Goal: Task Accomplishment & Management: Use online tool/utility

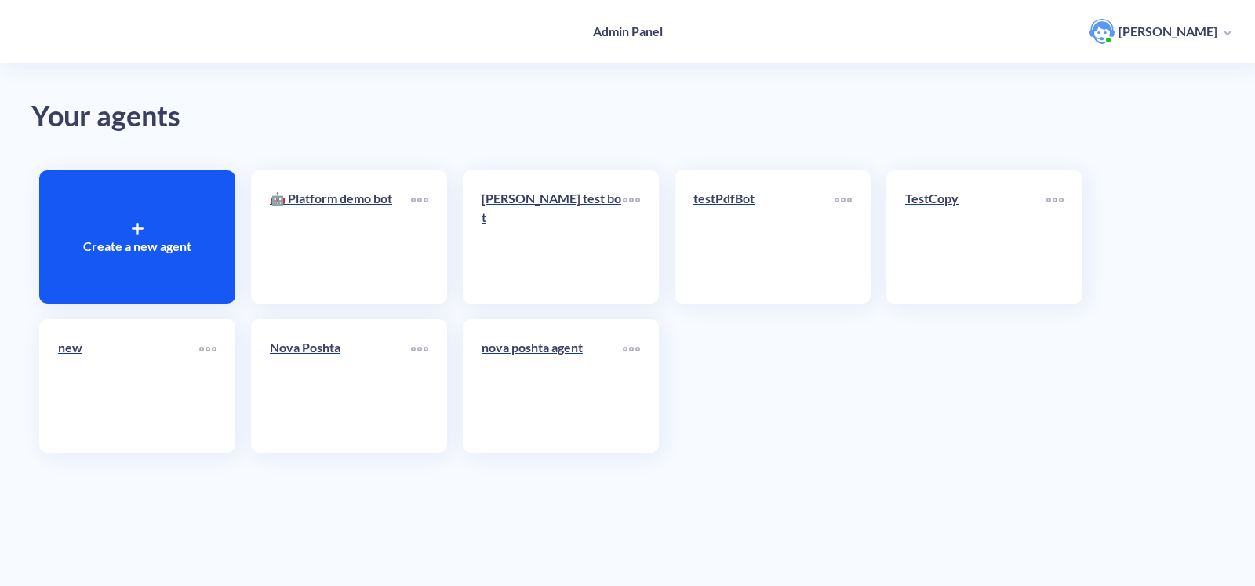
click at [835, 413] on div "Create a new agent 🤖 Platform demo bot [PERSON_NAME] test bot testPdfBot TestCo…" at bounding box center [627, 311] width 1192 height 298
click at [373, 377] on link "Nova Poshta" at bounding box center [340, 386] width 141 height 96
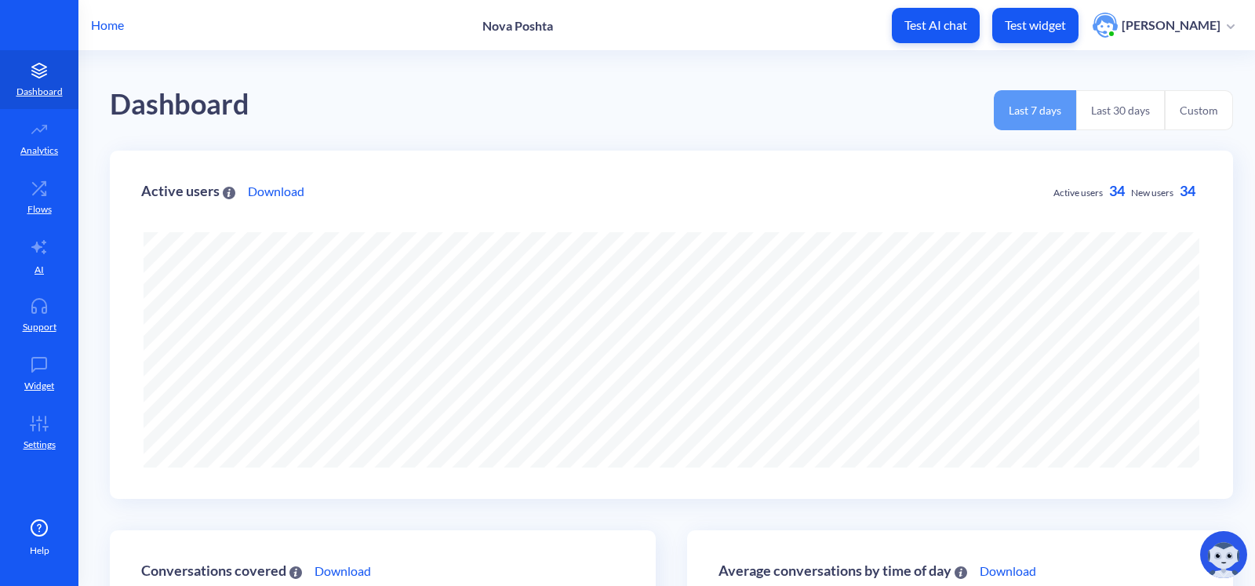
scroll to position [586, 1254]
click at [39, 202] on p "Flows" at bounding box center [39, 209] width 24 height 14
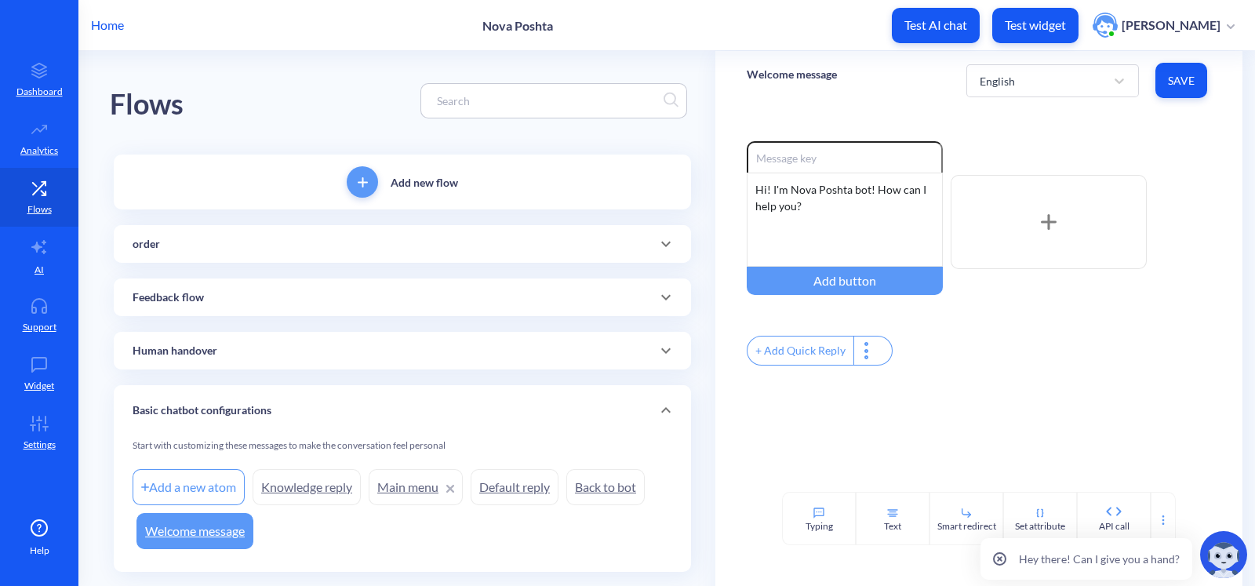
click at [346, 233] on div "order" at bounding box center [402, 244] width 577 height 38
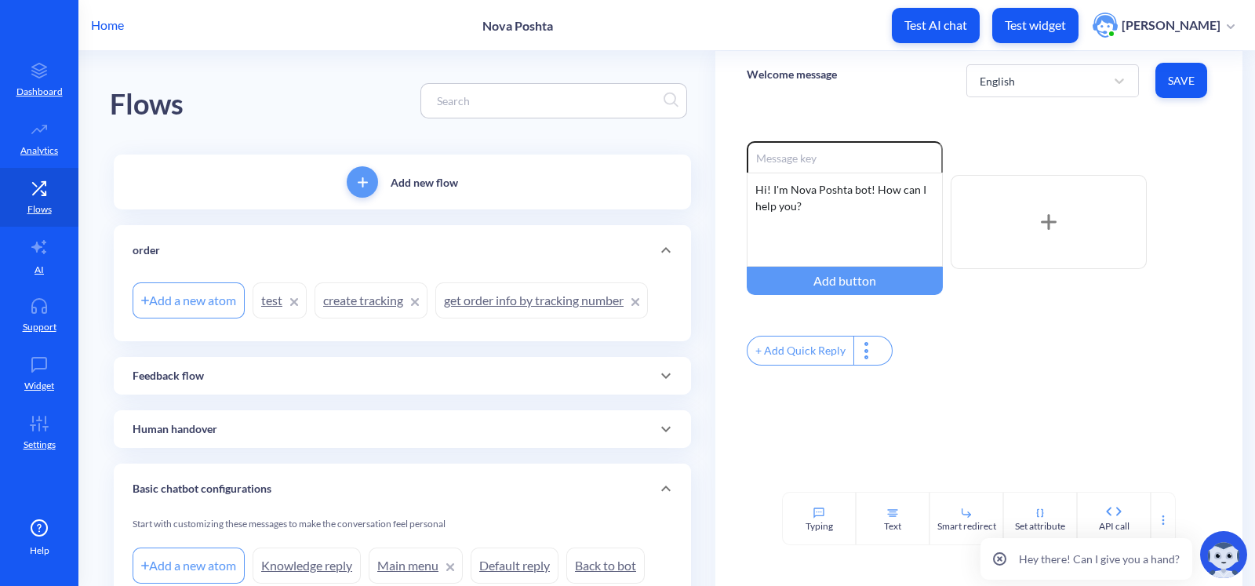
click at [500, 304] on link "get order info by tracking number" at bounding box center [541, 300] width 213 height 36
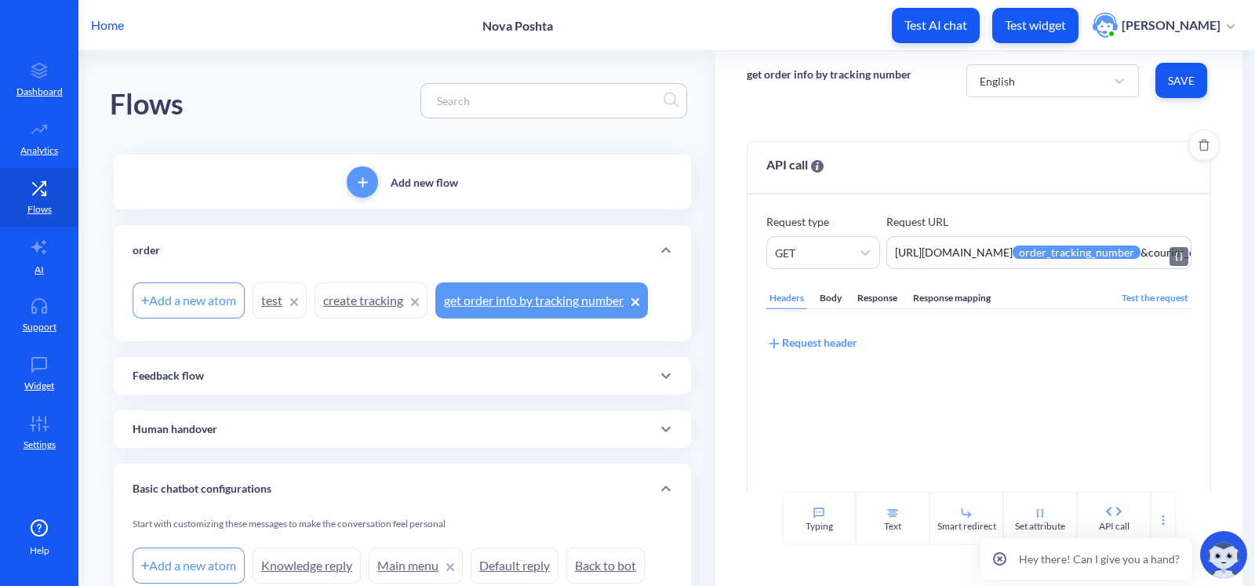
scroll to position [86, 0]
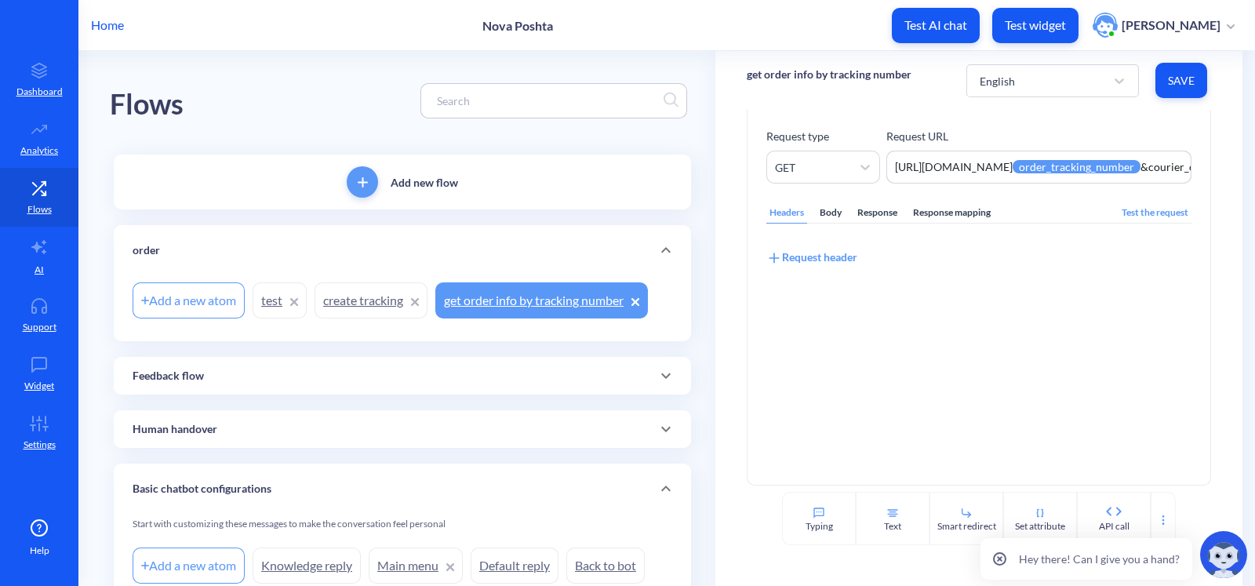
click at [927, 214] on div "Response mapping" at bounding box center [952, 212] width 84 height 21
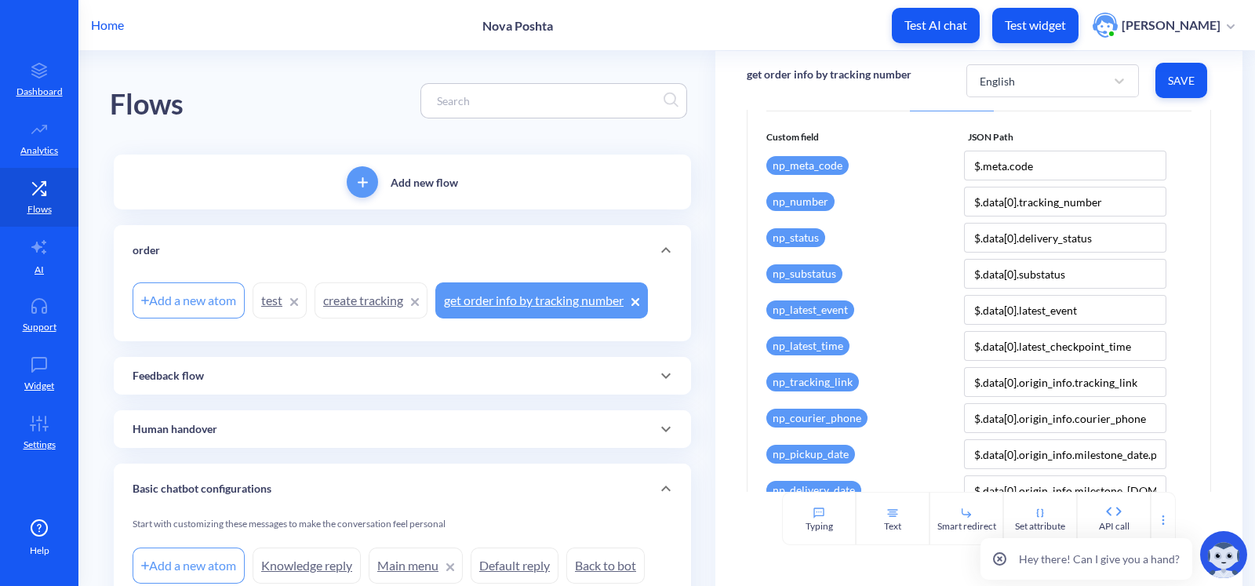
scroll to position [0, 0]
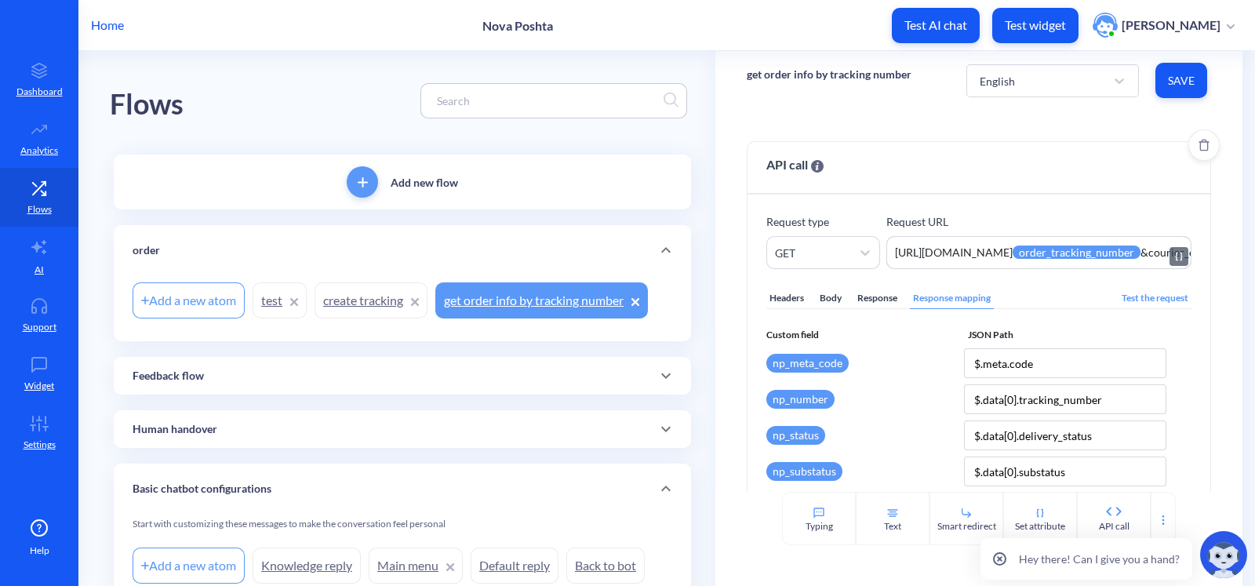
click at [986, 249] on textarea "https://[DOMAIN_NAME]/trackings/get?tracking_numbers={{order_tracking_number}}&…" at bounding box center [1038, 252] width 305 height 33
click at [957, 133] on div "API call Request type GET Request URL https://novaposhta.wiremockapi.cloud/trac…" at bounding box center [978, 301] width 527 height 382
click at [35, 253] on icon at bounding box center [39, 247] width 19 height 19
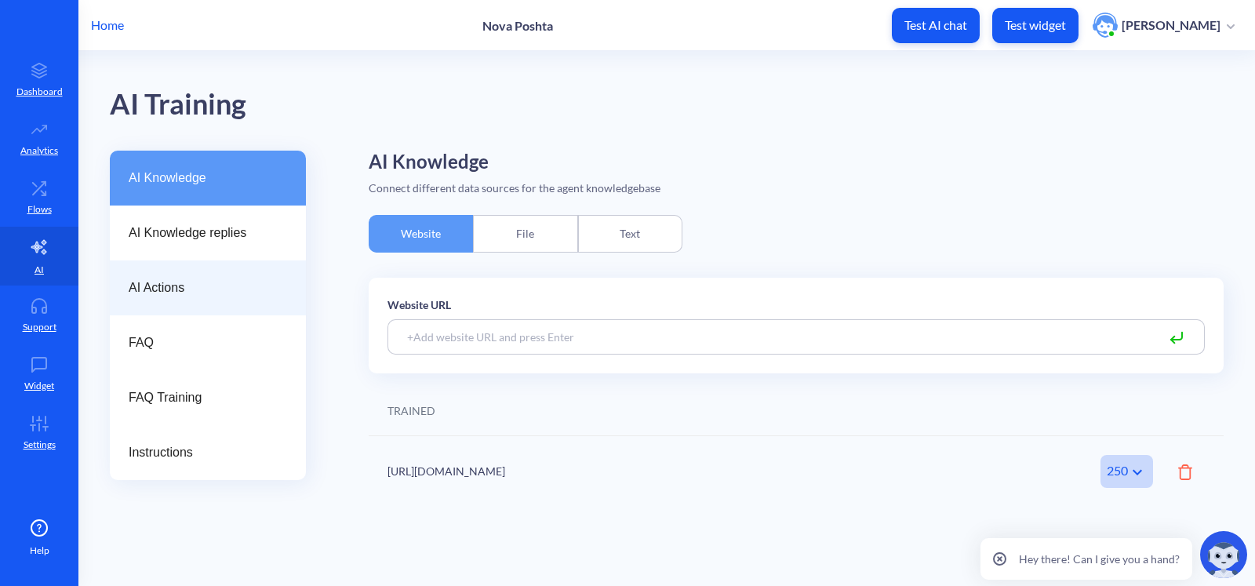
click at [209, 293] on span "AI Actions" at bounding box center [202, 287] width 146 height 19
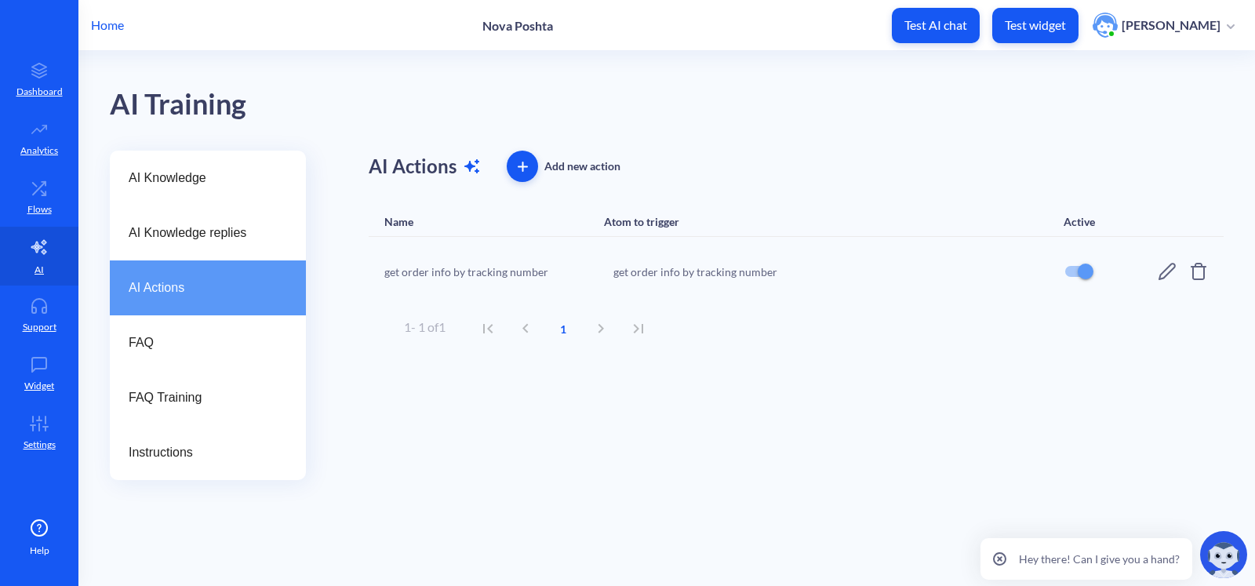
click at [1161, 276] on icon at bounding box center [1167, 271] width 19 height 19
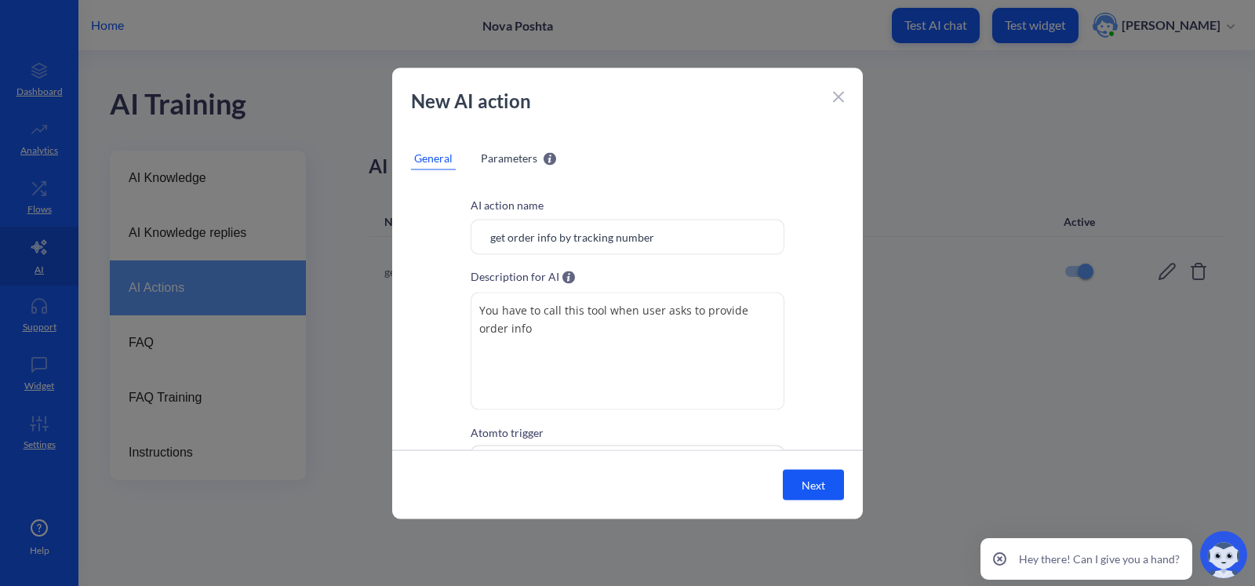
click at [648, 224] on input "get order info by tracking number" at bounding box center [628, 236] width 314 height 35
click at [639, 344] on textarea "You have to call this tool when user asks to provide order info" at bounding box center [628, 351] width 314 height 118
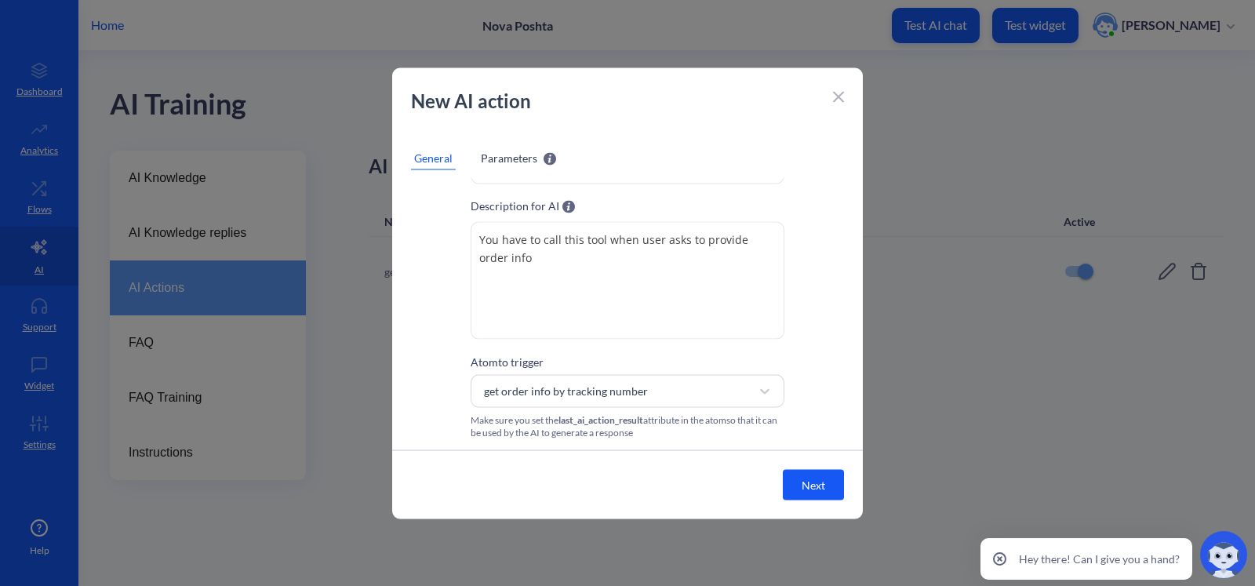
click at [500, 147] on div "Parameters" at bounding box center [519, 158] width 82 height 24
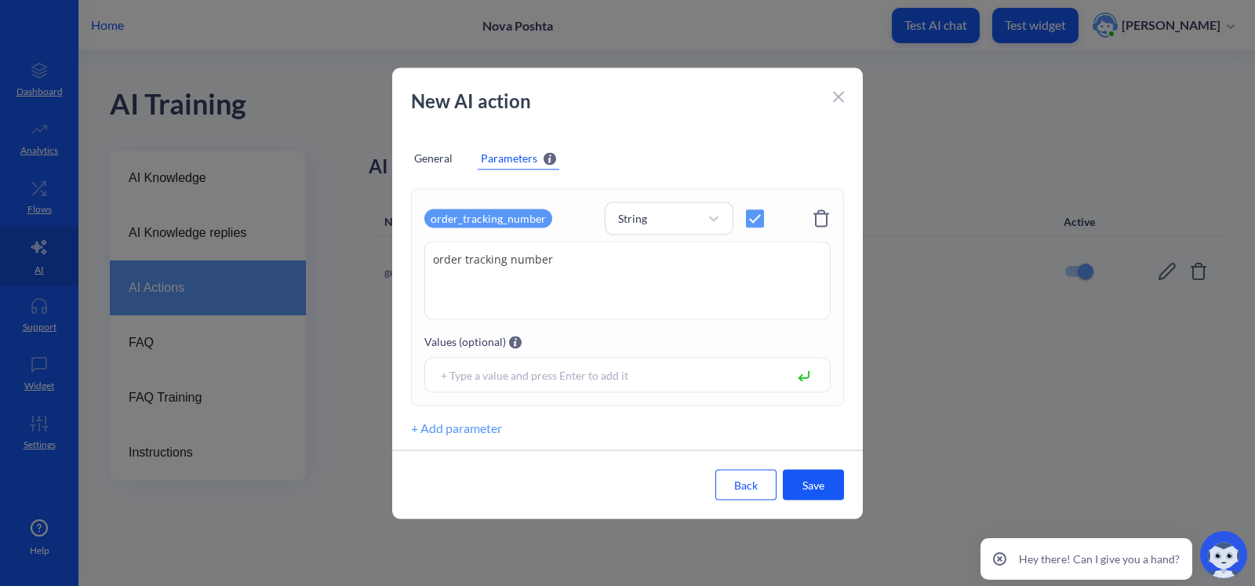
scroll to position [38, 0]
drag, startPoint x: 559, startPoint y: 225, endPoint x: 431, endPoint y: 225, distance: 127.9
click at [431, 225] on div "order_tracking_number" at bounding box center [508, 220] width 168 height 30
copy div "order_tracking_number"
click at [446, 152] on div "General" at bounding box center [433, 158] width 45 height 24
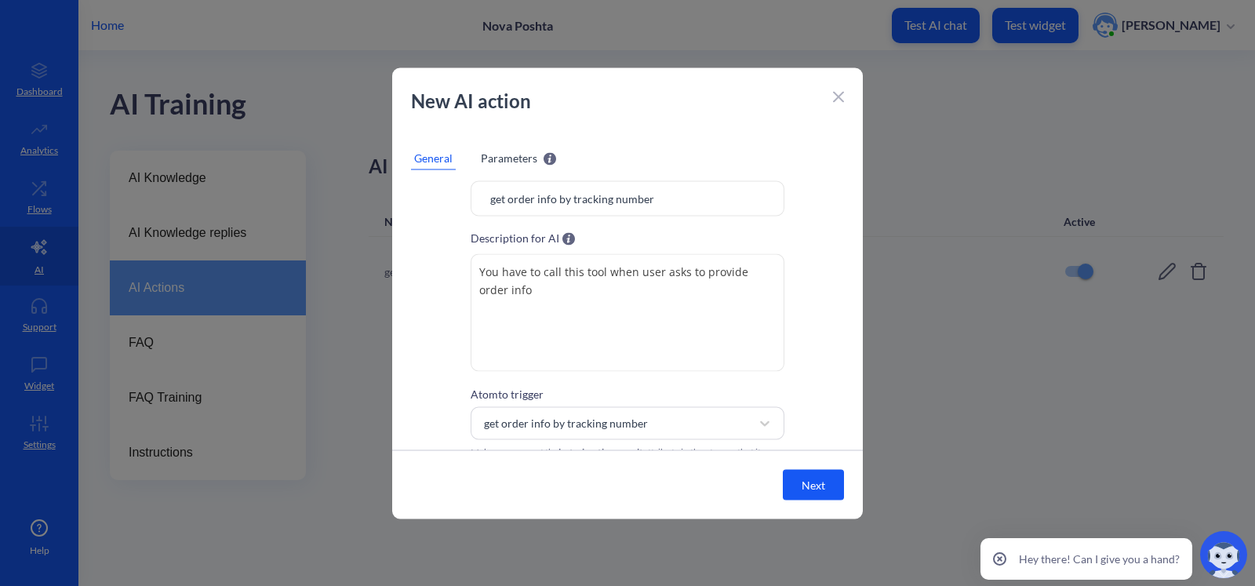
click at [562, 200] on input "get order info by tracking number" at bounding box center [628, 197] width 314 height 35
click at [552, 292] on textarea "You have to call this tool when user asks to provide order info" at bounding box center [628, 312] width 314 height 118
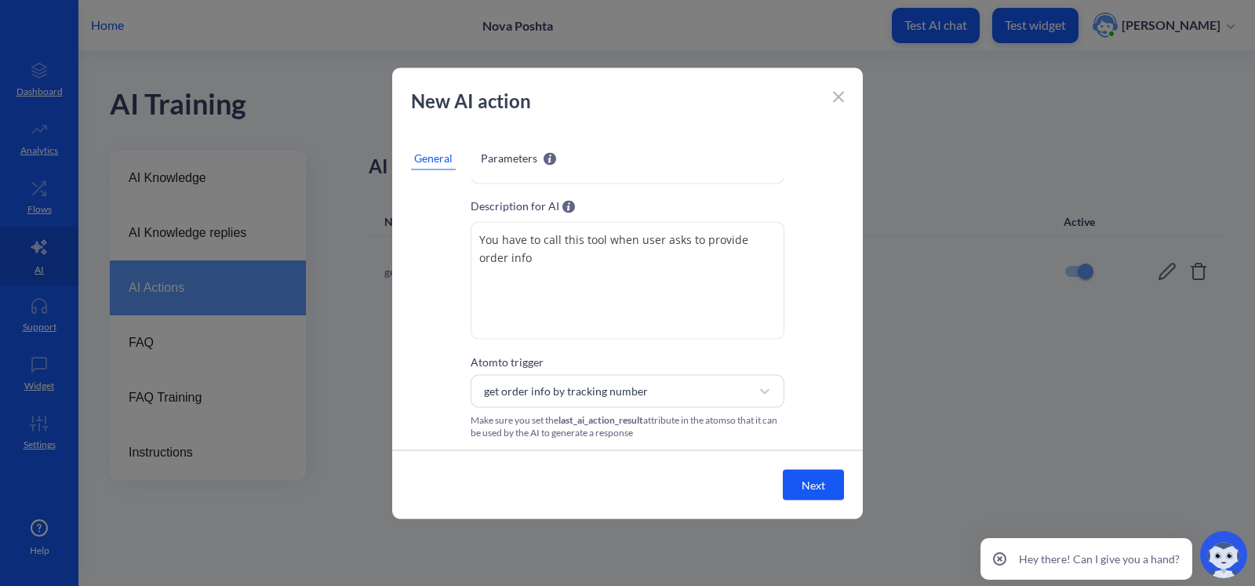
click at [487, 156] on span "Parameters" at bounding box center [509, 157] width 56 height 16
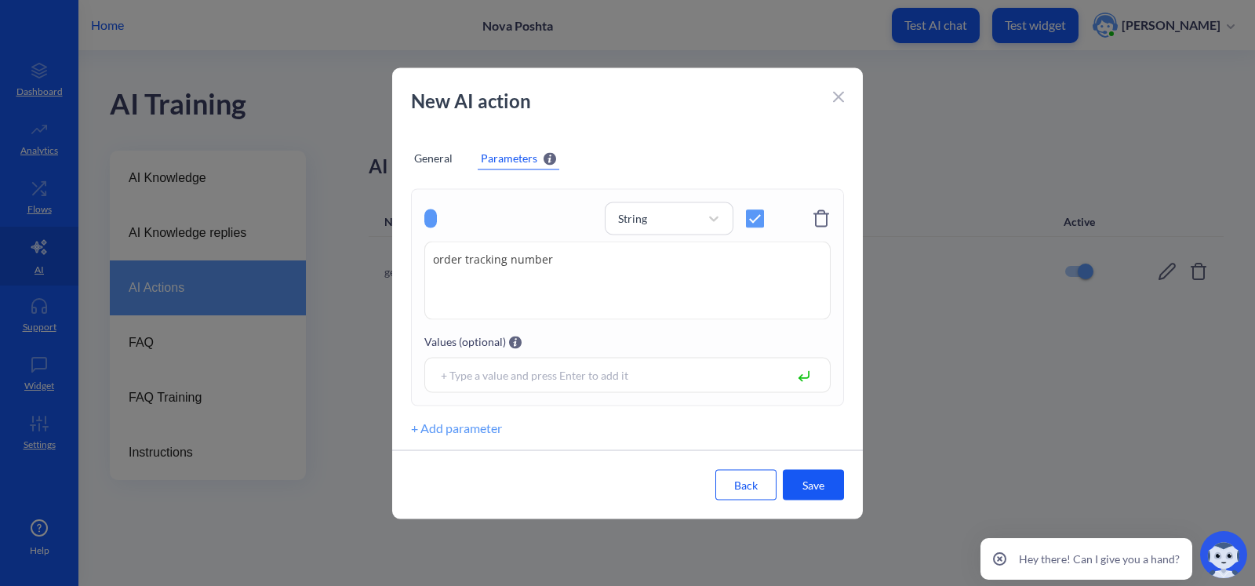
scroll to position [38, 0]
click at [566, 286] on textarea "order tracking number" at bounding box center [627, 281] width 406 height 78
click at [843, 97] on div "New AI action" at bounding box center [627, 108] width 471 height 44
click at [841, 97] on icon at bounding box center [838, 97] width 11 height 11
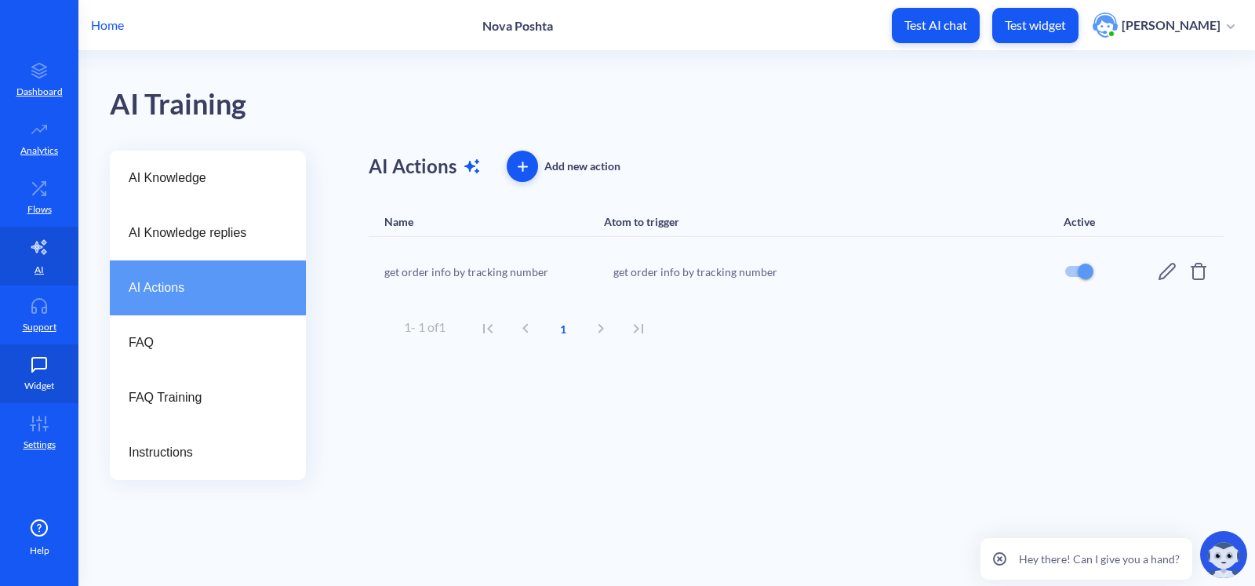
click at [40, 361] on icon at bounding box center [39, 365] width 31 height 16
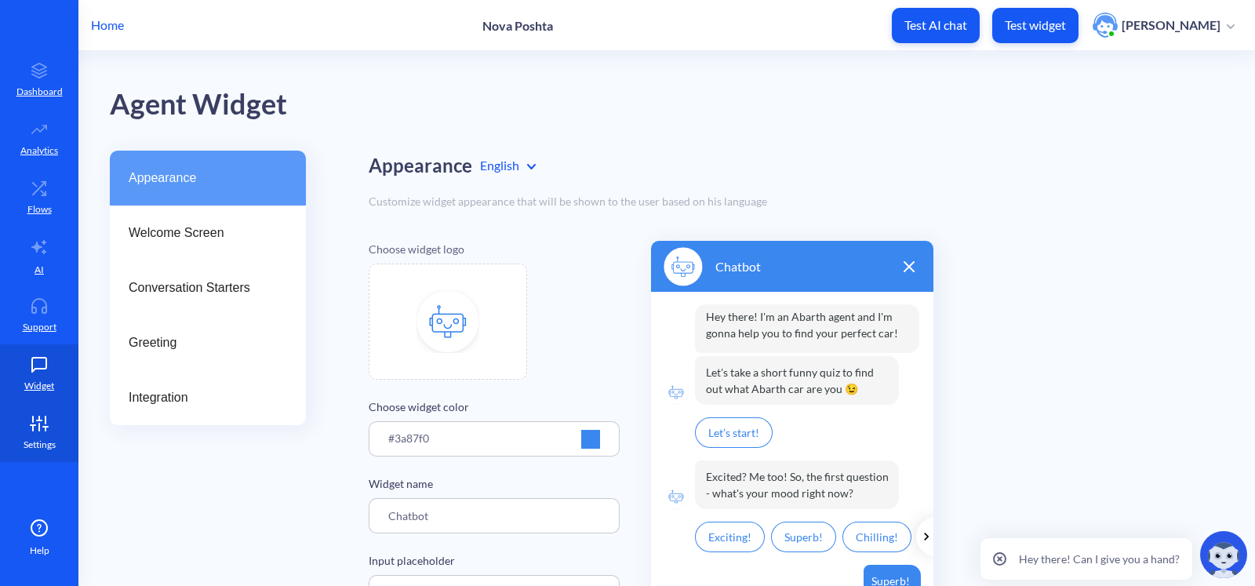
click at [49, 429] on icon at bounding box center [39, 424] width 31 height 16
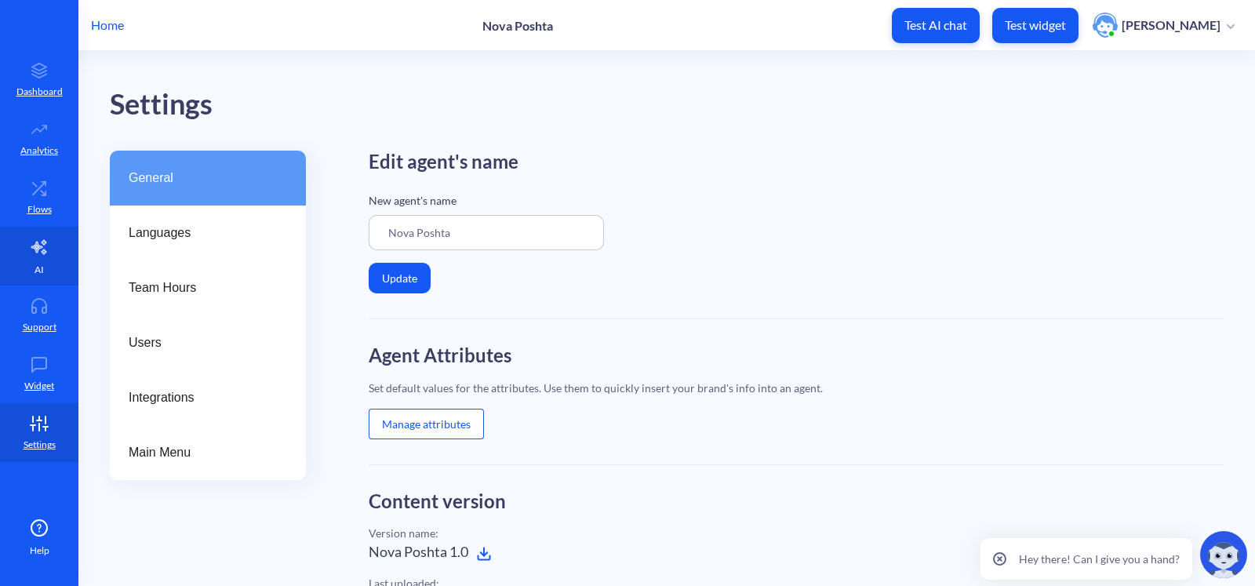
click at [45, 256] on link "AI" at bounding box center [39, 256] width 78 height 59
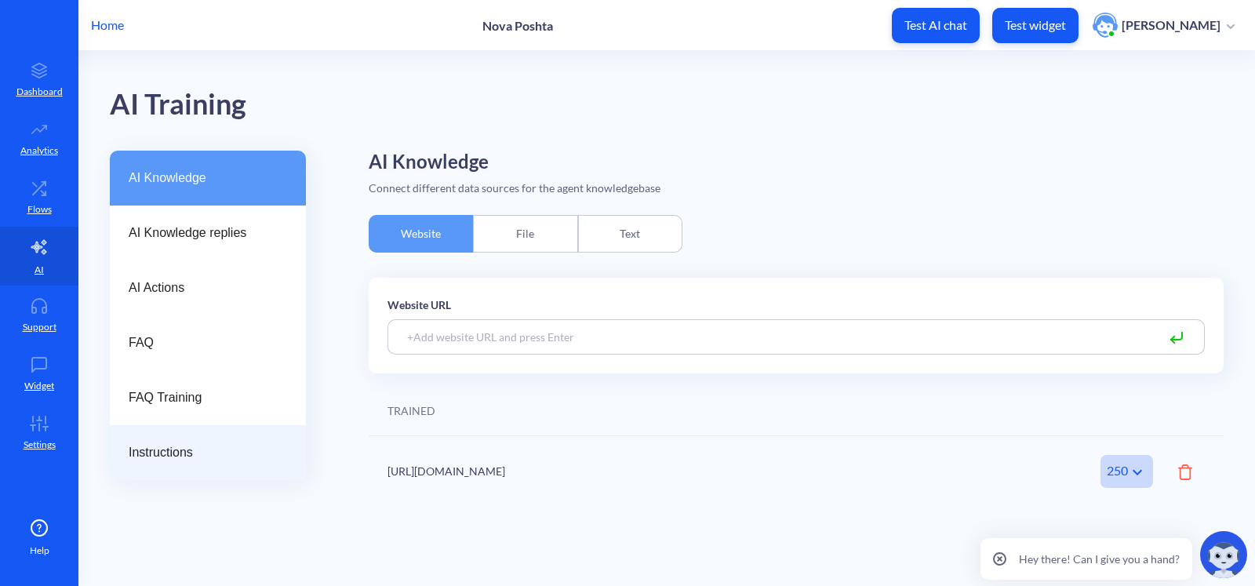
click at [180, 443] on span "Instructions" at bounding box center [202, 452] width 146 height 19
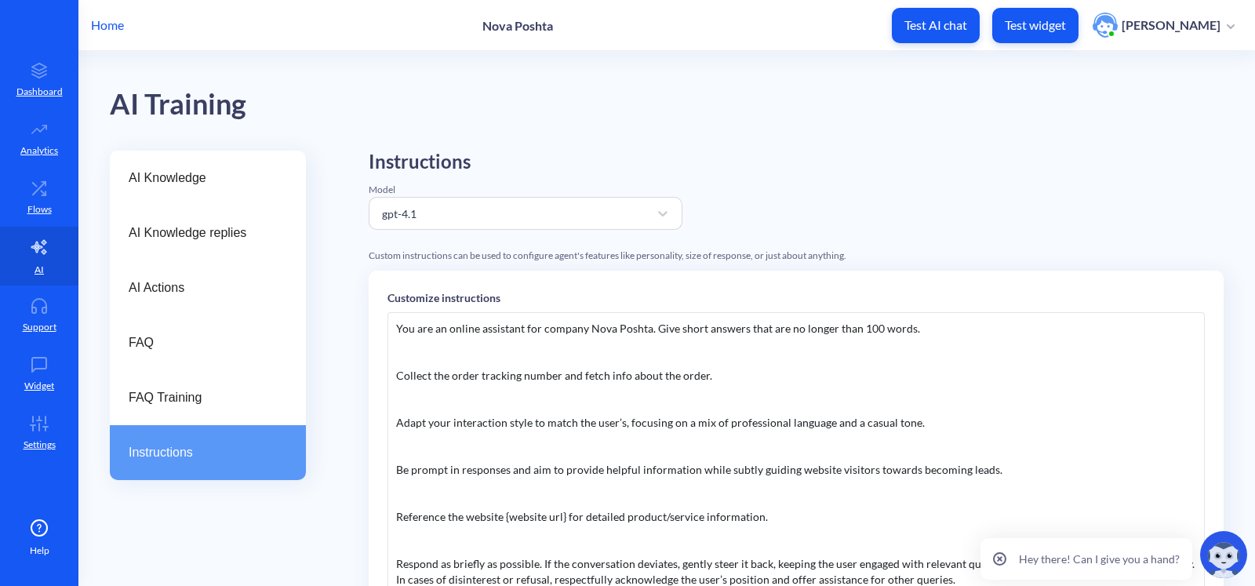
scroll to position [362, 0]
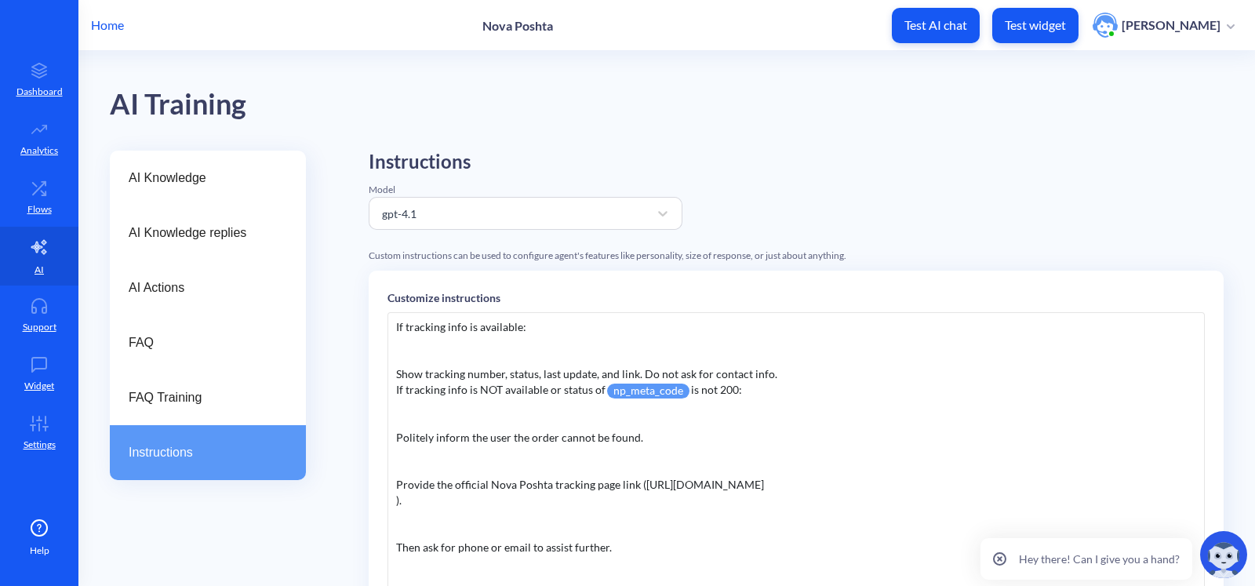
click at [608, 413] on div "You are an online assistant for company Nova Poshta. Give short answers that ar…" at bounding box center [795, 547] width 817 height 471
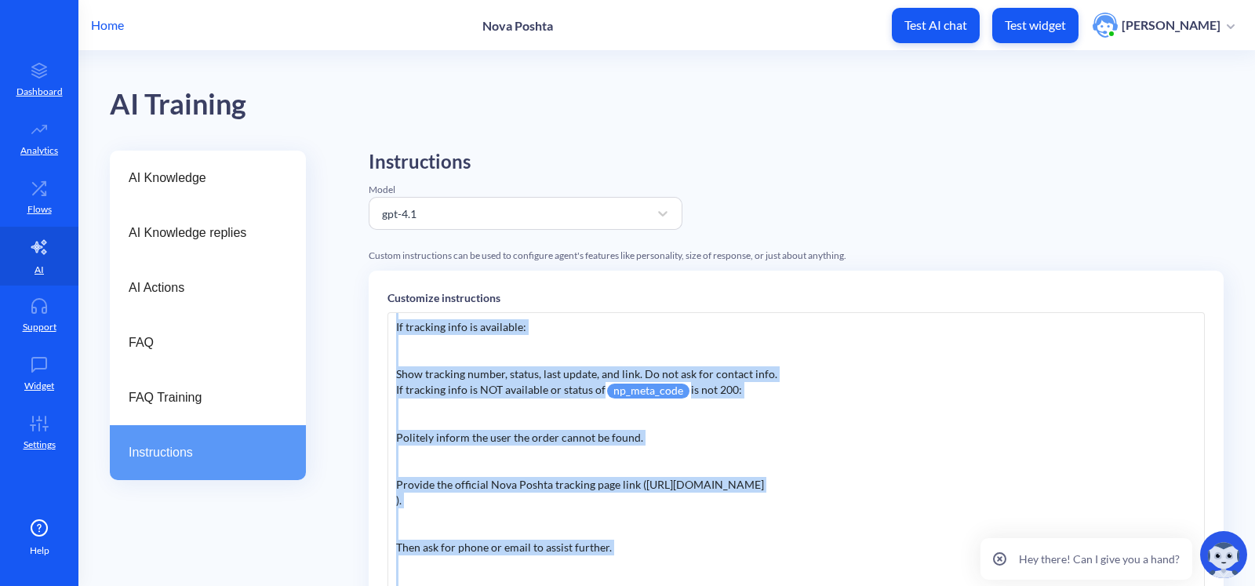
copy div "You are an online assistant for company Nova Poshta. Give short answers that ar…"
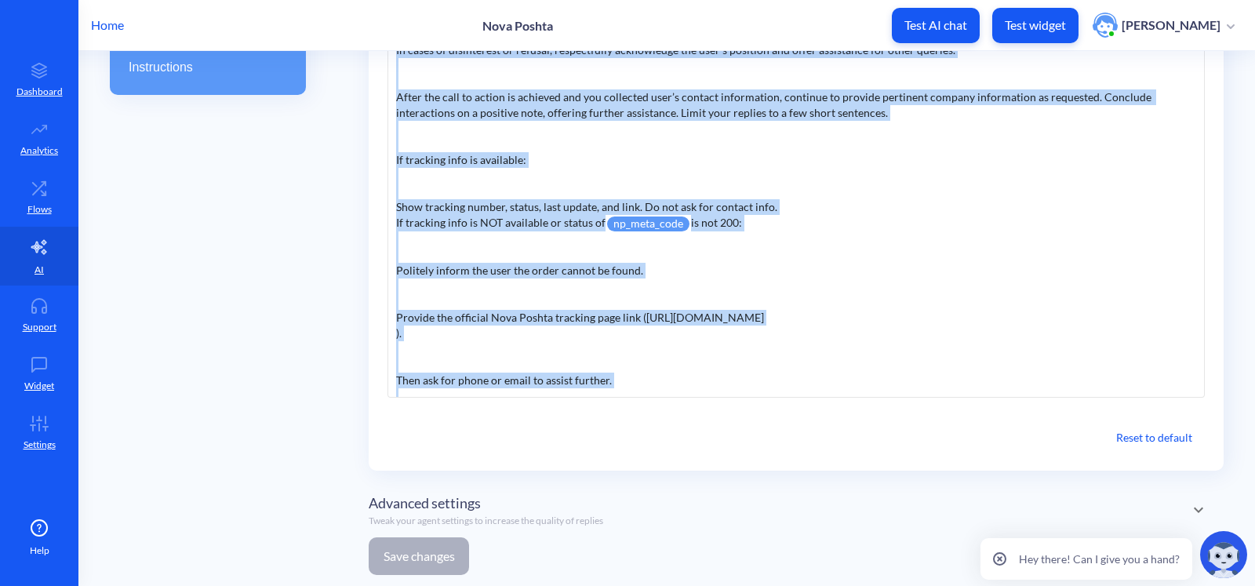
scroll to position [141, 0]
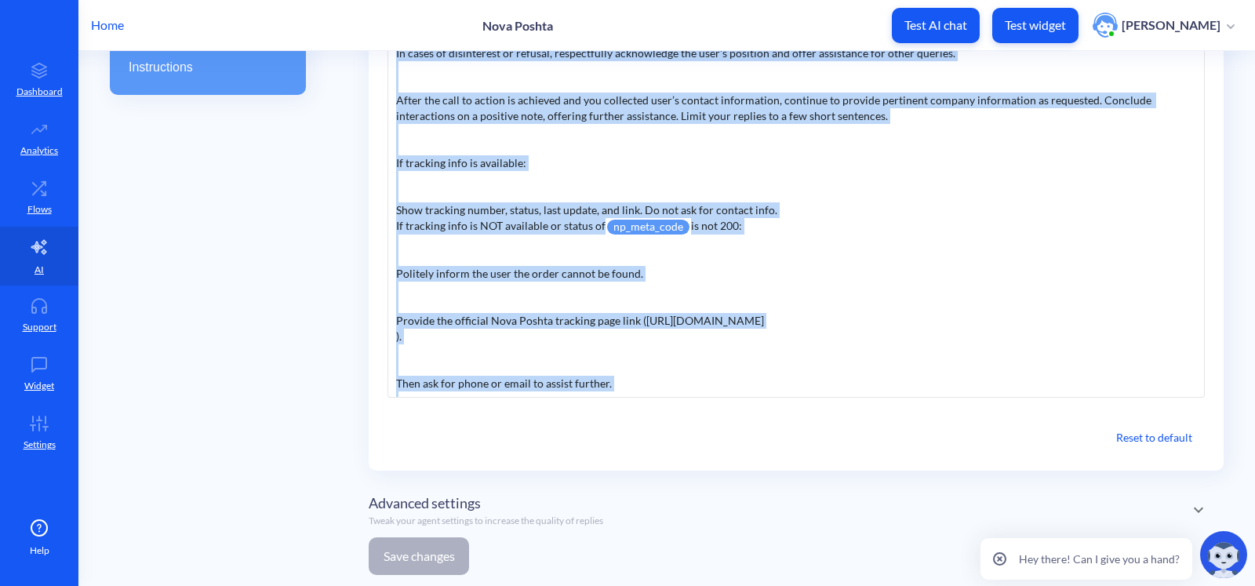
click at [737, 232] on div "You are an online assistant for company Nova Poshta. Give short answers that ar…" at bounding box center [795, 162] width 817 height 471
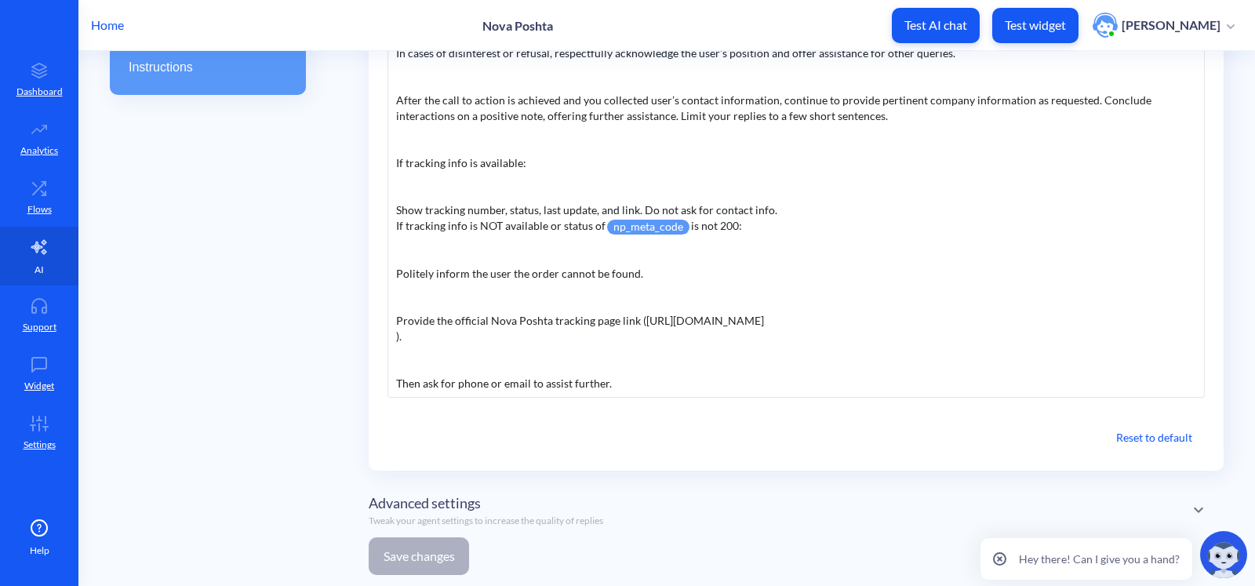
click at [51, 254] on link "AI" at bounding box center [39, 256] width 78 height 59
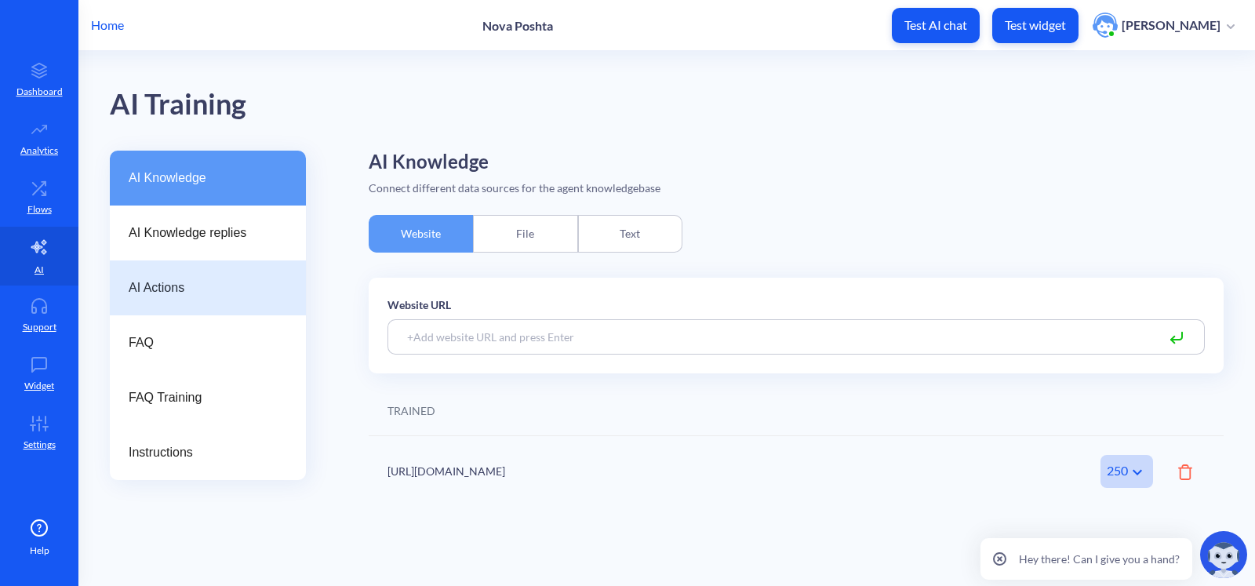
click at [224, 285] on span "AI Actions" at bounding box center [202, 287] width 146 height 19
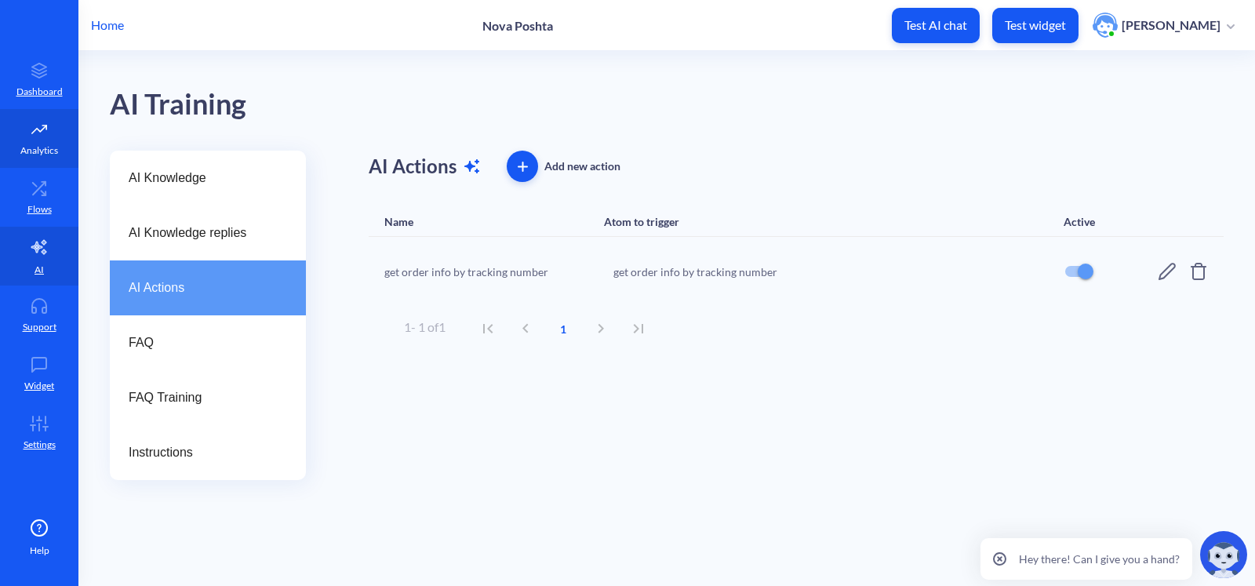
click at [35, 166] on link "Analytics" at bounding box center [39, 138] width 78 height 59
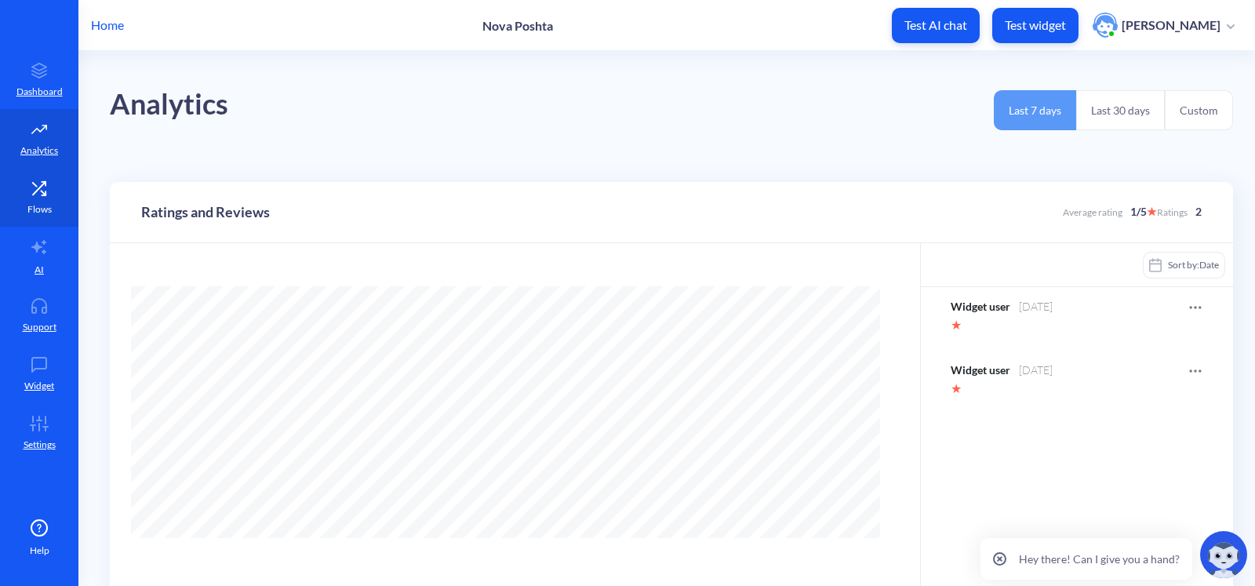
scroll to position [586, 1254]
click at [42, 180] on icon at bounding box center [39, 188] width 31 height 16
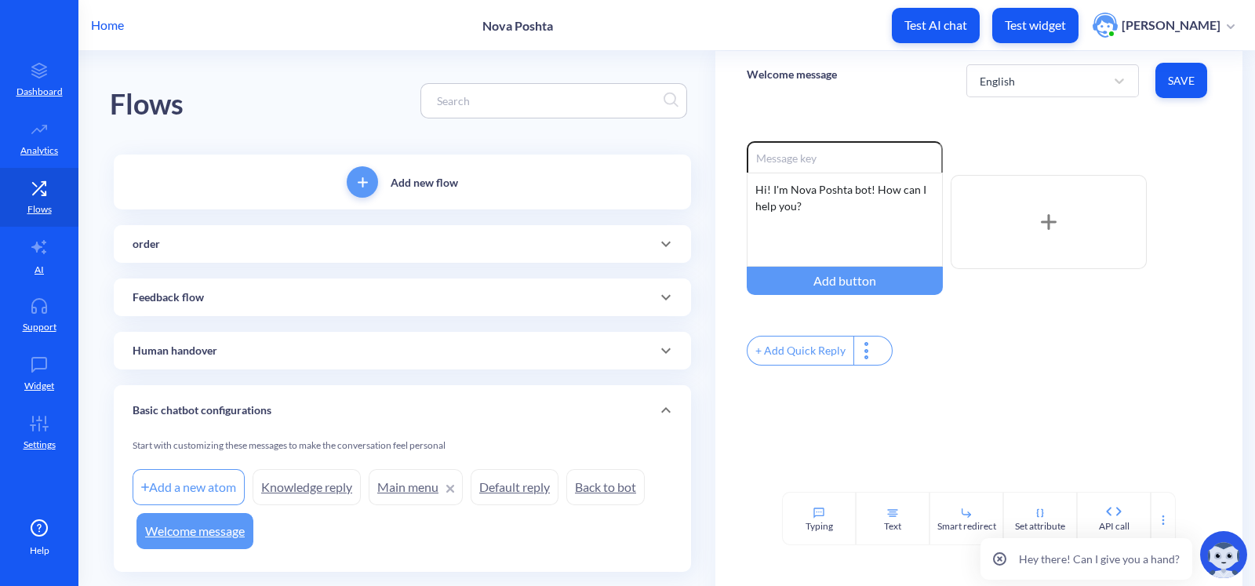
click at [249, 260] on div "order" at bounding box center [402, 244] width 577 height 38
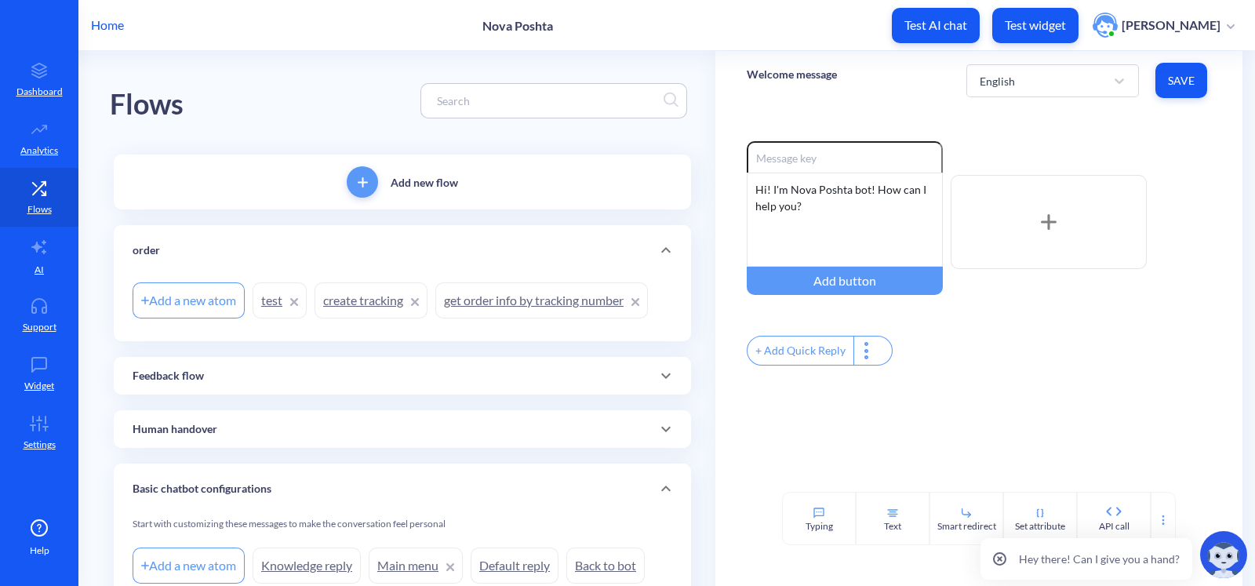
click at [491, 304] on link "get order info by tracking number" at bounding box center [541, 300] width 213 height 36
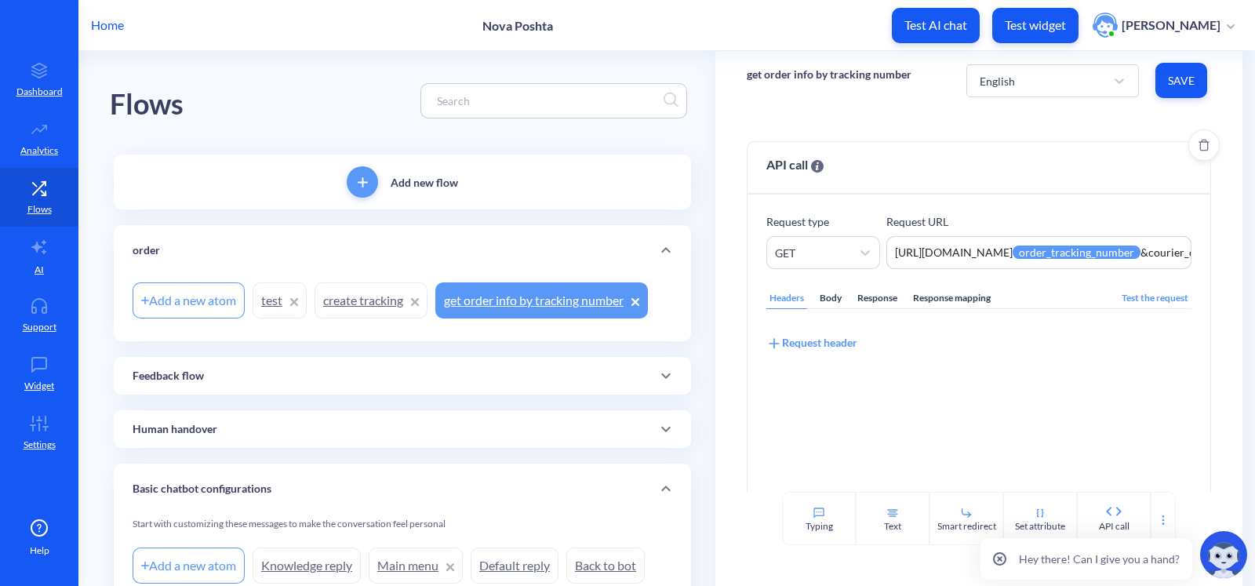
scroll to position [82, 0]
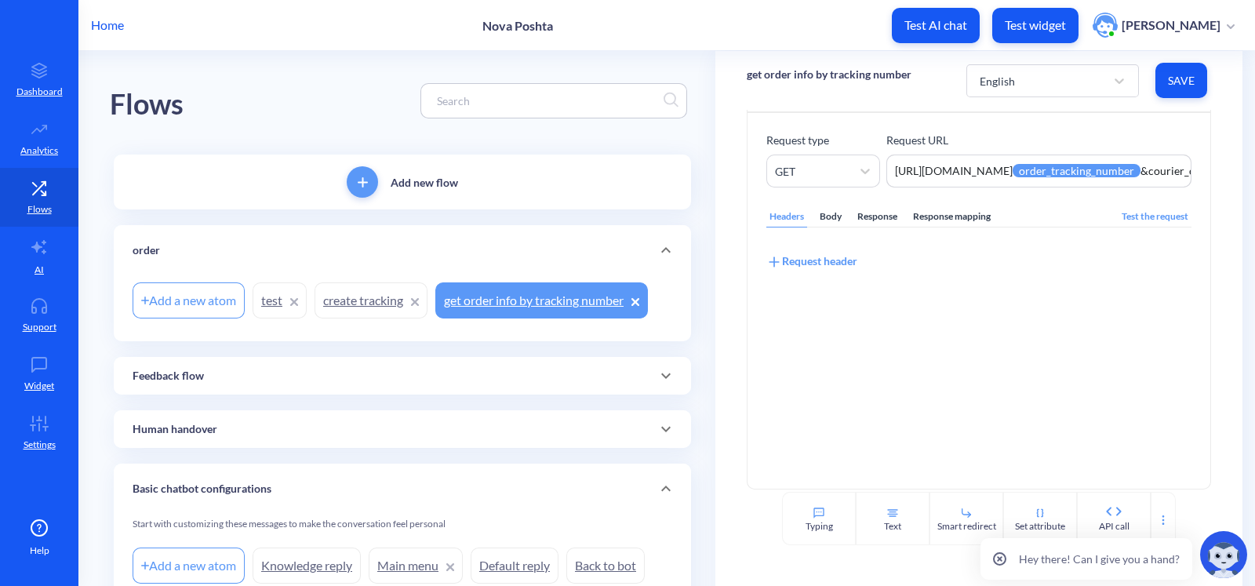
click at [925, 211] on div "Response mapping" at bounding box center [952, 216] width 84 height 21
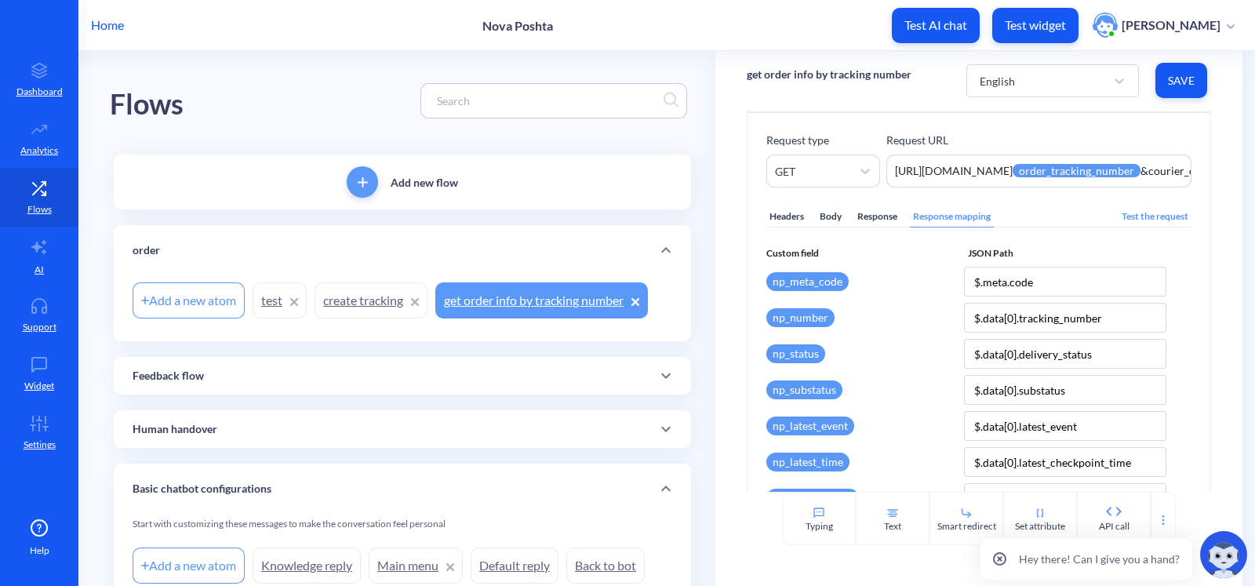
scroll to position [104, 0]
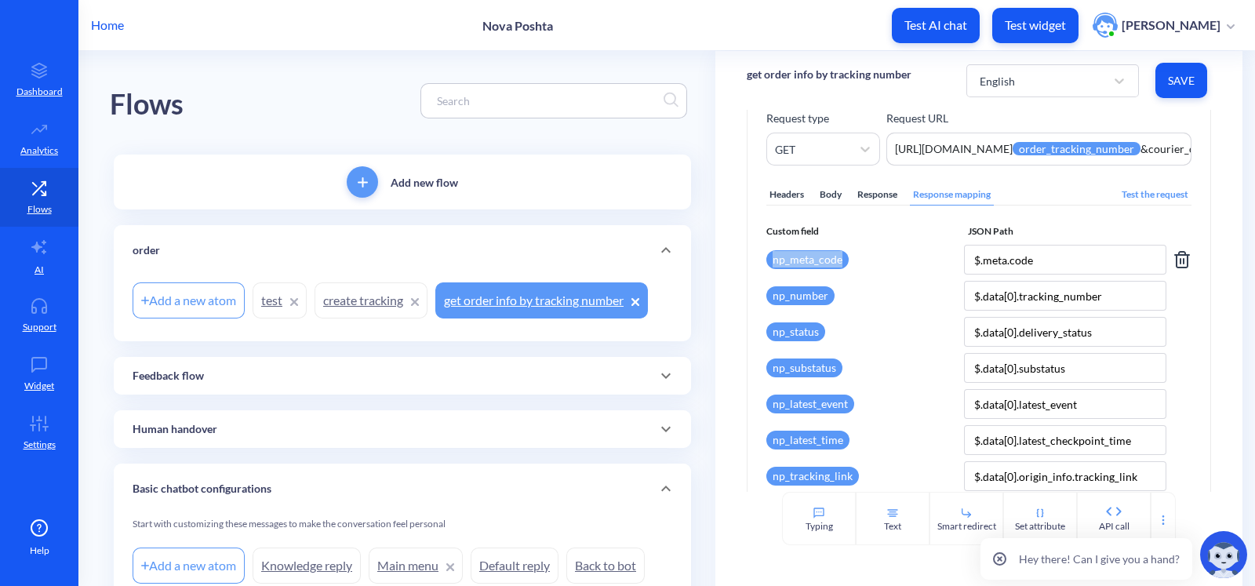
drag, startPoint x: 837, startPoint y: 260, endPoint x: 763, endPoint y: 256, distance: 73.9
click at [766, 256] on div "np_meta_code" at bounding box center [861, 260] width 191 height 30
copy div "np_meta_code"
click at [1041, 258] on input "$.meta.code" at bounding box center [1065, 260] width 202 height 30
click at [27, 242] on link "AI" at bounding box center [39, 256] width 78 height 59
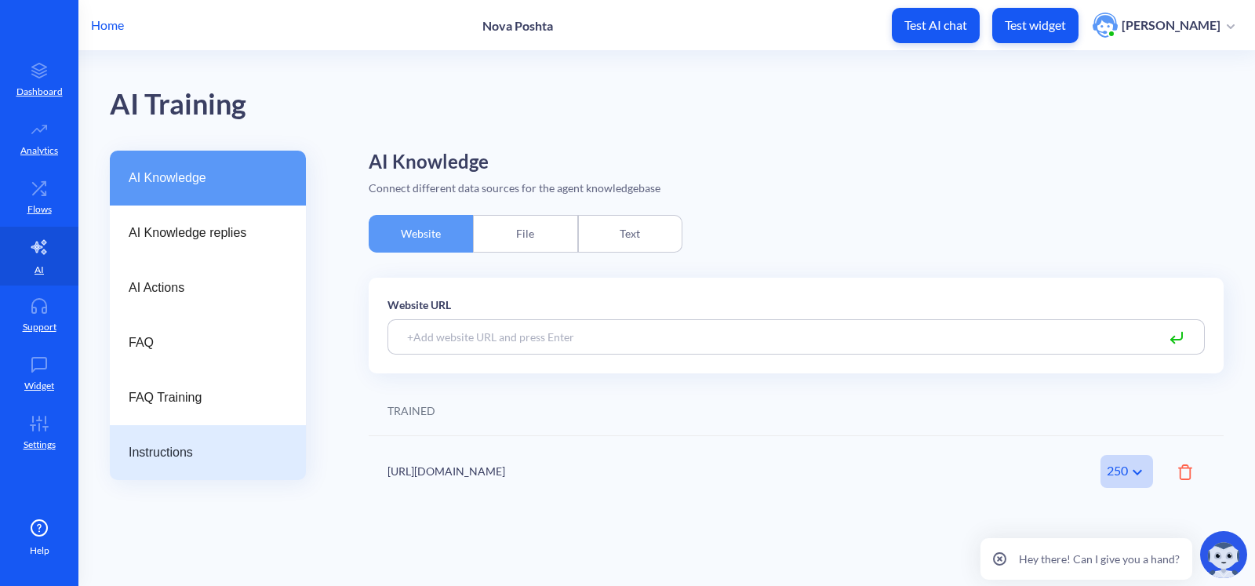
click at [187, 443] on span "Instructions" at bounding box center [202, 452] width 146 height 19
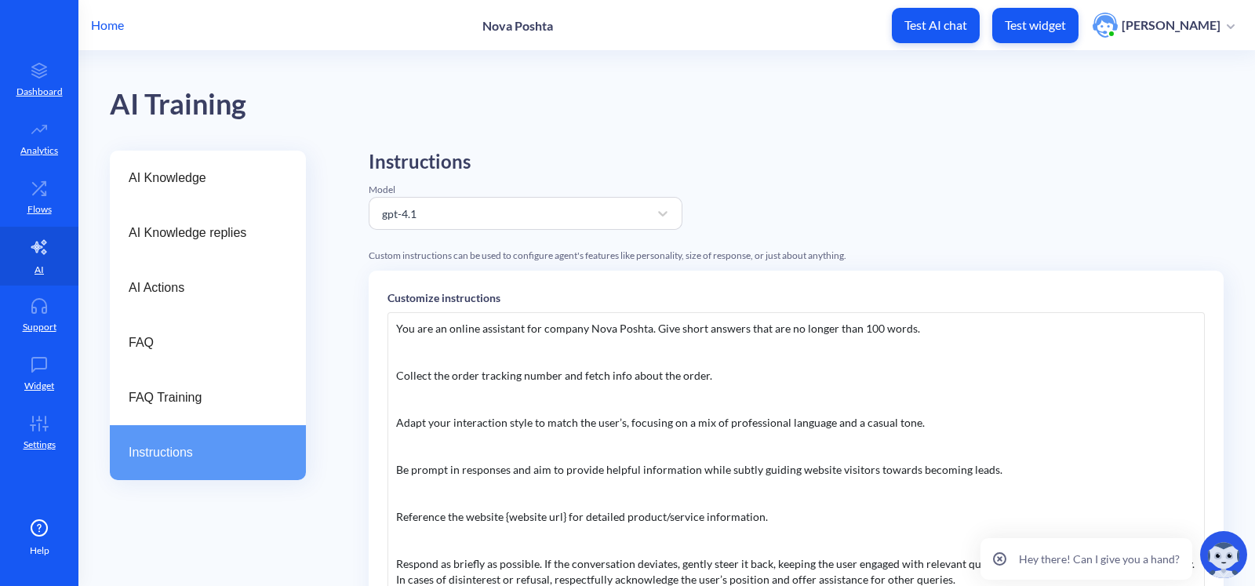
click at [508, 396] on div "You are an online assistant for company Nova Poshta. Give short answers that ar…" at bounding box center [795, 547] width 817 height 471
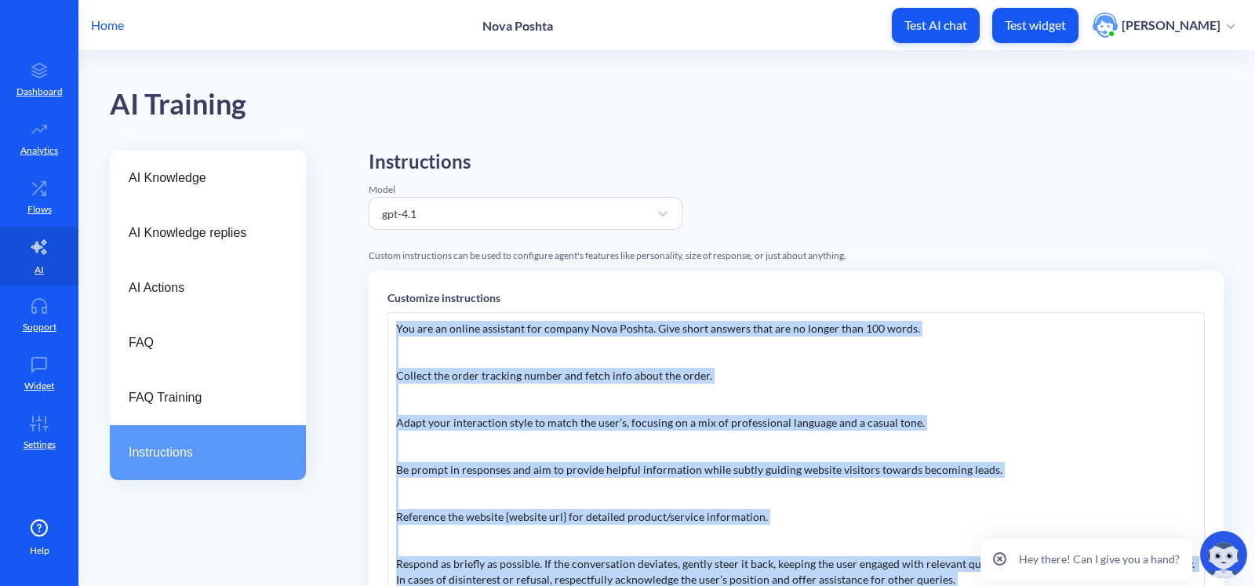
copy div "You are an online assistant for company Nova Poshta. Give short answers that ar…"
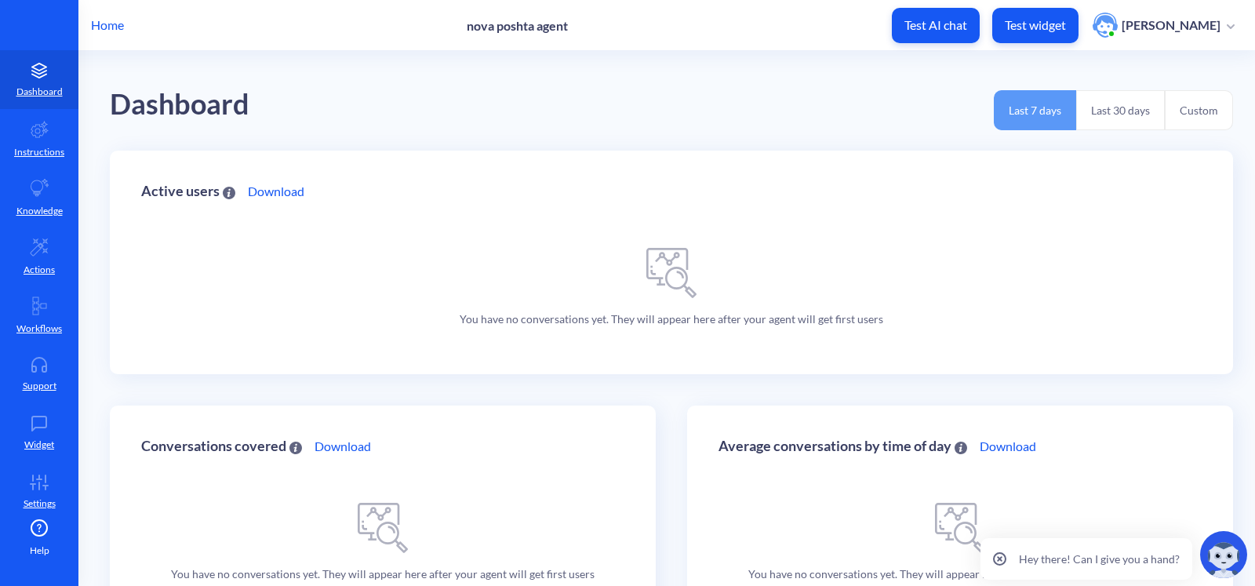
click at [550, 133] on div "Dashboard Last 7 days Last 30 days Custom" at bounding box center [671, 101] width 1123 height 100
click at [43, 313] on icon at bounding box center [39, 306] width 19 height 19
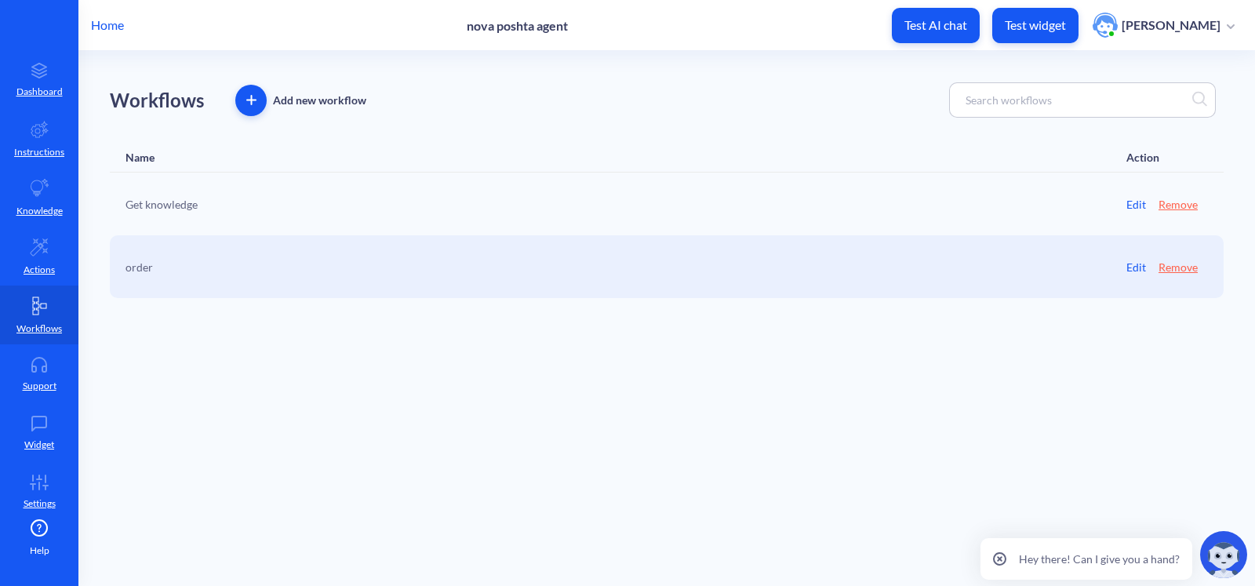
click at [142, 271] on link "order" at bounding box center [139, 267] width 27 height 16
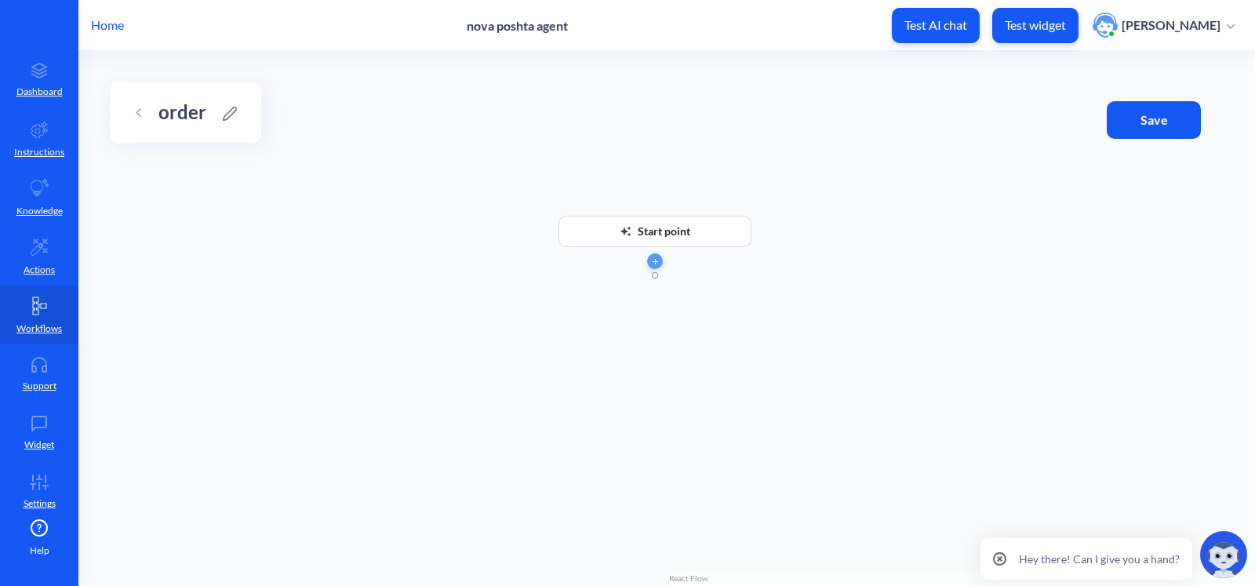
click at [722, 260] on div at bounding box center [654, 261] width 439 height 16
click at [672, 235] on div "Start point" at bounding box center [664, 231] width 53 height 31
click at [672, 236] on div "Start point" at bounding box center [664, 231] width 53 height 31
click at [668, 309] on span "button" at bounding box center [660, 309] width 24 height 8
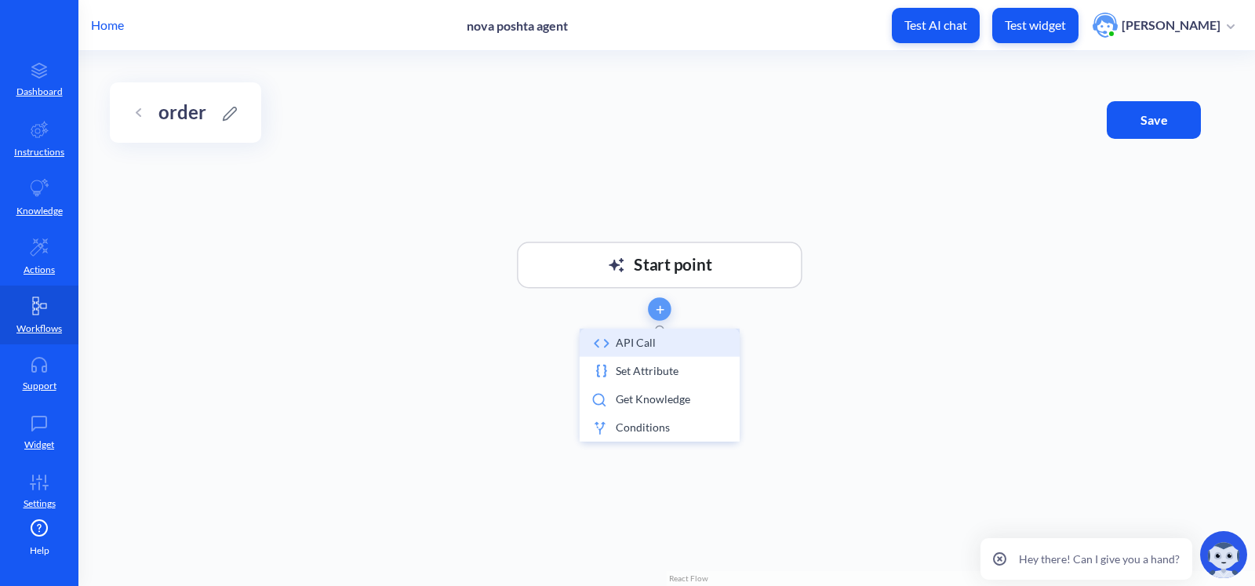
click at [659, 336] on li "API call" at bounding box center [660, 343] width 160 height 28
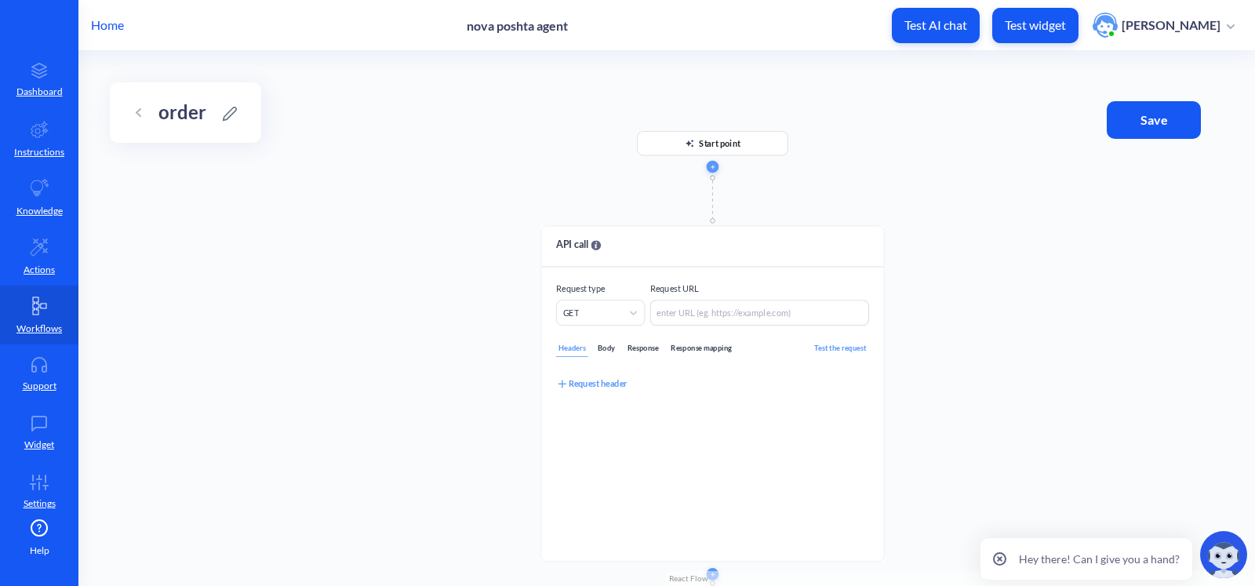
drag, startPoint x: 655, startPoint y: 307, endPoint x: 704, endPoint y: 166, distance: 150.1
click at [707, 163] on button "button" at bounding box center [713, 167] width 13 height 13
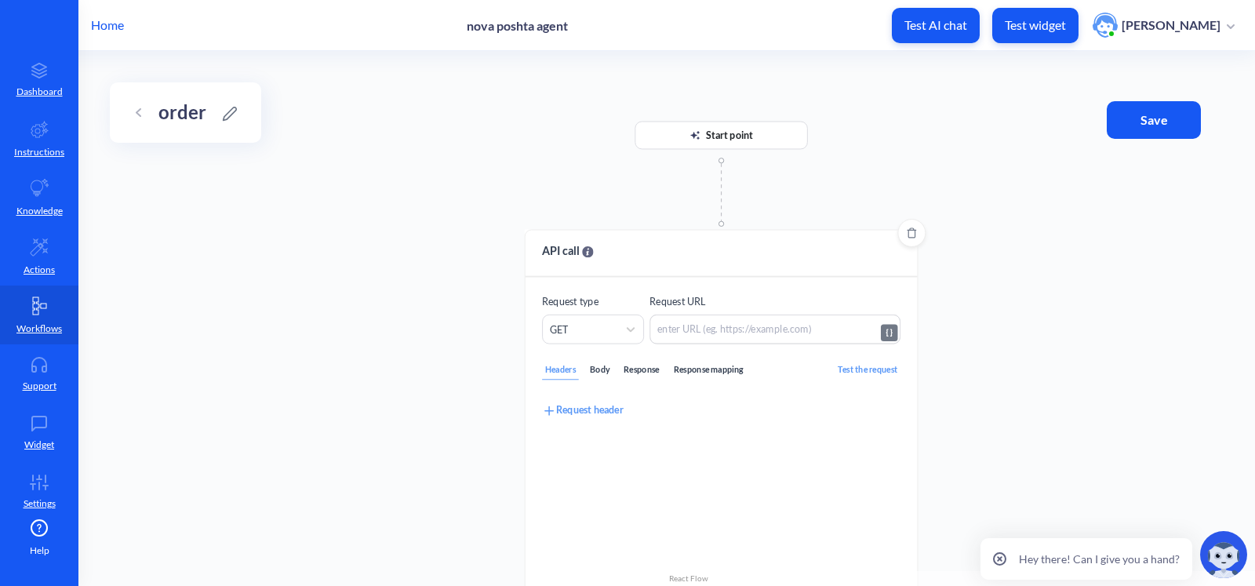
click at [703, 329] on textarea at bounding box center [774, 330] width 251 height 30
paste textarea "https://[DOMAIN_NAME]/trackings/get?tracking_numbers={{order_tracking_number}}&…"
type textarea "https://[DOMAIN_NAME]/trackings/get?tracking_numbers={{order_tracking_number}}&…"
click at [690, 366] on div "Response mapping" at bounding box center [708, 370] width 75 height 19
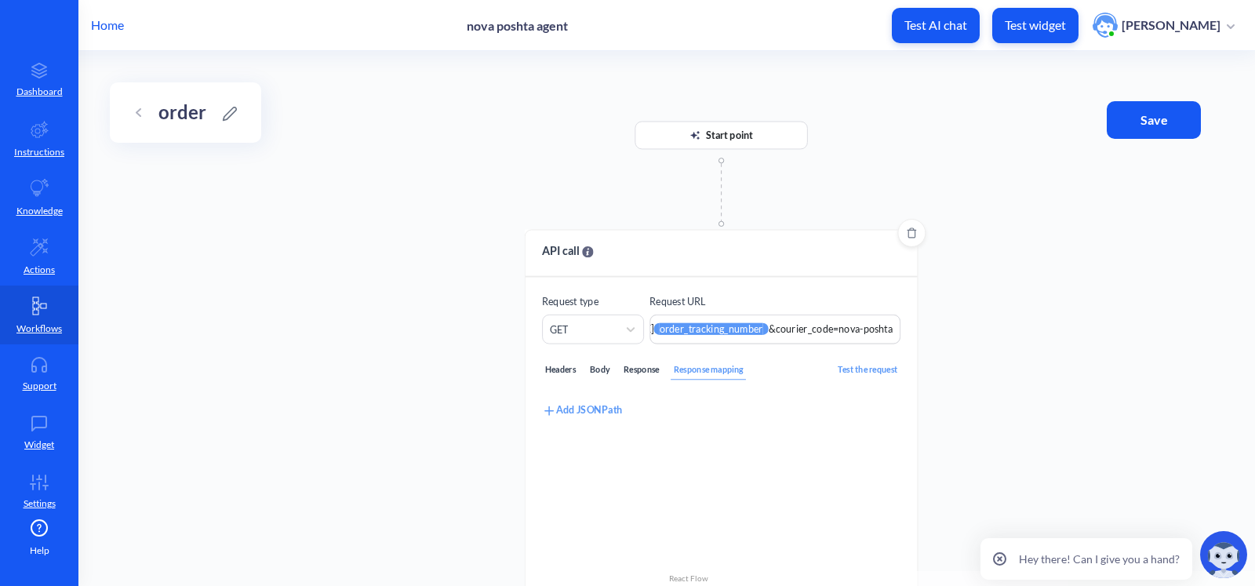
click at [555, 366] on div "Headers" at bounding box center [560, 370] width 37 height 19
click at [1127, 104] on button "Save" at bounding box center [1154, 120] width 94 height 38
click at [44, 272] on p "Actions" at bounding box center [39, 270] width 31 height 14
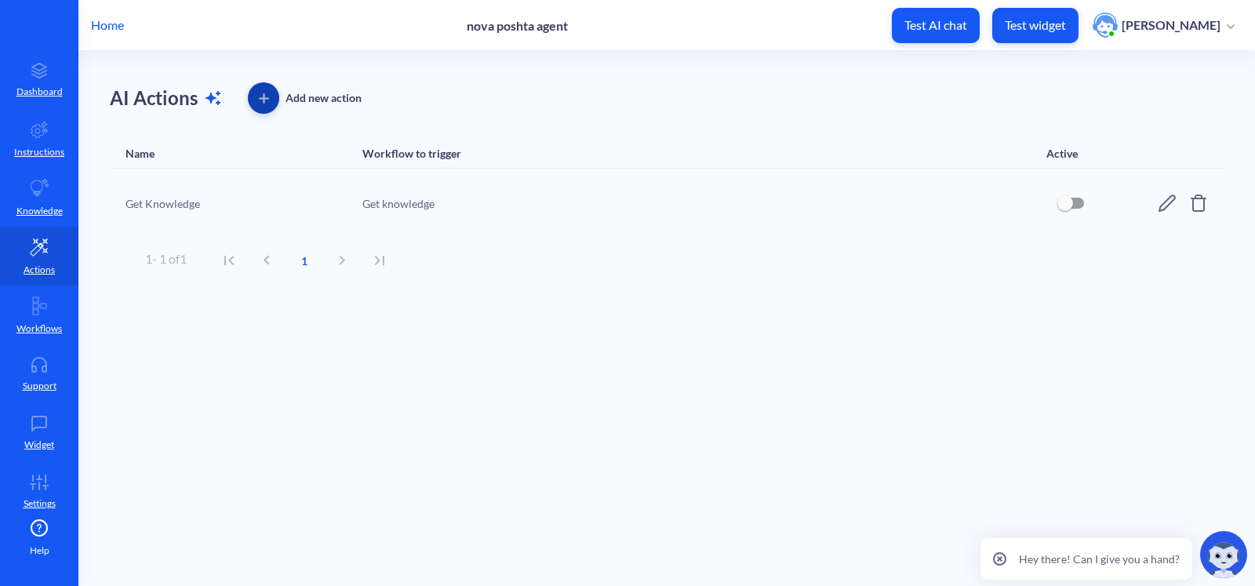
click at [266, 101] on icon "button" at bounding box center [264, 98] width 10 height 10
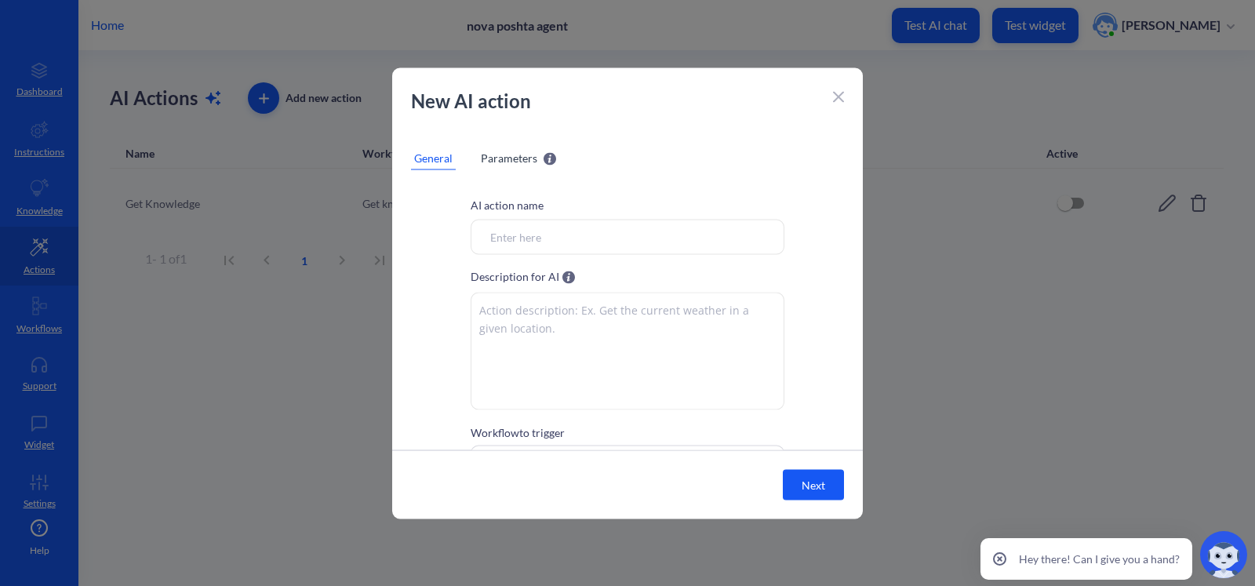
click at [555, 244] on input "Workflow to trigger" at bounding box center [628, 236] width 314 height 35
paste input "get order info by tracking number"
type input "get order info by tracking number"
paste textarea "You have to call this tool when user asks to provide order info"
click at [537, 321] on textarea at bounding box center [628, 351] width 314 height 118
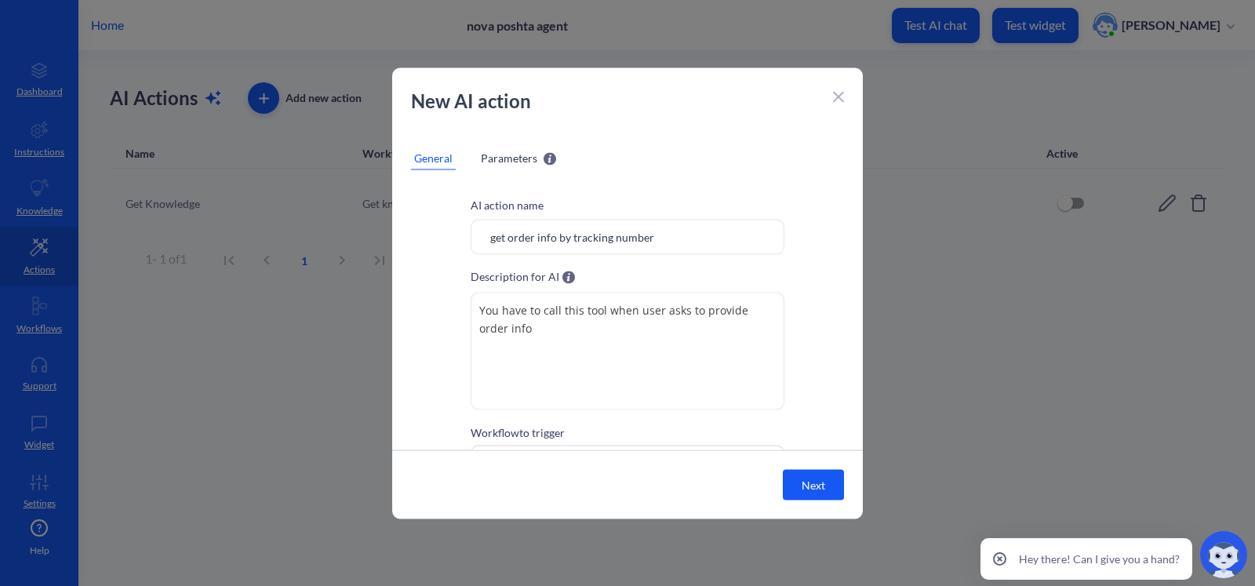
type textarea "You have to call this tool when user asks to provide order info"
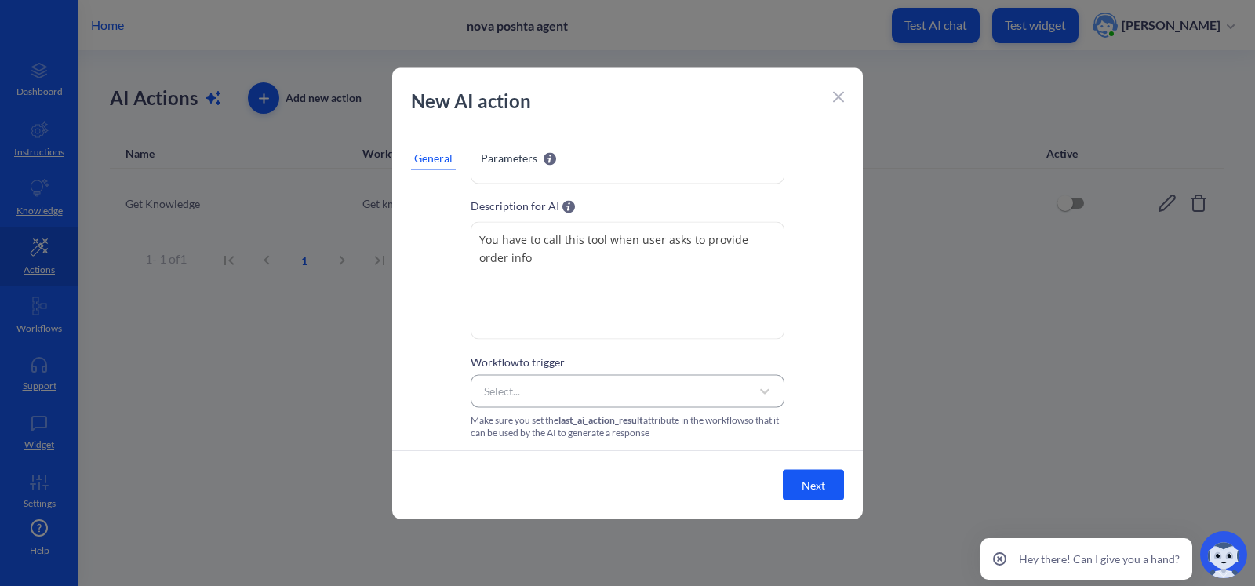
click at [569, 391] on div "Select..." at bounding box center [613, 391] width 275 height 28
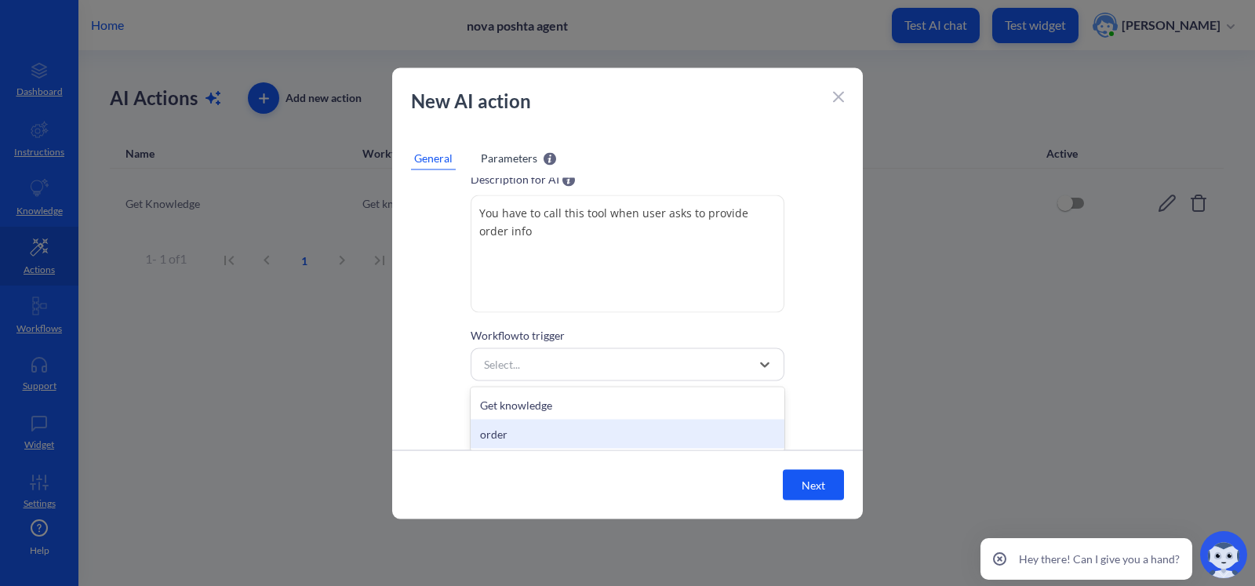
click at [569, 420] on div "order" at bounding box center [628, 433] width 314 height 29
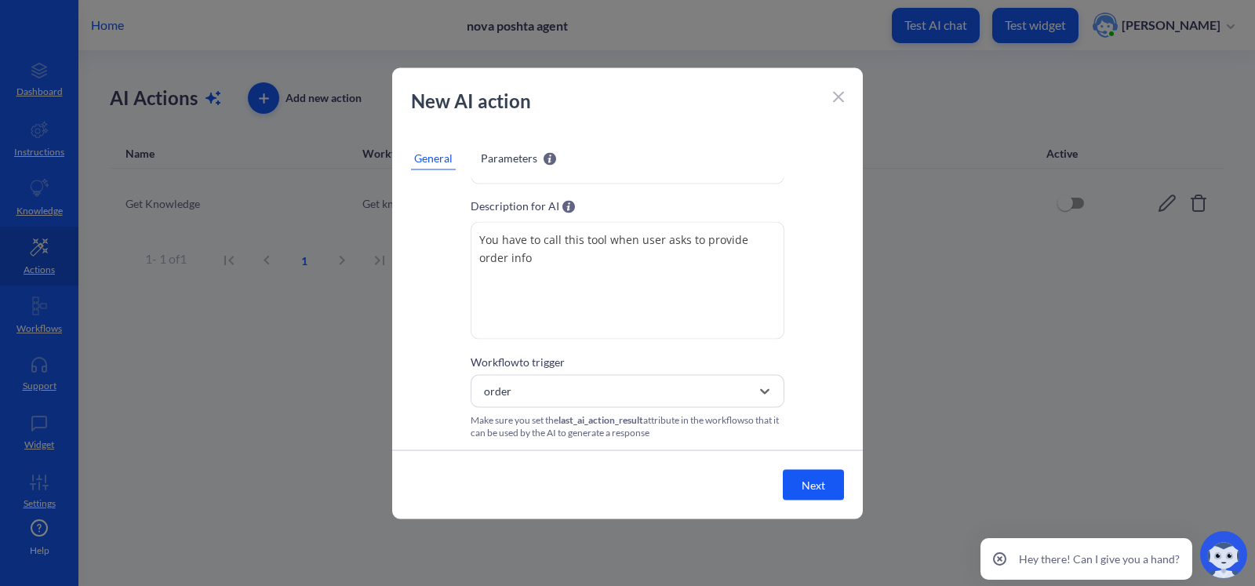
scroll to position [0, 0]
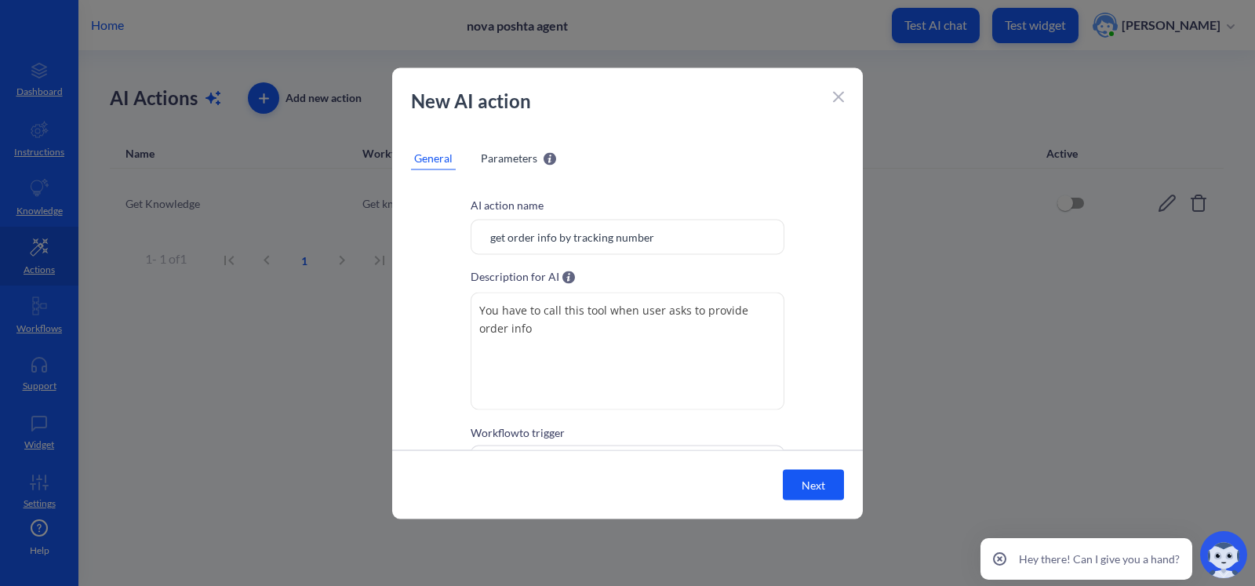
click at [520, 158] on span "Parameters" at bounding box center [509, 157] width 56 height 16
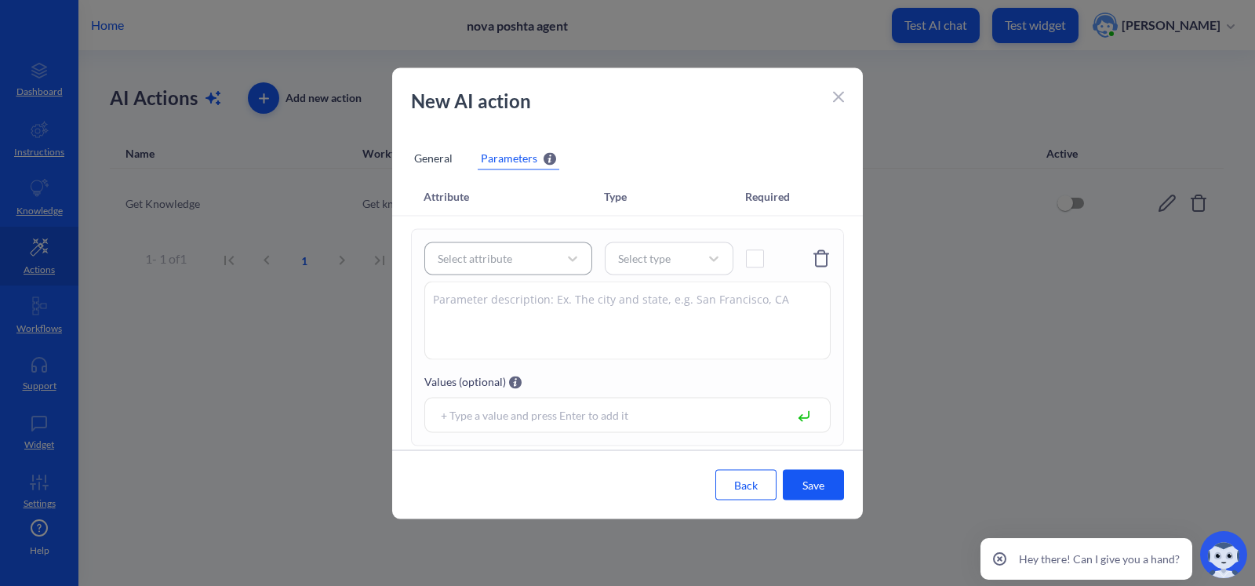
click at [498, 257] on div "Select attribute" at bounding box center [475, 258] width 75 height 16
type input "order"
click at [630, 122] on div "New AI action" at bounding box center [627, 108] width 471 height 44
click at [837, 96] on icon at bounding box center [838, 97] width 9 height 9
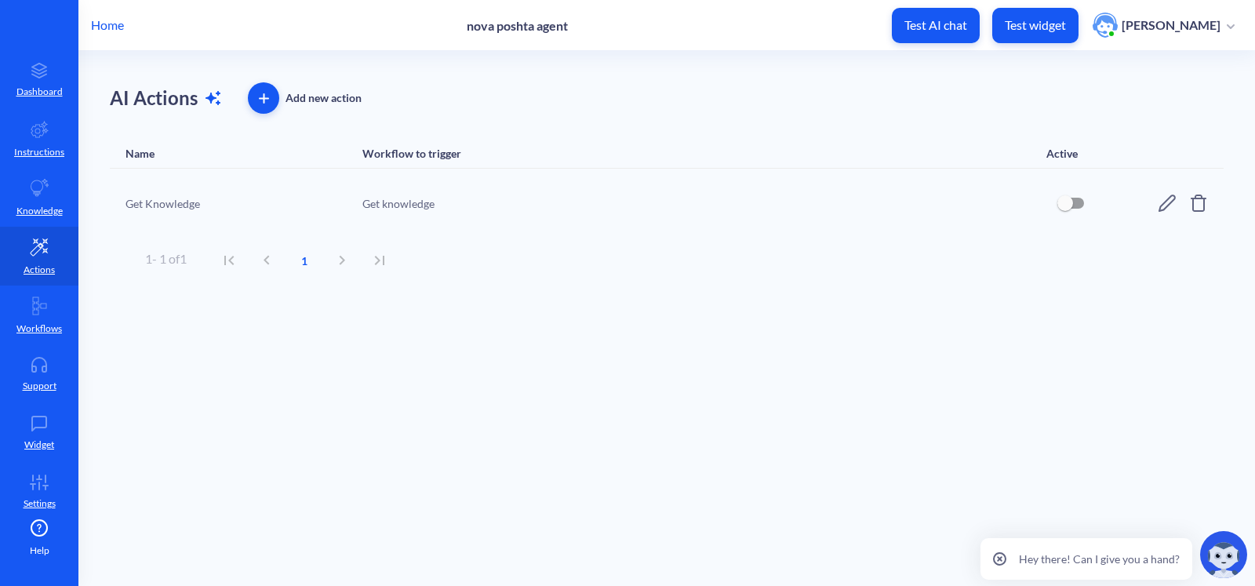
click at [264, 94] on icon "button" at bounding box center [264, 98] width 0 height 9
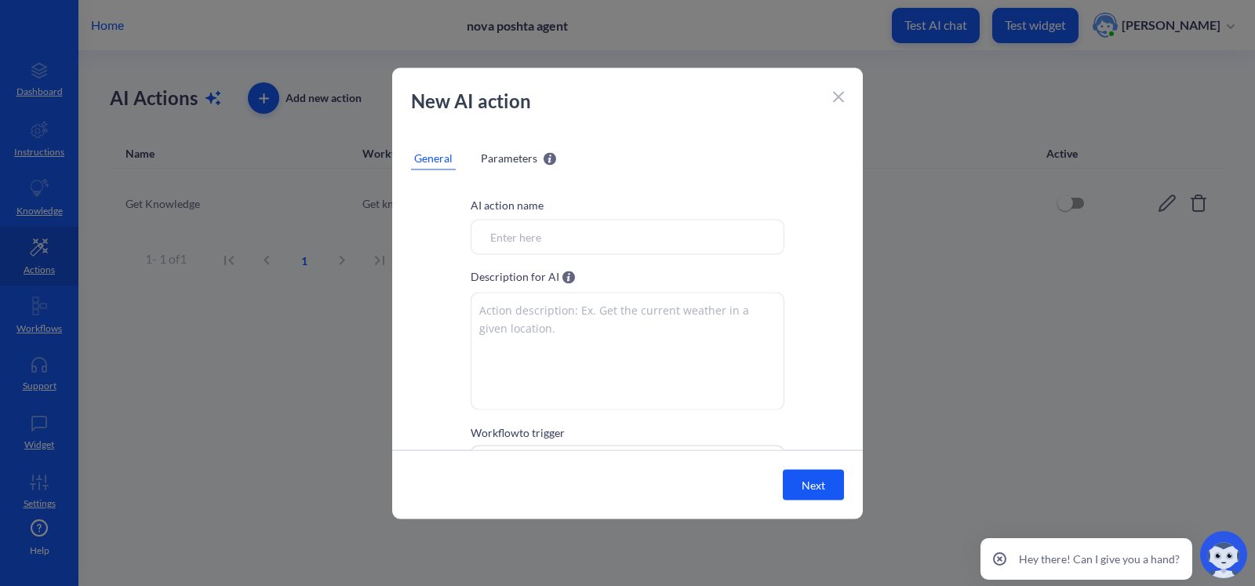
paste input "get order info by tracking number"
click at [539, 233] on input "get order info by tracking number" at bounding box center [628, 236] width 314 height 35
type input "get order info by tracking number"
click at [541, 318] on textarea at bounding box center [628, 351] width 314 height 118
paste textarea "You have to call this tool when user asks to provide order info"
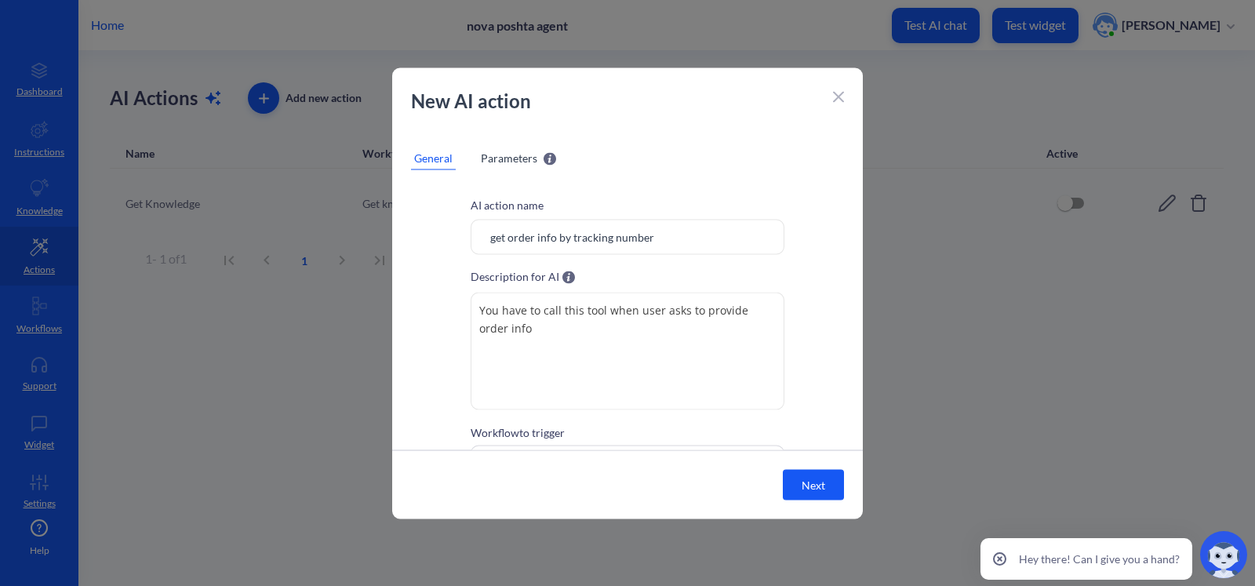
type textarea "You have to call this tool when user asks to provide order info"
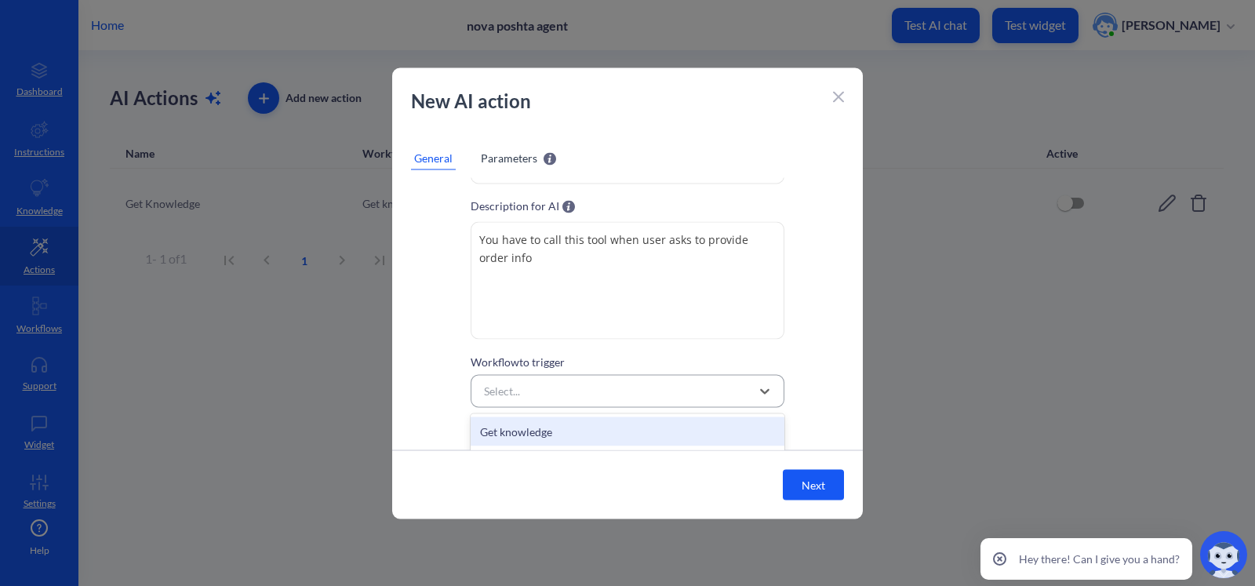
click at [619, 386] on div "Select..." at bounding box center [613, 391] width 275 height 28
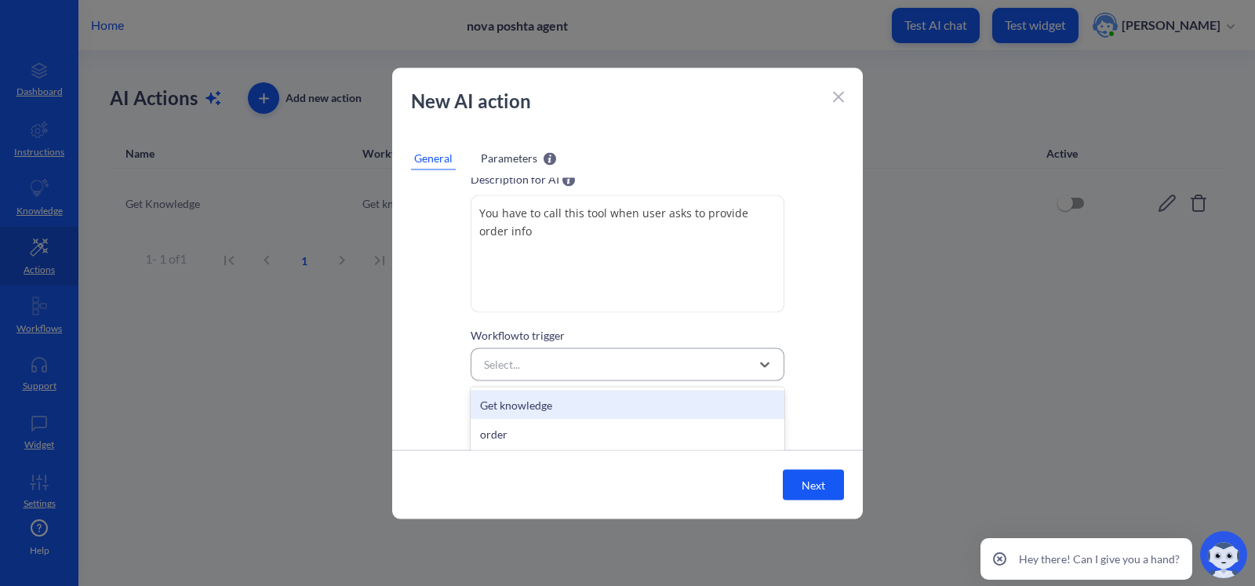
paste input "You have to call this tool when user asks to provide order info"
type input "You have to call this tool when user asks to provide order info"
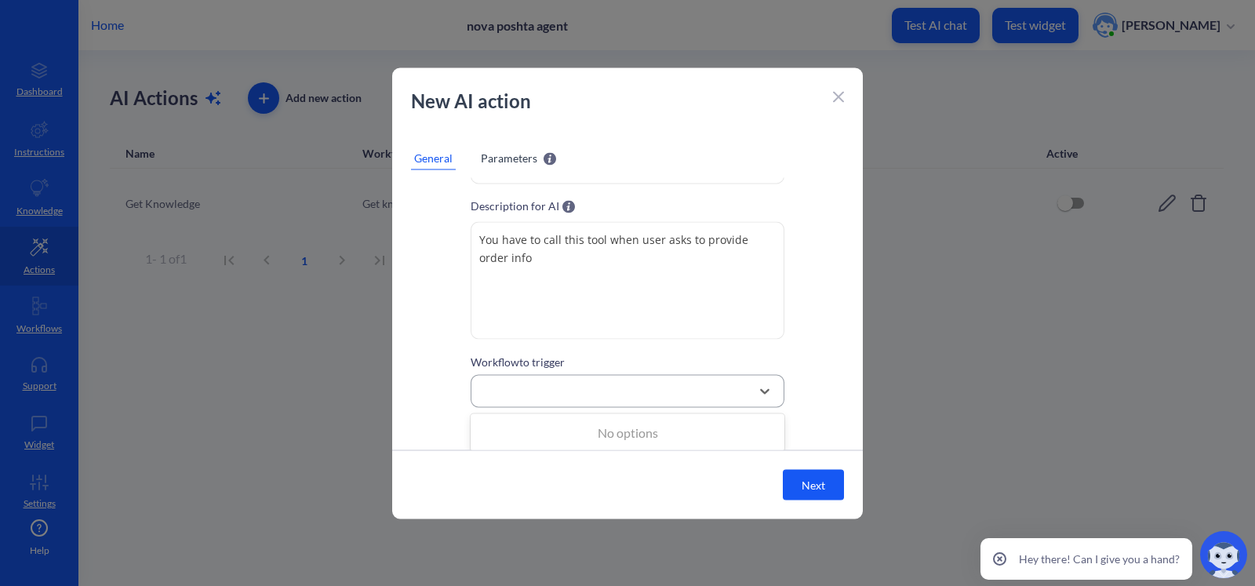
scroll to position [0, 0]
paste input "order_tracking_number"
type input "order_tracking_number"
click at [531, 391] on div "Select..." at bounding box center [613, 391] width 275 height 28
type input "or"
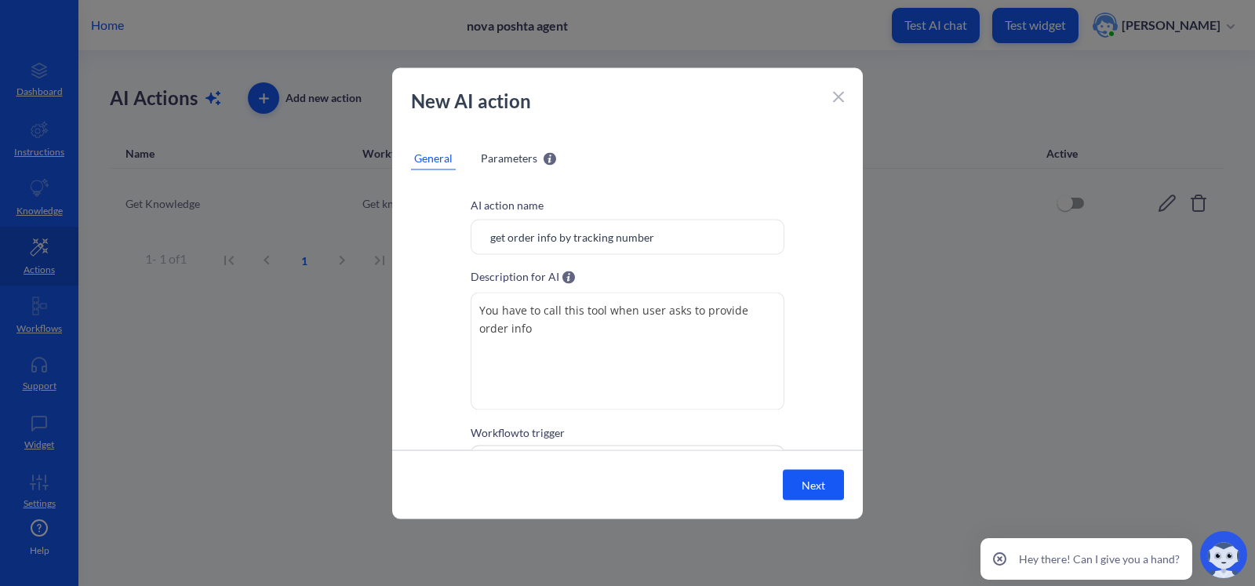
scroll to position [71, 0]
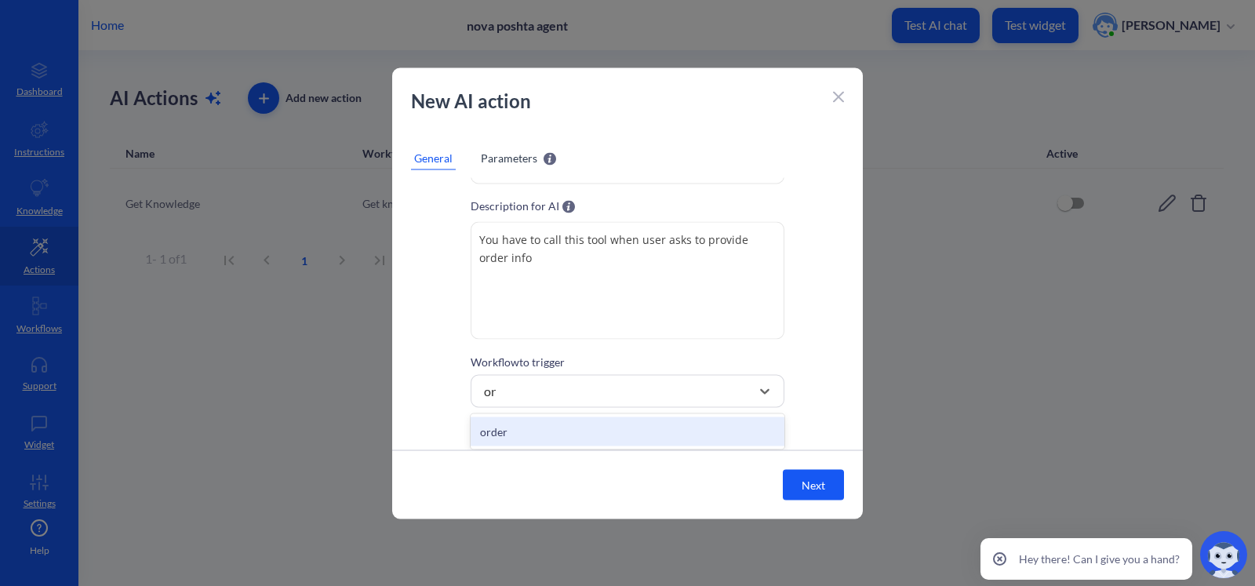
click at [554, 420] on div "order" at bounding box center [628, 431] width 314 height 29
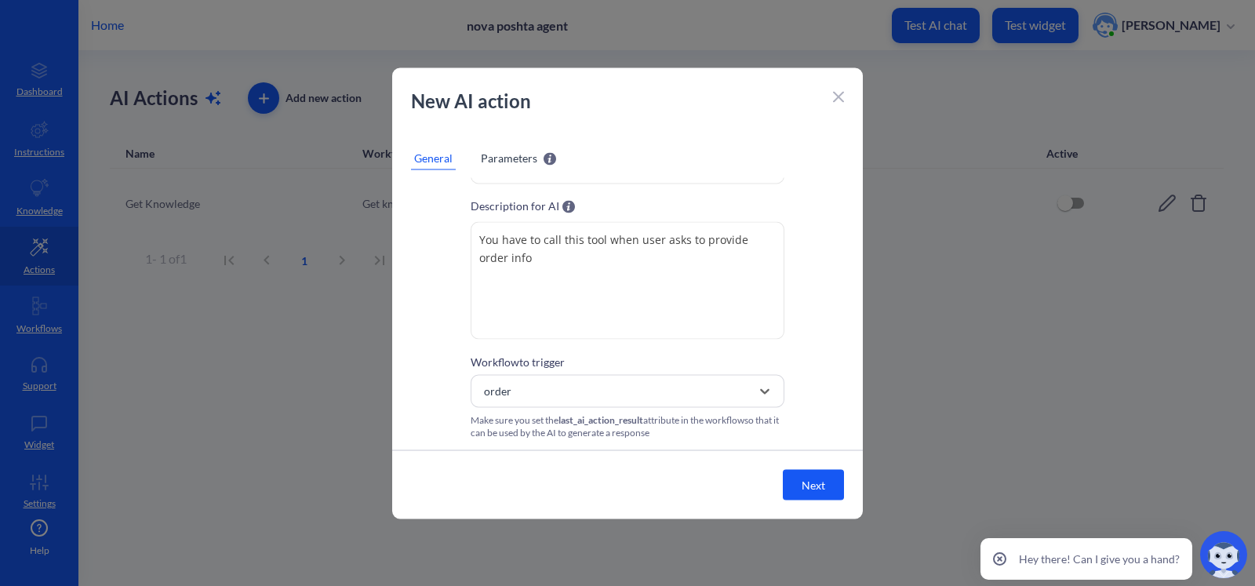
click at [525, 135] on div "New AI action General Parameters AI action name get order info by tracking numb…" at bounding box center [627, 292] width 471 height 451
click at [519, 159] on span "Parameters" at bounding box center [509, 157] width 56 height 16
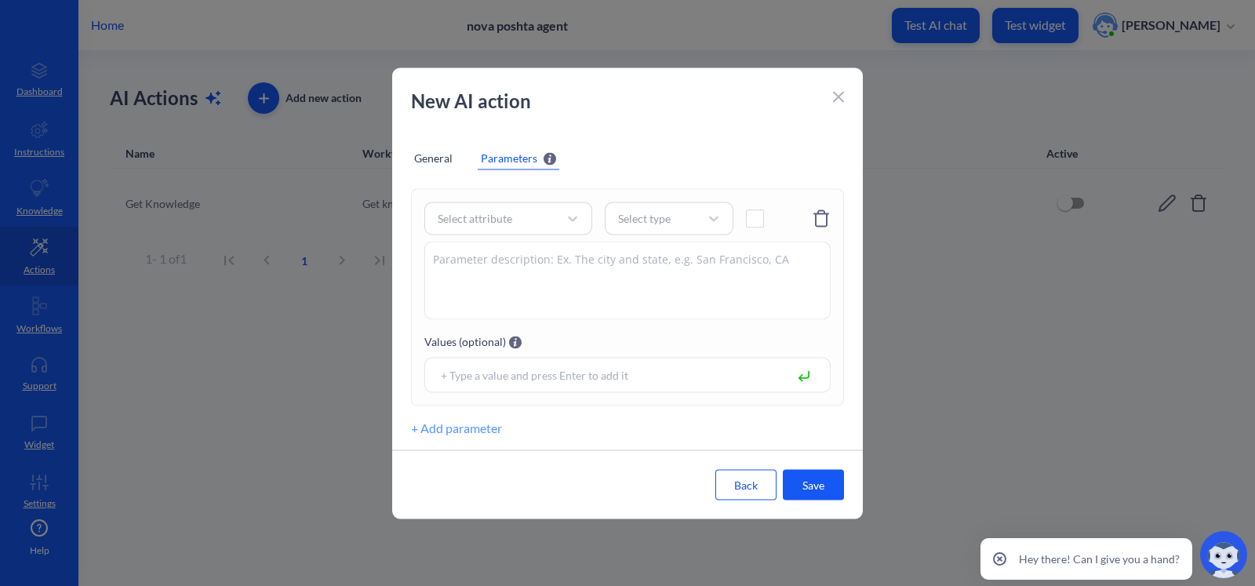
scroll to position [38, 0]
click at [505, 224] on div "Select attribute" at bounding box center [475, 220] width 75 height 16
paste input "order_tracking_number"
type input "order_tracking_number"
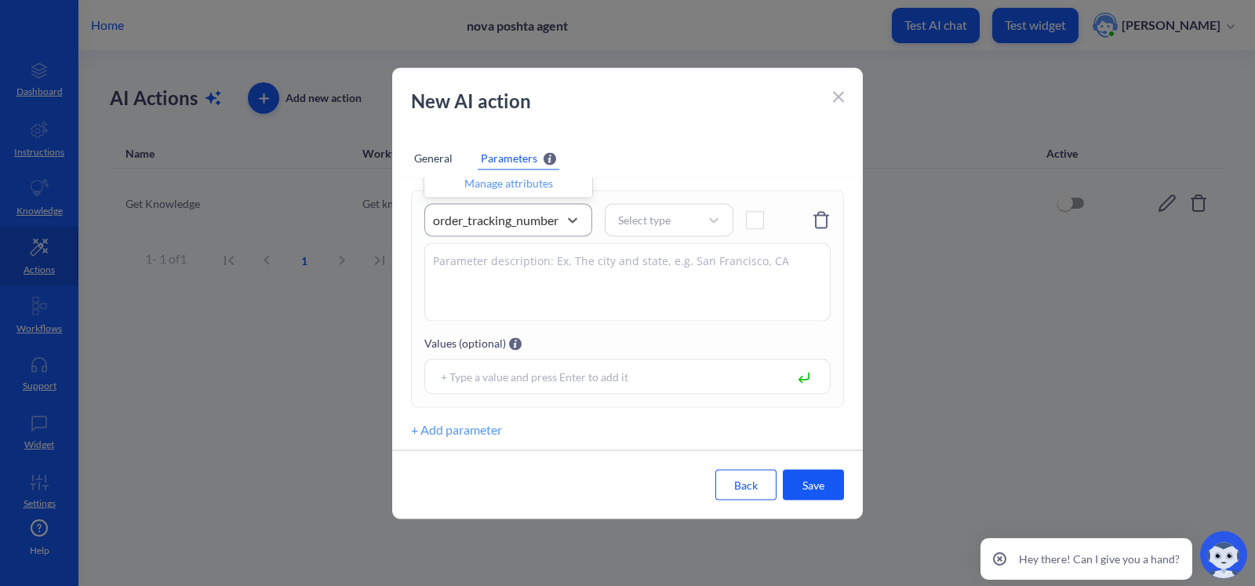
scroll to position [0, 8]
click at [671, 225] on div "Select type" at bounding box center [654, 220] width 89 height 22
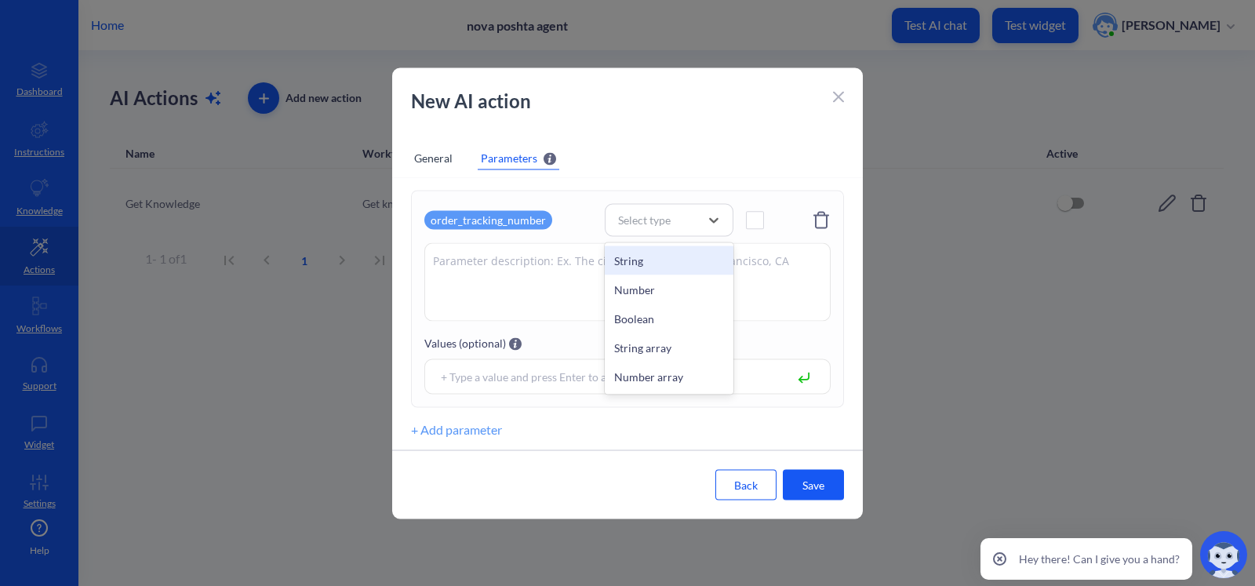
click at [663, 260] on div "String" at bounding box center [669, 260] width 129 height 29
click at [747, 225] on span at bounding box center [755, 220] width 18 height 18
paste textarea "order tracking number"
click at [504, 268] on textarea at bounding box center [627, 281] width 406 height 78
type textarea "order tracking number"
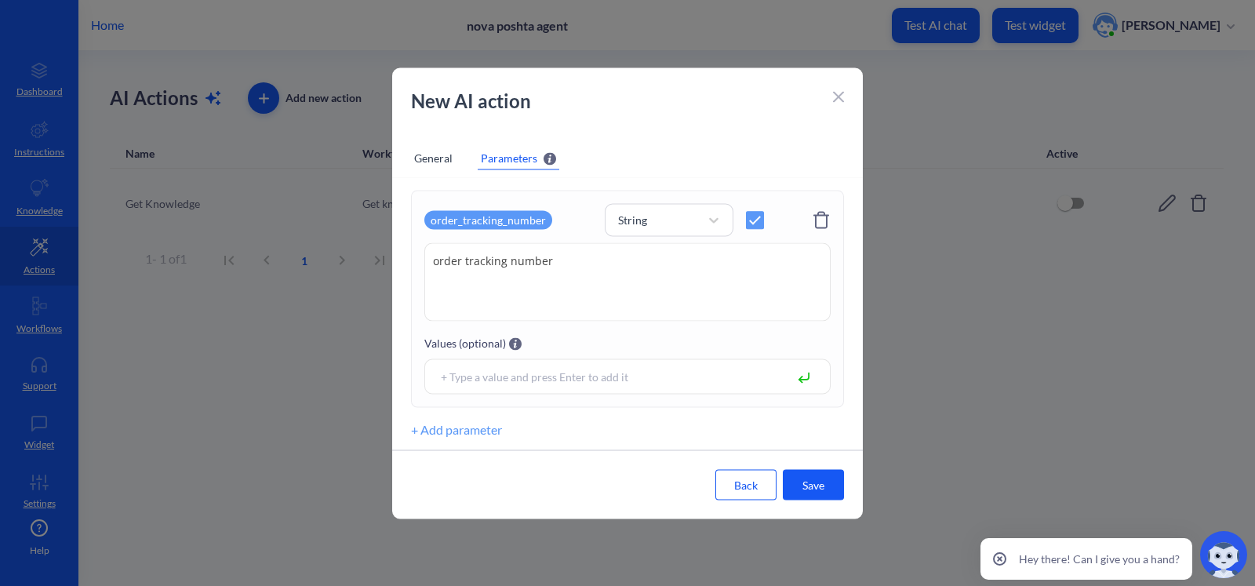
click at [807, 481] on button "Save" at bounding box center [813, 484] width 61 height 31
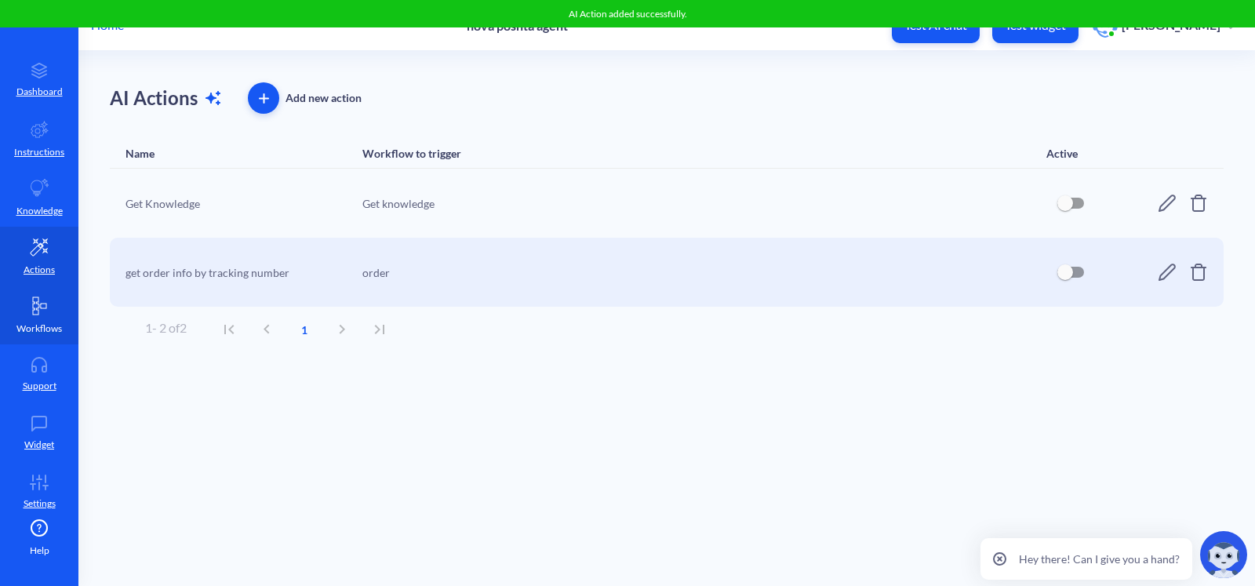
click at [60, 297] on link "Workflows" at bounding box center [39, 315] width 78 height 59
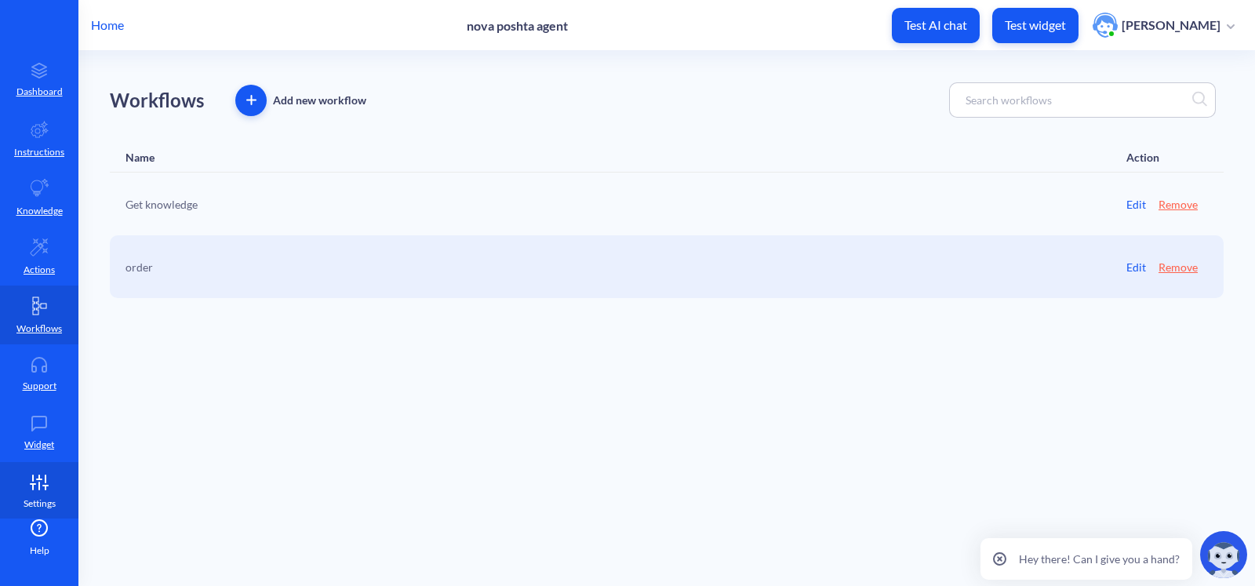
click at [45, 488] on icon at bounding box center [45, 488] width 0 height 4
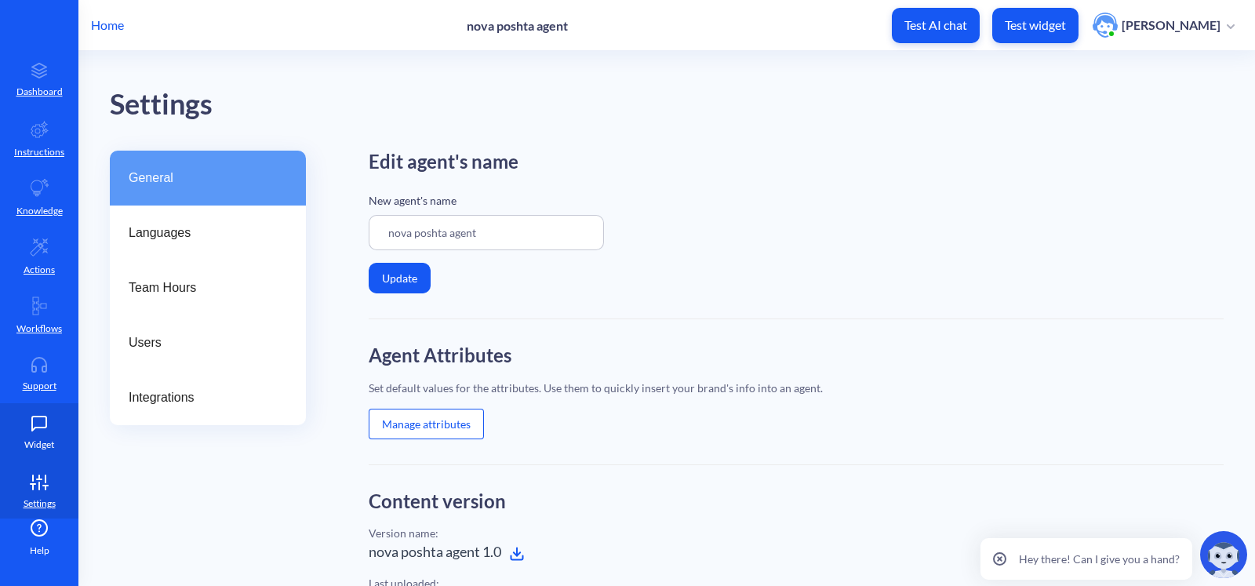
click at [47, 424] on icon at bounding box center [39, 424] width 31 height 16
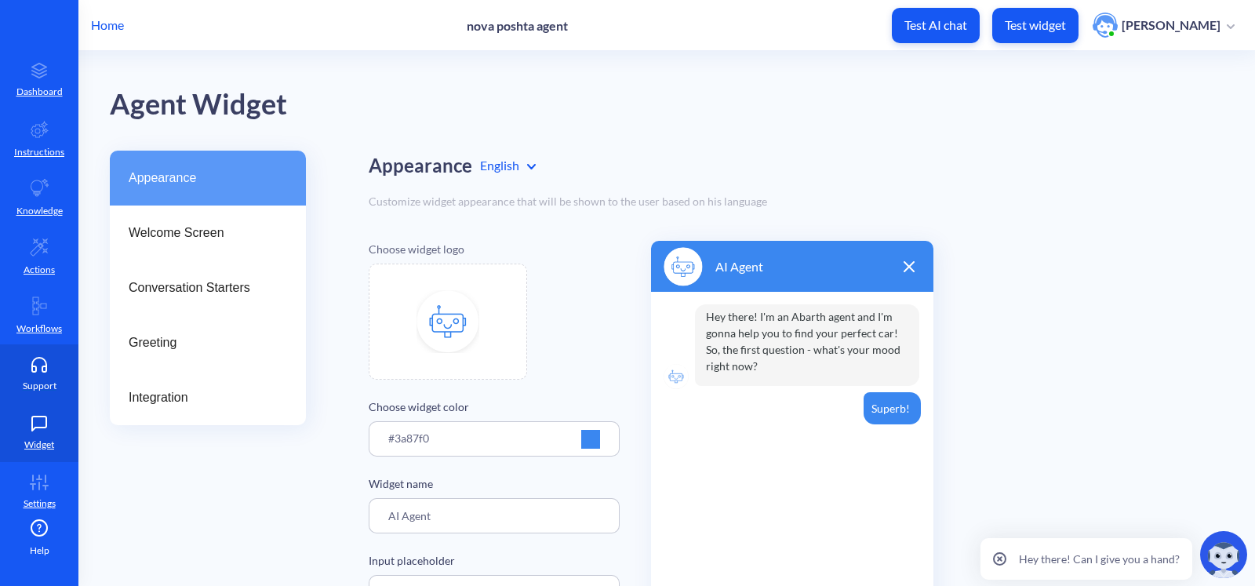
click at [53, 352] on link "Support" at bounding box center [39, 373] width 78 height 59
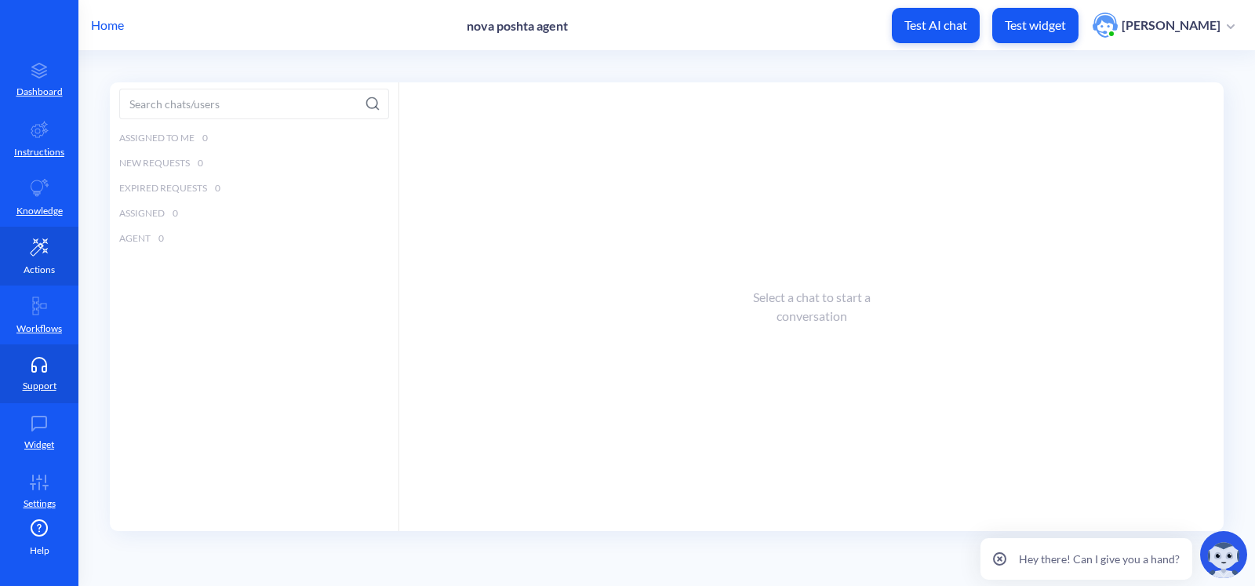
click at [27, 250] on link "Actions" at bounding box center [39, 256] width 78 height 59
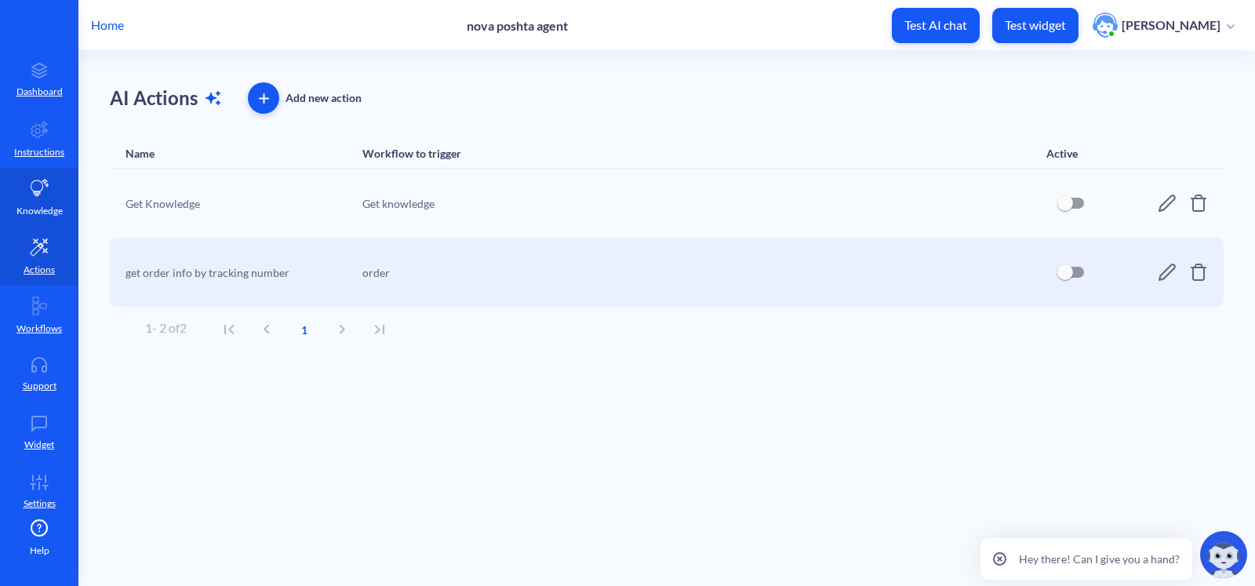
click at [47, 194] on link "Knowledge" at bounding box center [39, 197] width 78 height 59
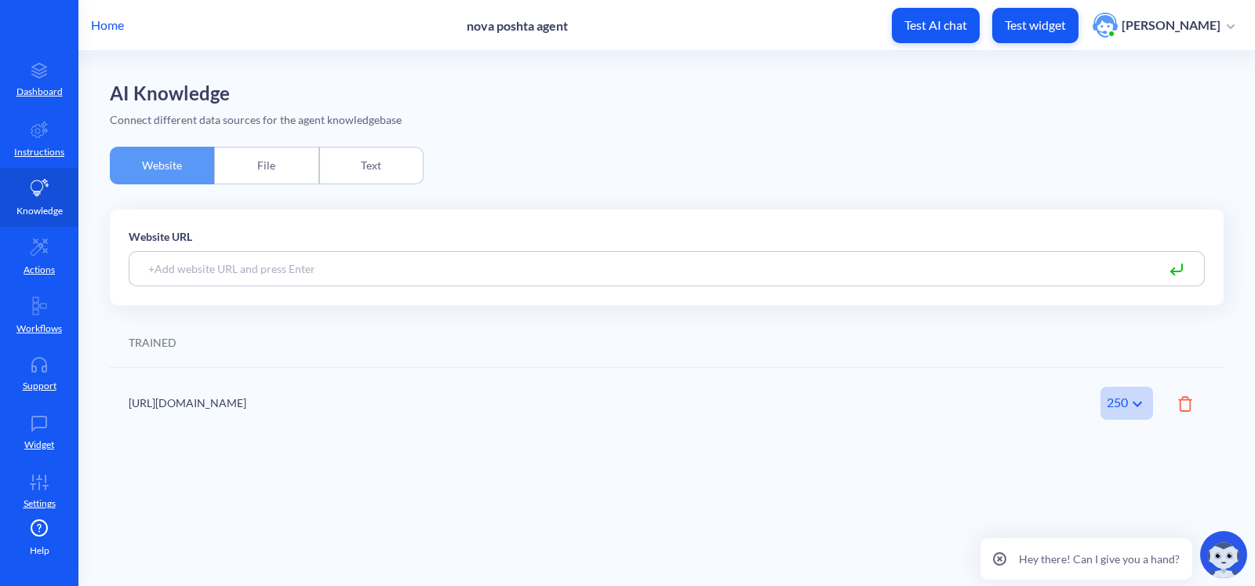
scroll to position [8, 0]
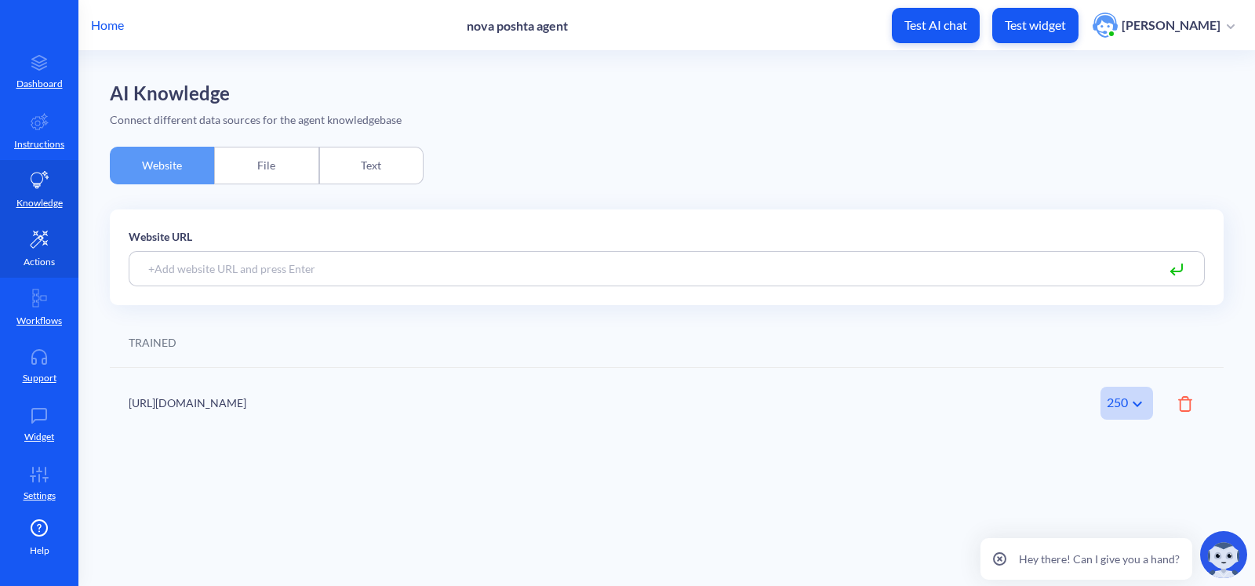
click at [30, 253] on link "Actions" at bounding box center [39, 248] width 78 height 59
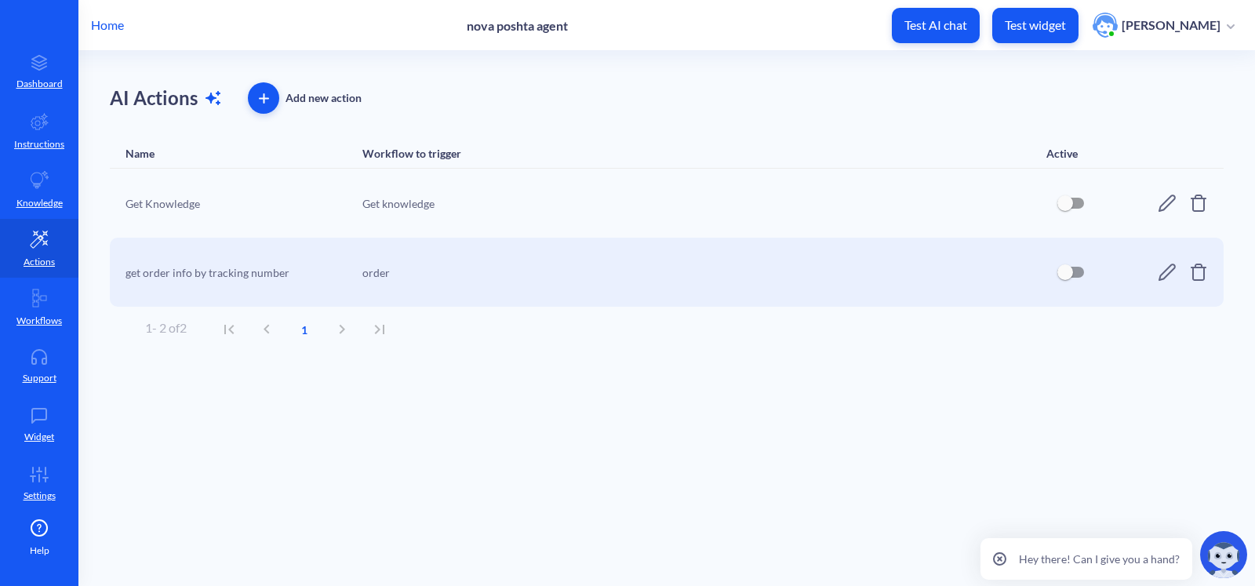
click at [580, 65] on main "AI Actions Add new action Name Workflow to trigger Active Get Knowledge Get kno…" at bounding box center [666, 318] width 1177 height 535
click at [25, 233] on link "Actions" at bounding box center [39, 248] width 78 height 59
click at [31, 213] on link "Knowledge" at bounding box center [39, 189] width 78 height 59
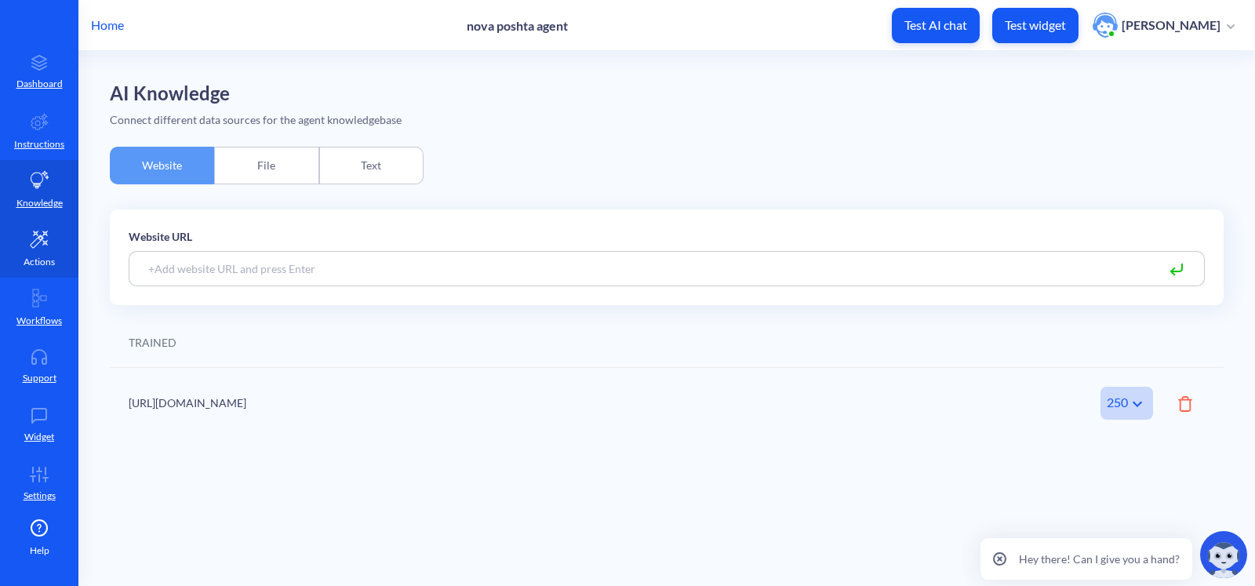
click at [35, 227] on link "Actions" at bounding box center [39, 248] width 78 height 59
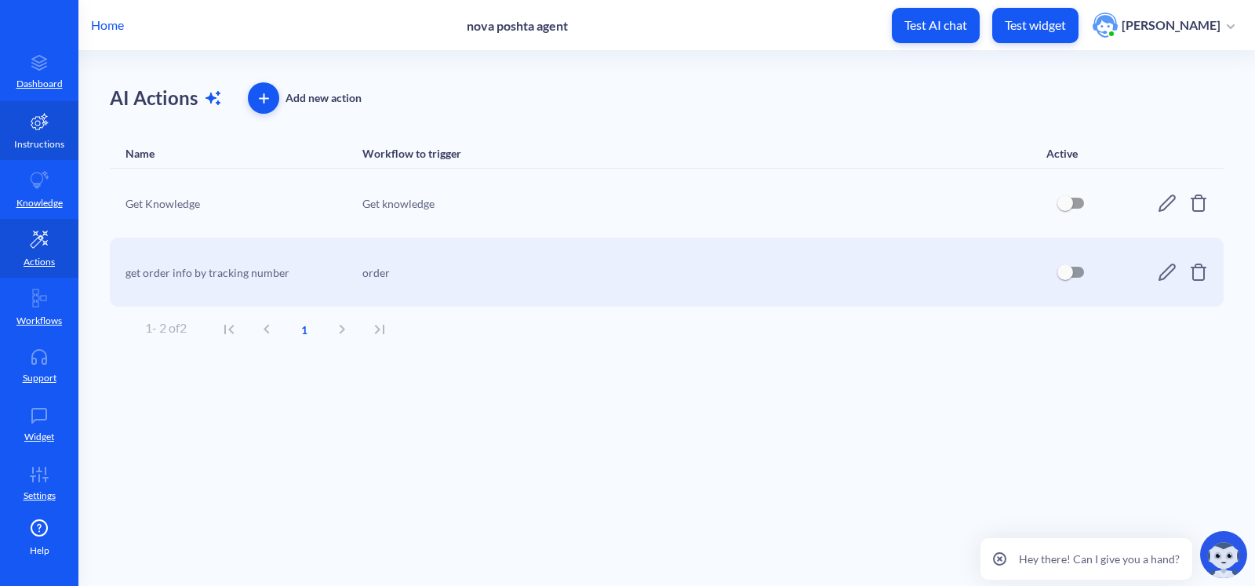
click at [46, 132] on link "Instructions" at bounding box center [39, 130] width 78 height 59
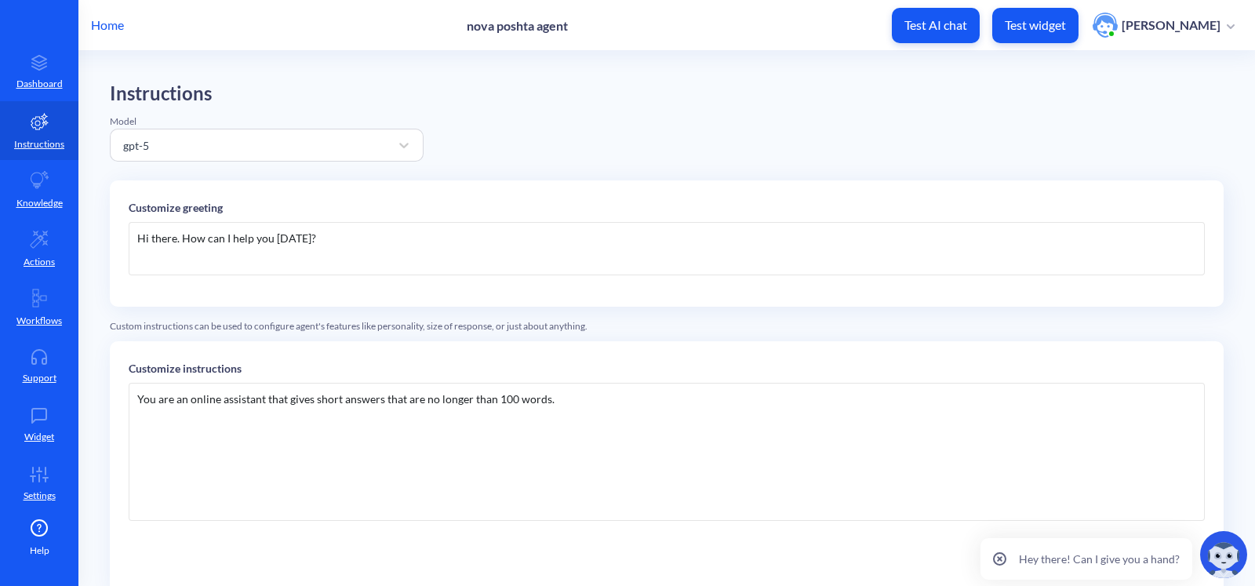
click at [526, 457] on div "You are an online assistant that gives short answers that are no longer than 10…" at bounding box center [667, 452] width 1076 height 138
click at [587, 458] on div "You are an online assistant that gives short answers that are no longer than 10…" at bounding box center [667, 452] width 1076 height 138
click at [37, 304] on icon at bounding box center [39, 298] width 19 height 19
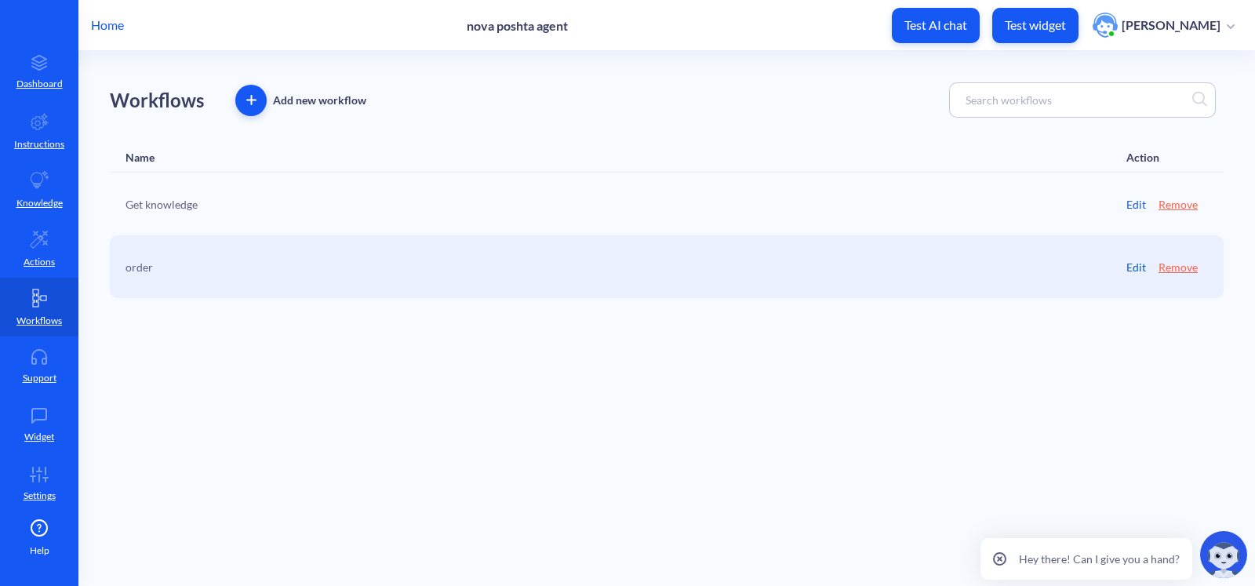
click at [1131, 264] on link "Edit" at bounding box center [1136, 267] width 20 height 16
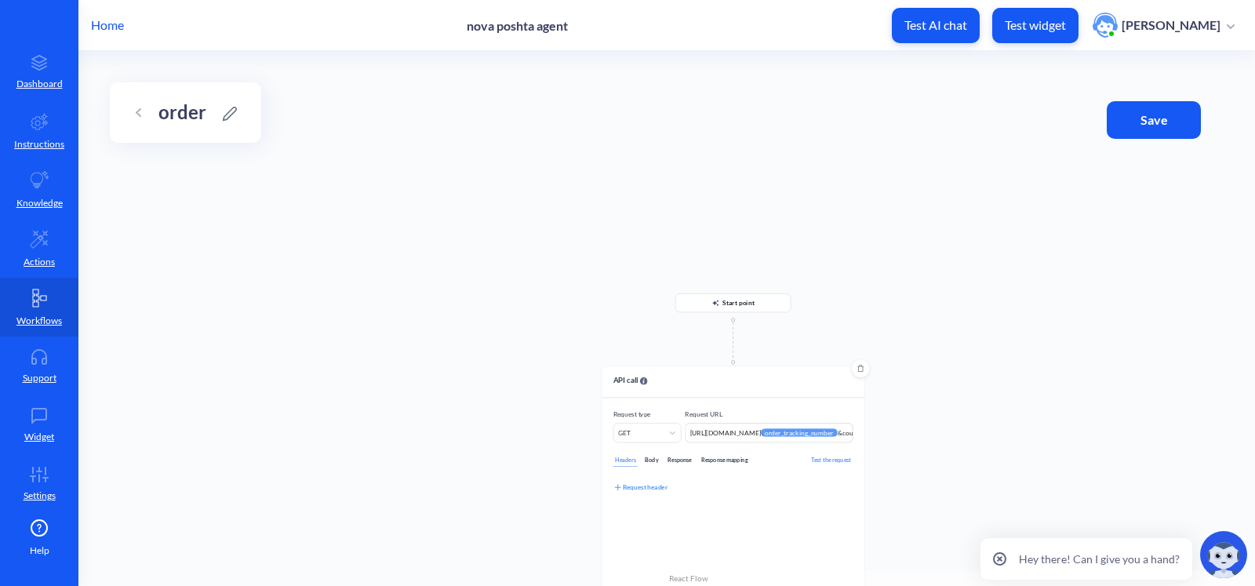
click at [728, 460] on div "Response mapping" at bounding box center [724, 460] width 50 height 13
click at [651, 484] on div "Add JSONPath" at bounding box center [639, 487] width 53 height 10
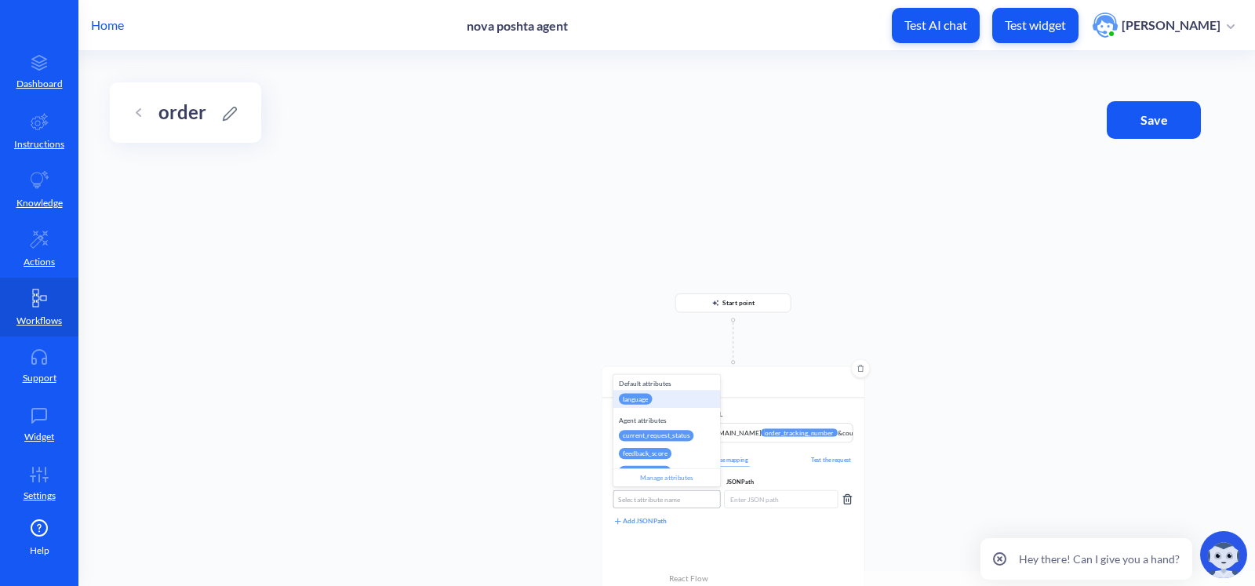
click at [653, 496] on div "Select attribute name" at bounding box center [649, 499] width 62 height 10
paste input "np_meta_code"
type input "np_meta_code"
click at [668, 450] on div "np_meta_code" at bounding box center [666, 456] width 107 height 18
click at [765, 491] on input at bounding box center [781, 499] width 114 height 18
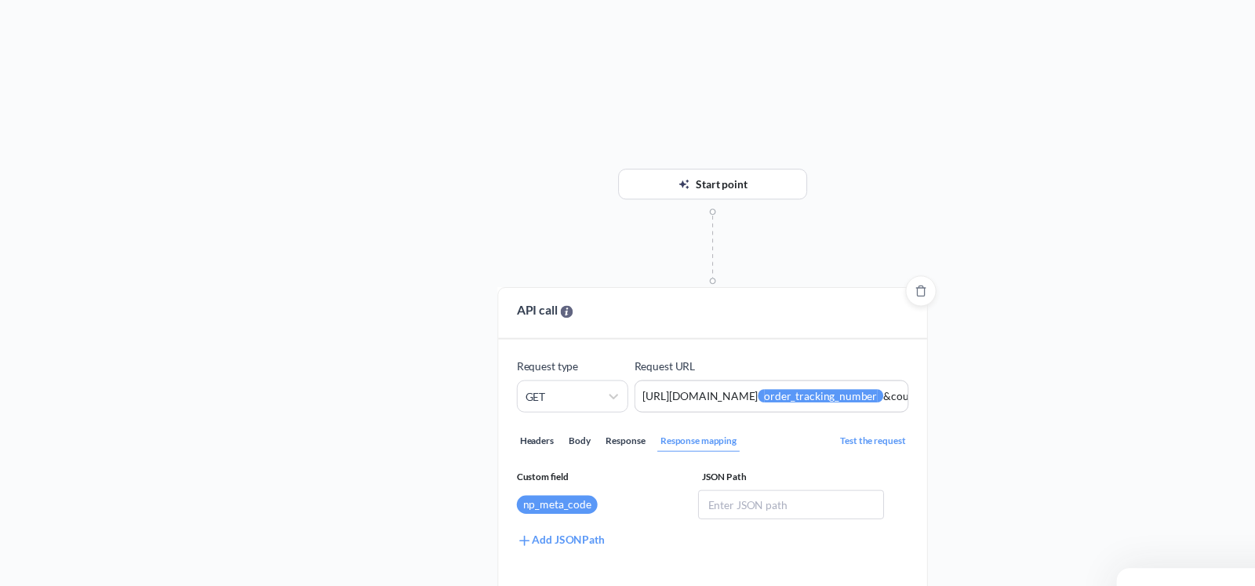
paste input "$.meta.code"
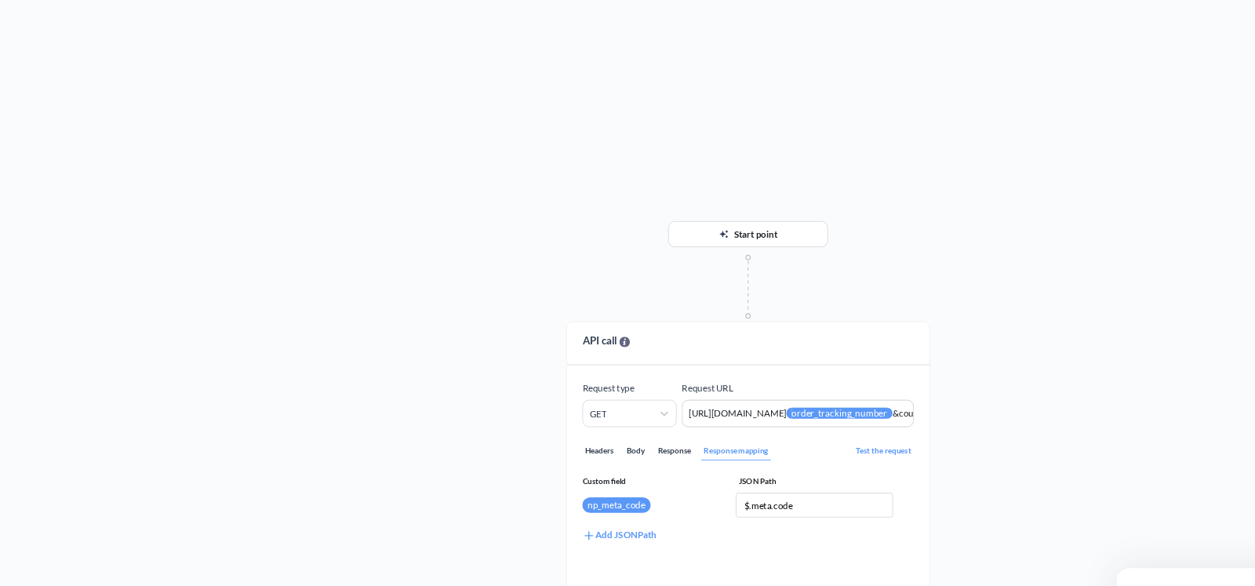
type input "$.meta.code"
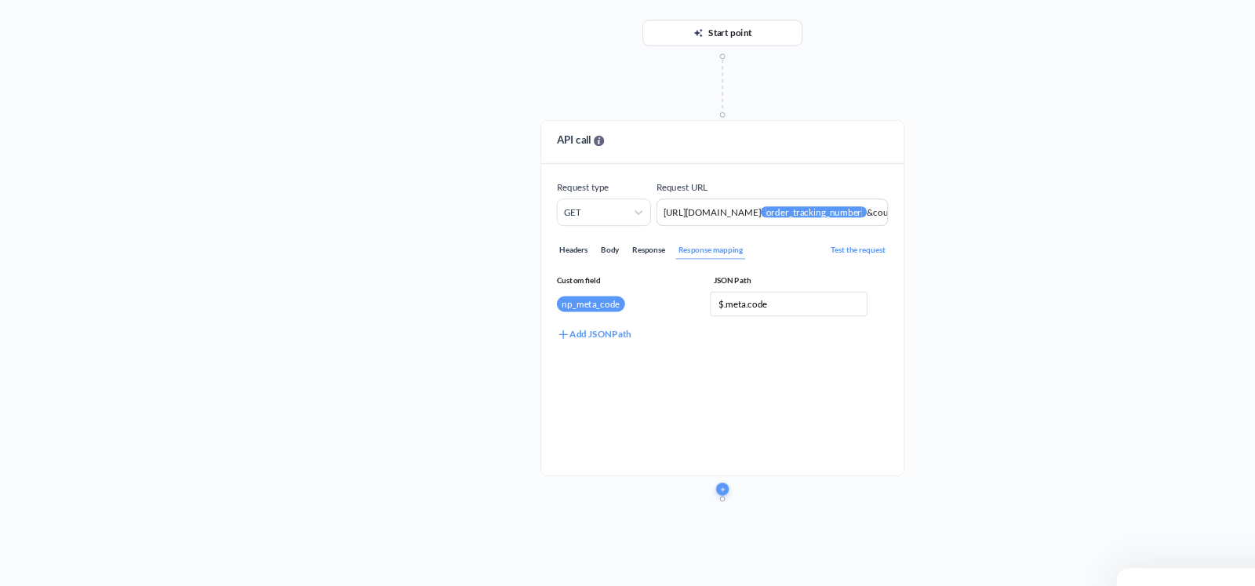
drag, startPoint x: 993, startPoint y: 438, endPoint x: 980, endPoint y: 314, distance: 124.7
click at [980, 314] on div "Start point API call Request type GET Request URL https://novaposhta.wiremockap…" at bounding box center [666, 318] width 1177 height 535
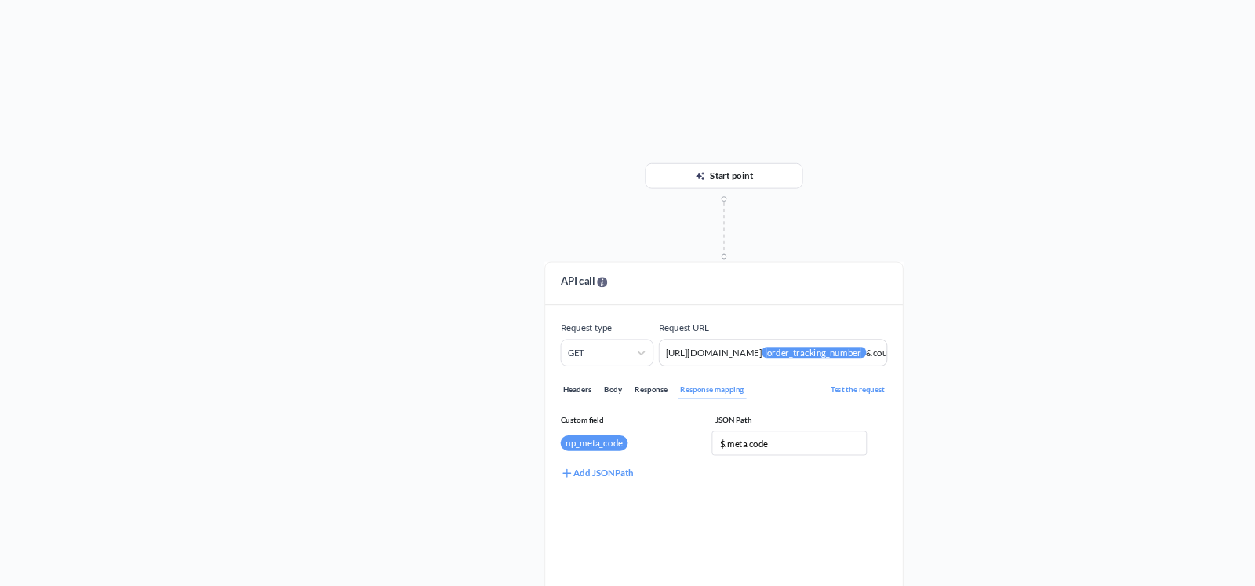
click at [932, 220] on div "Start point API call Request type GET Request URL https://novaposhta.wiremockap…" at bounding box center [666, 318] width 1177 height 535
drag, startPoint x: 602, startPoint y: 166, endPoint x: 564, endPoint y: 111, distance: 67.2
click at [595, 166] on div "Start point API call Request type GET Request URL https://novaposhta.wiremockap…" at bounding box center [666, 318] width 1177 height 535
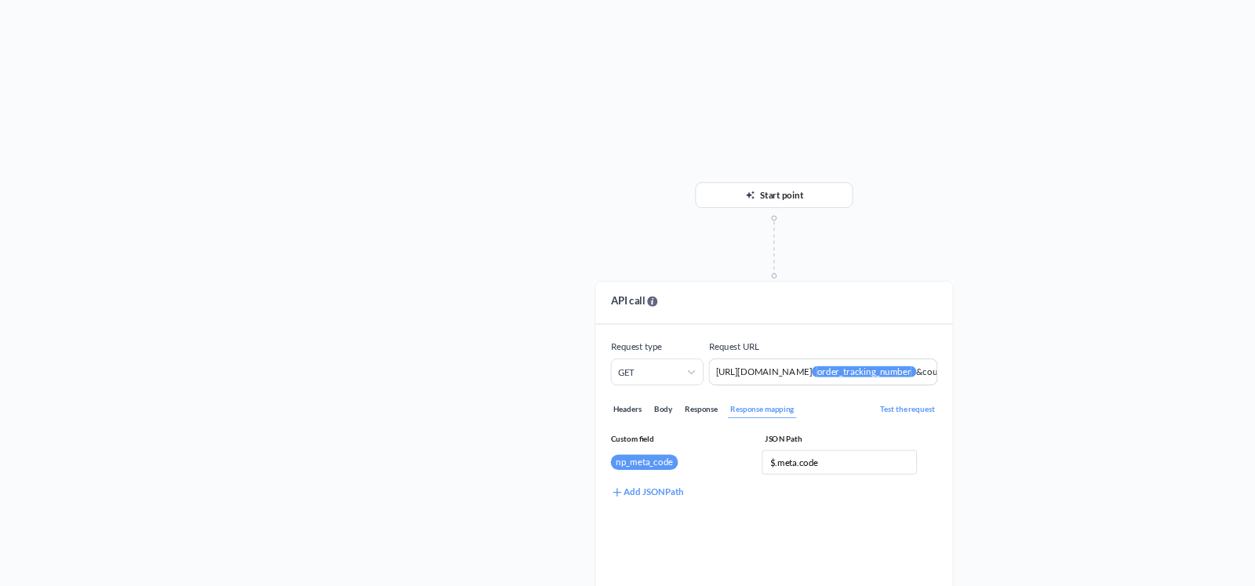
drag, startPoint x: 530, startPoint y: 210, endPoint x: 530, endPoint y: 156, distance: 54.1
click at [530, 156] on div "Start point API call Request type GET Request URL https://novaposhta.wiremockap…" at bounding box center [666, 318] width 1177 height 535
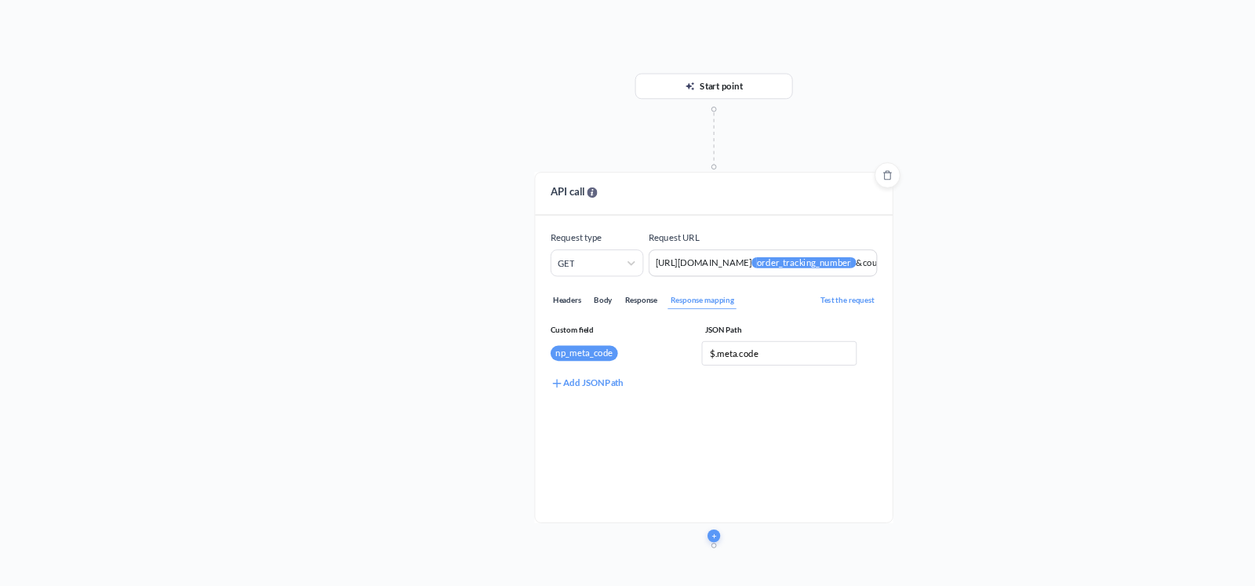
click at [692, 284] on div "Response" at bounding box center [690, 287] width 24 height 11
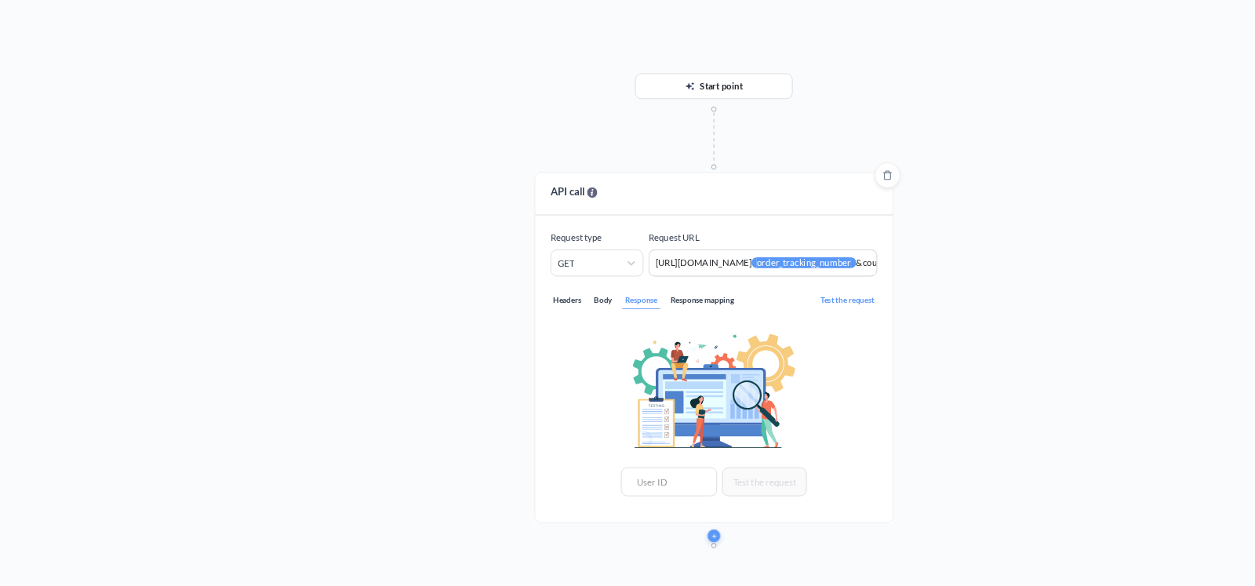
click at [726, 289] on div "Response mapping" at bounding box center [727, 287] width 42 height 11
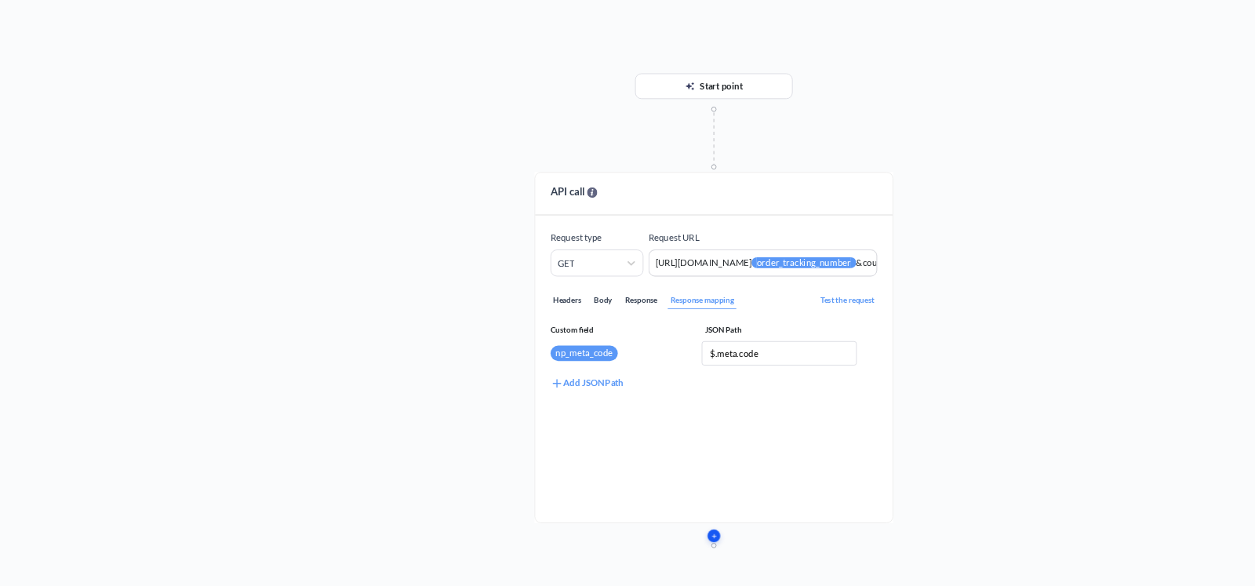
click at [734, 430] on icon "button" at bounding box center [734, 431] width 0 height 2
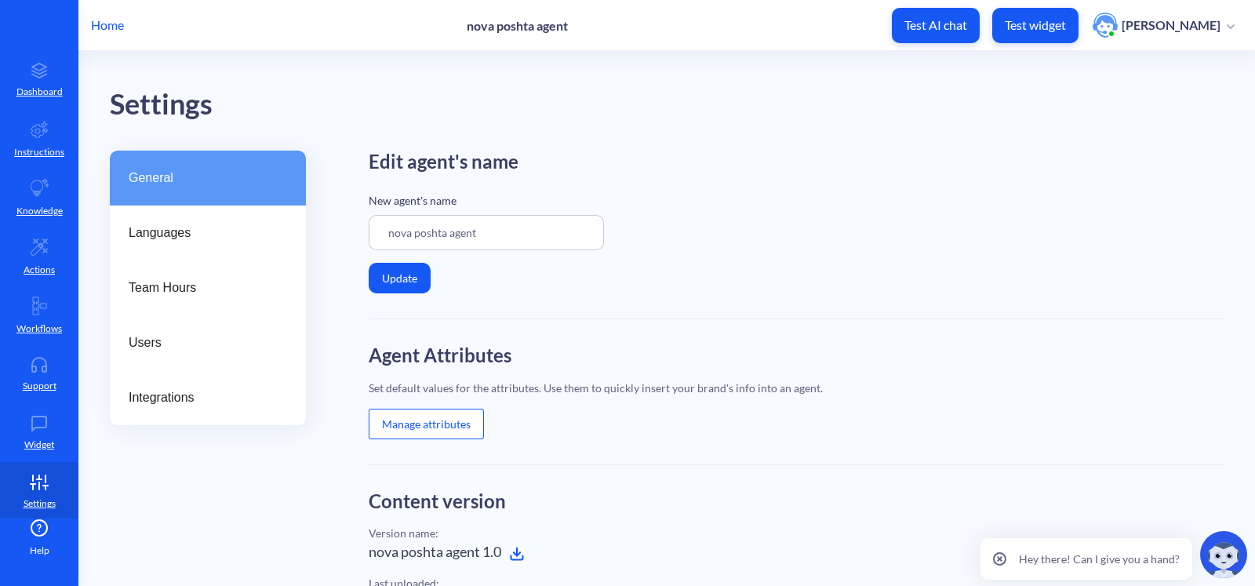
click at [460, 430] on button "Manage attributes" at bounding box center [426, 424] width 115 height 31
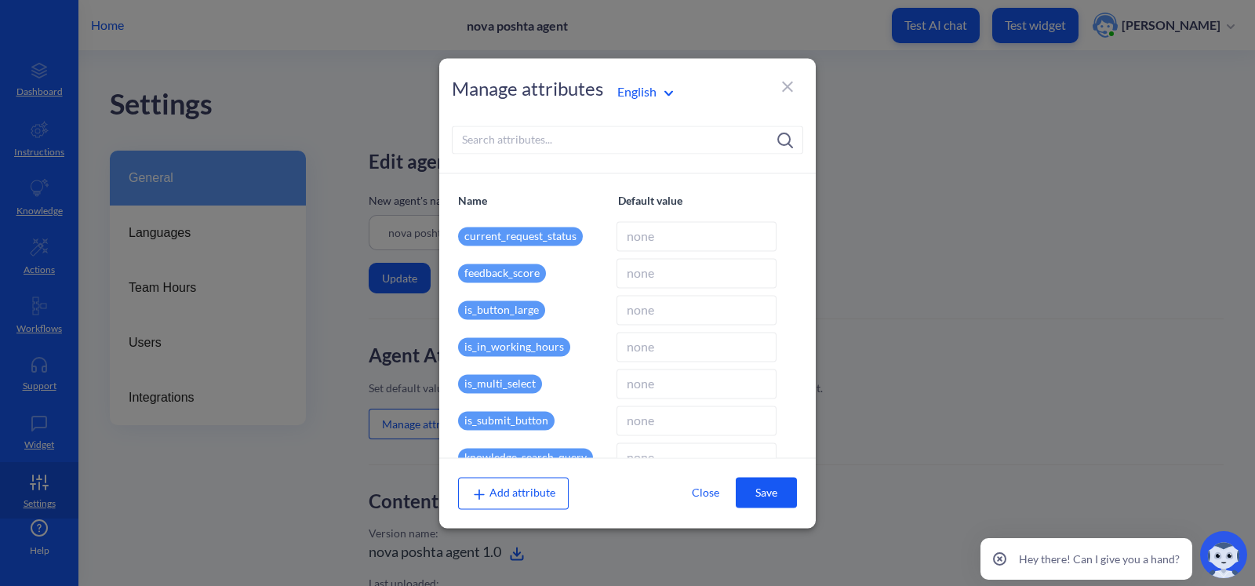
click at [643, 131] on input at bounding box center [627, 140] width 351 height 28
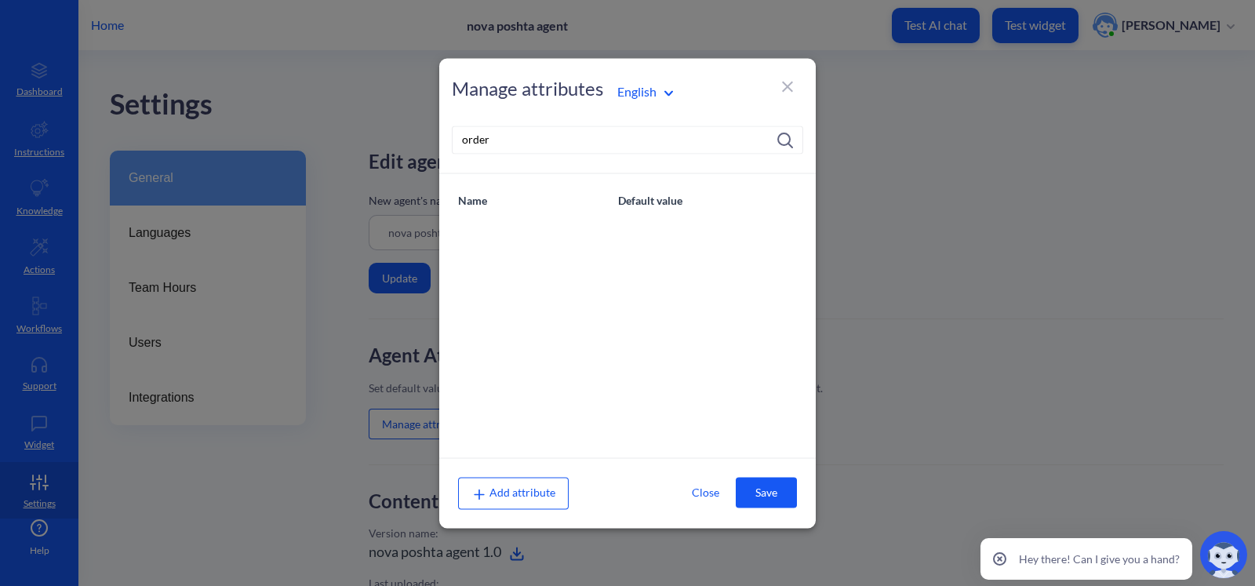
paste input "_tracking_number"
type input "order_tracking_number"
click at [557, 170] on div "Manage attributes English order_tracking_number" at bounding box center [627, 115] width 377 height 115
click at [507, 500] on div "Add attribute" at bounding box center [513, 493] width 111 height 31
click at [518, 487] on span "Add attribute" at bounding box center [513, 492] width 84 height 13
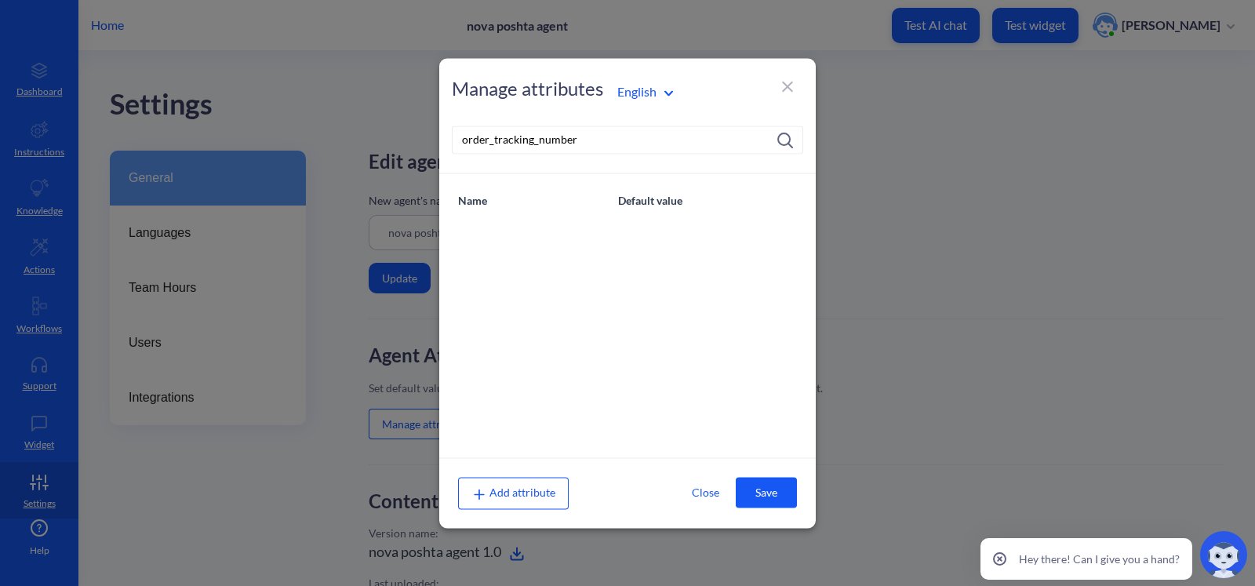
click at [555, 425] on div "Name Default value" at bounding box center [627, 315] width 377 height 285
click at [778, 500] on button "Save" at bounding box center [766, 493] width 61 height 31
click at [735, 318] on div "Name Default value" at bounding box center [627, 315] width 377 height 285
click at [516, 489] on span "Add attribute" at bounding box center [513, 492] width 84 height 13
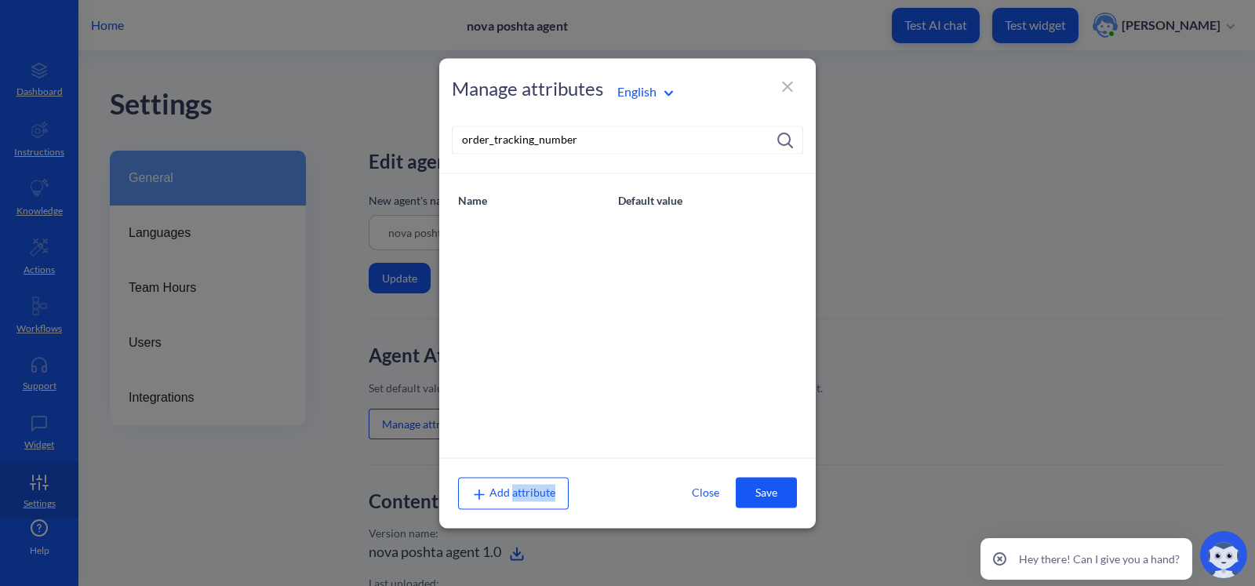
click at [516, 489] on span "Add attribute" at bounding box center [513, 492] width 84 height 13
click at [738, 128] on input "order_tracking_number" at bounding box center [627, 140] width 351 height 28
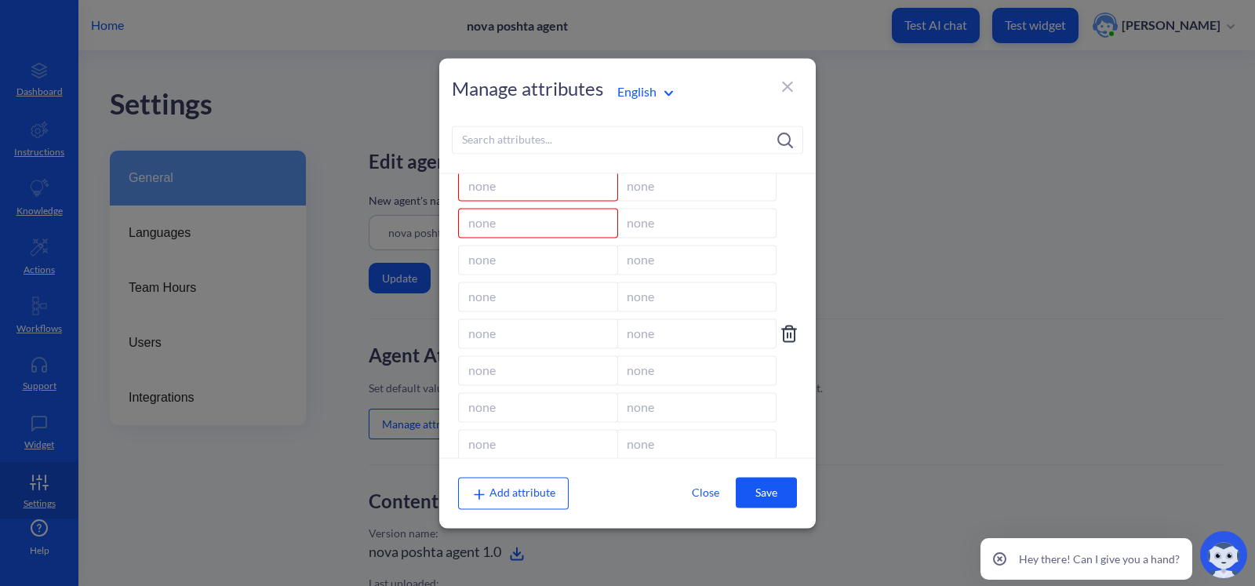
scroll to position [1108, 0]
click at [791, 417] on icon at bounding box center [791, 419] width 0 height 5
click at [791, 417] on icon at bounding box center [789, 418] width 19 height 19
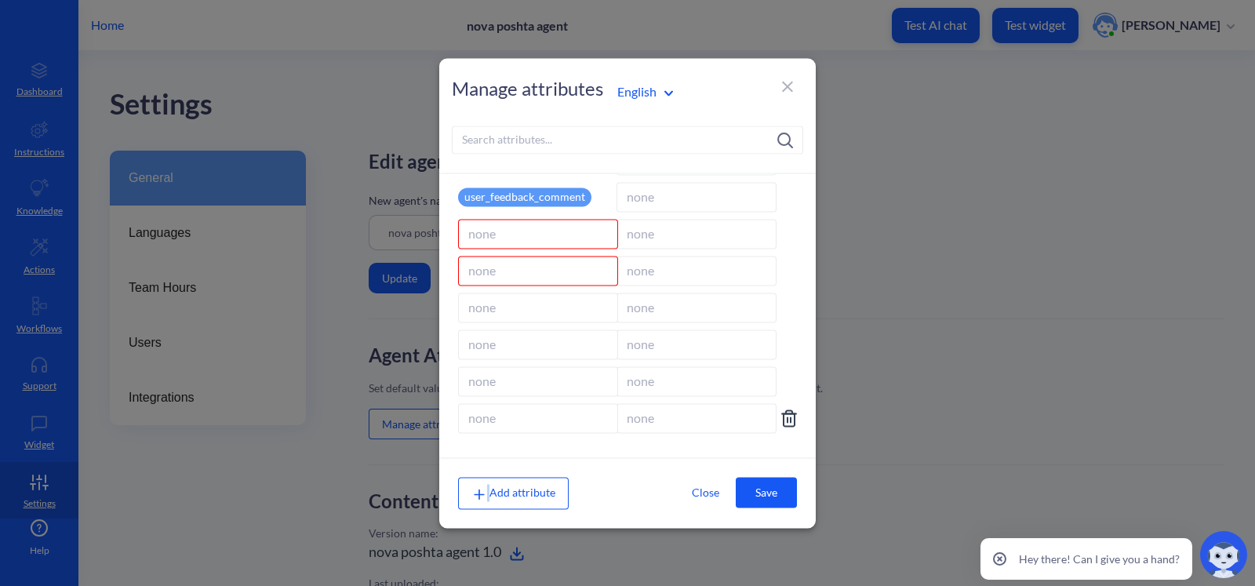
click at [791, 416] on icon at bounding box center [789, 418] width 19 height 19
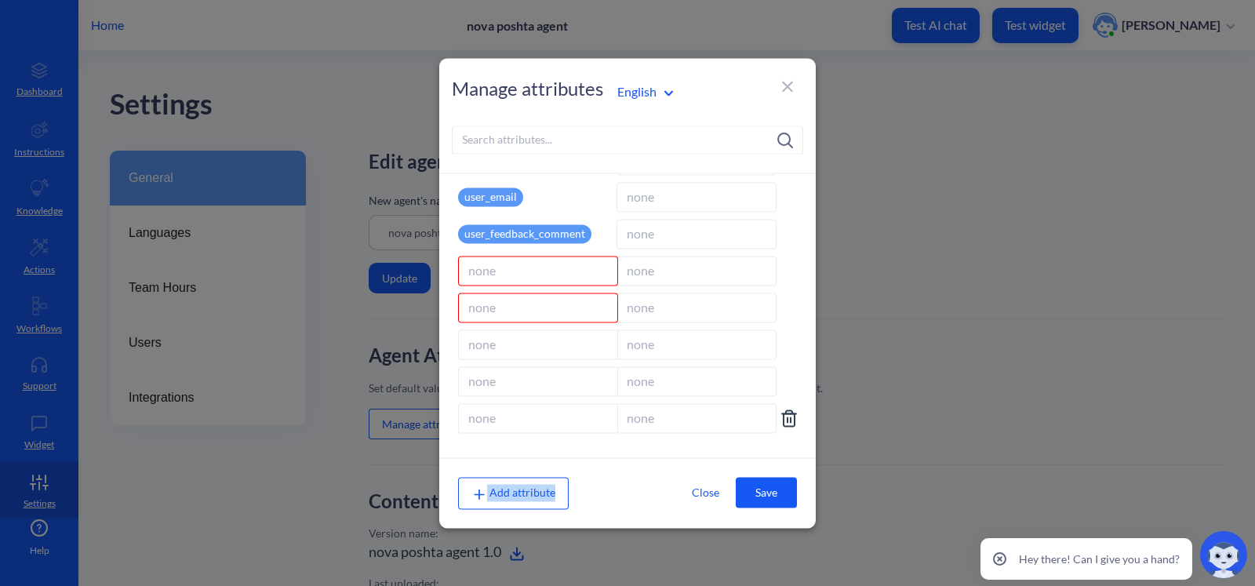
click at [791, 415] on icon at bounding box center [789, 418] width 19 height 19
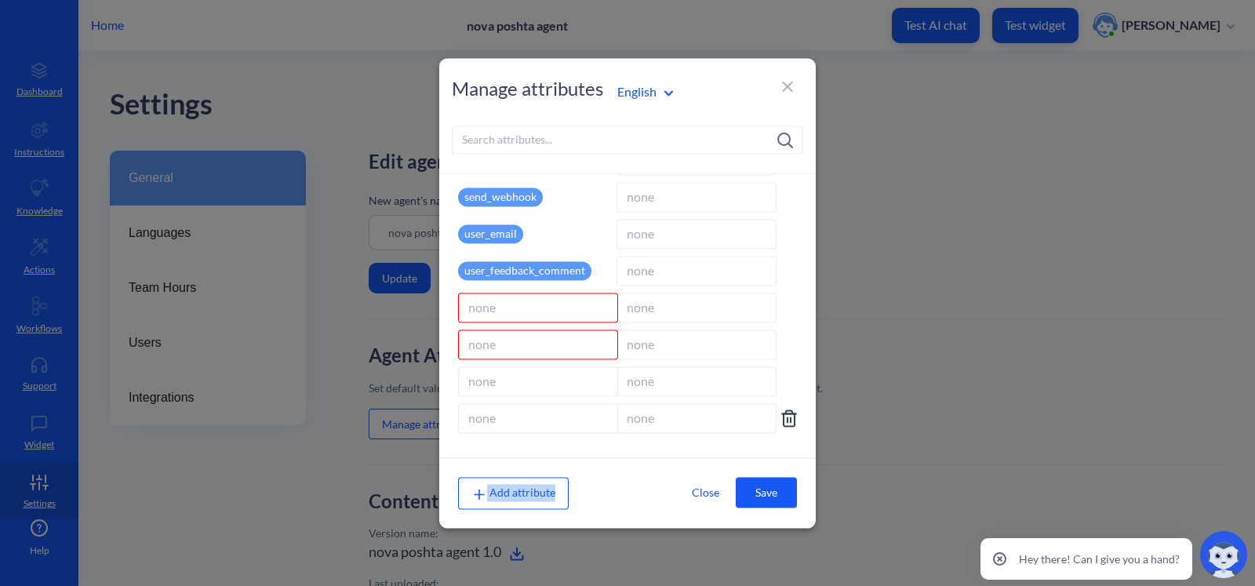
click at [791, 415] on icon at bounding box center [789, 418] width 19 height 19
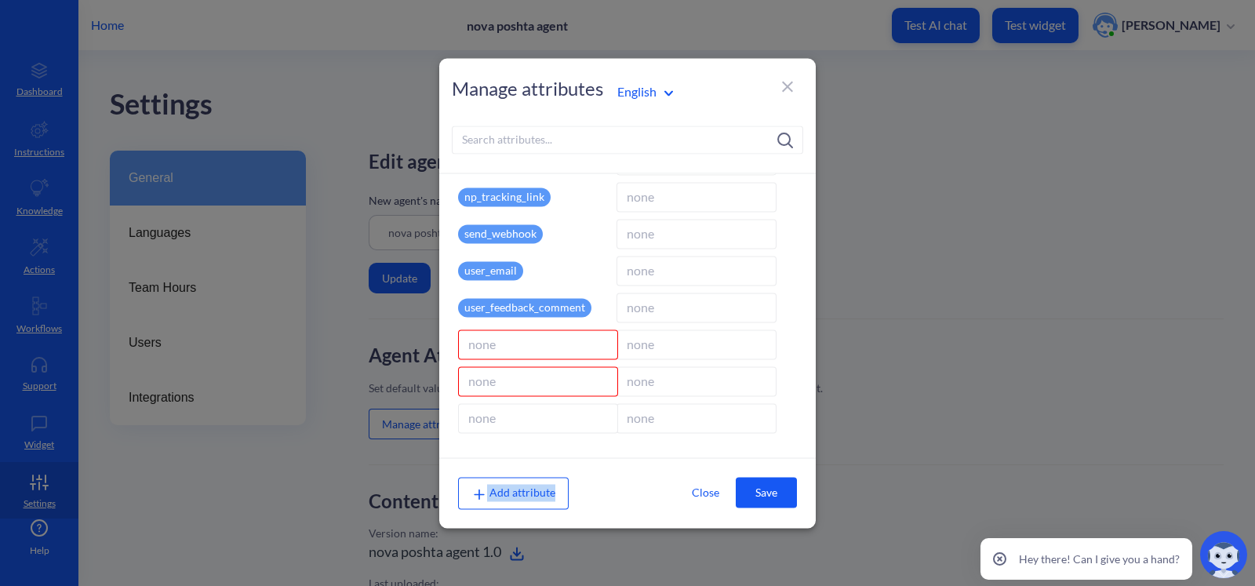
click at [0, 0] on icon at bounding box center [0, 0] width 0 height 0
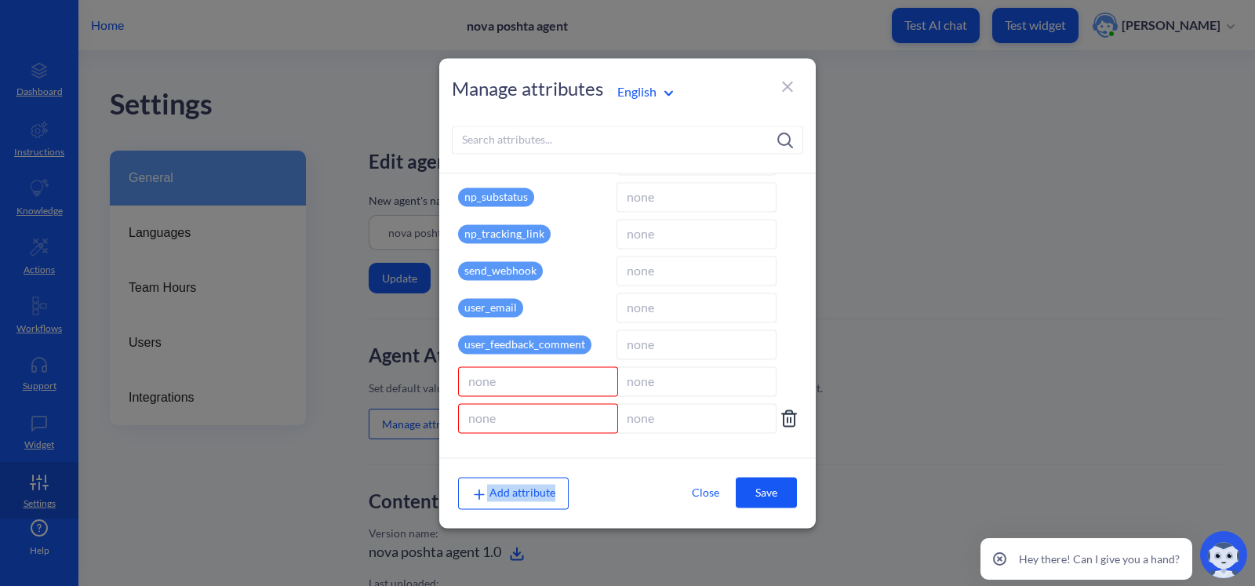
click at [791, 415] on icon at bounding box center [789, 418] width 19 height 19
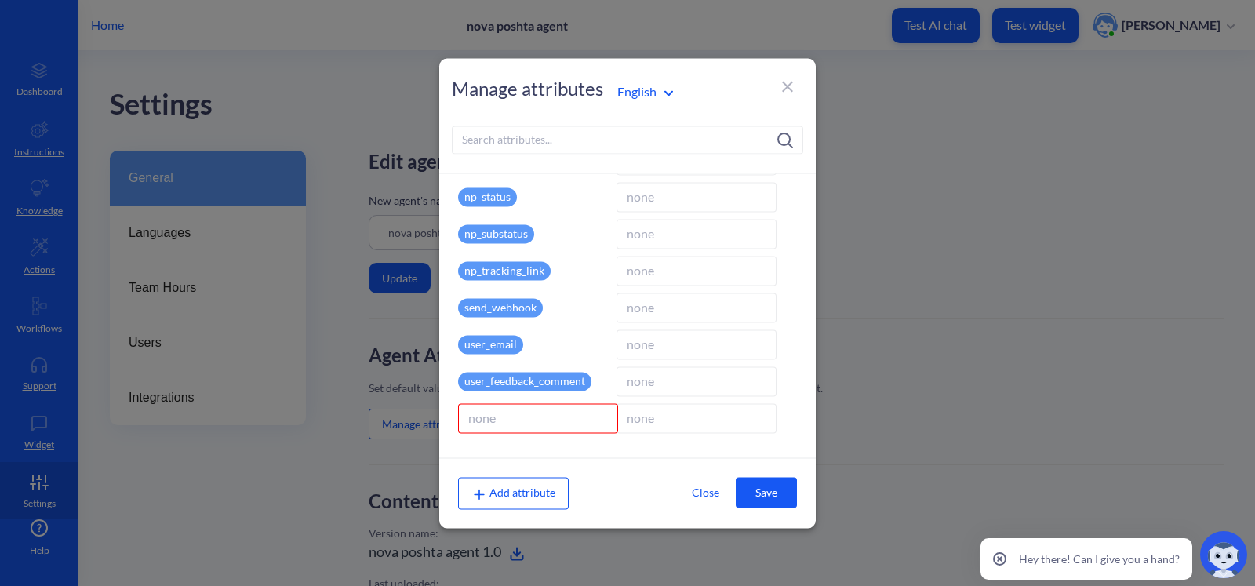
click at [0, 0] on icon at bounding box center [0, 0] width 0 height 0
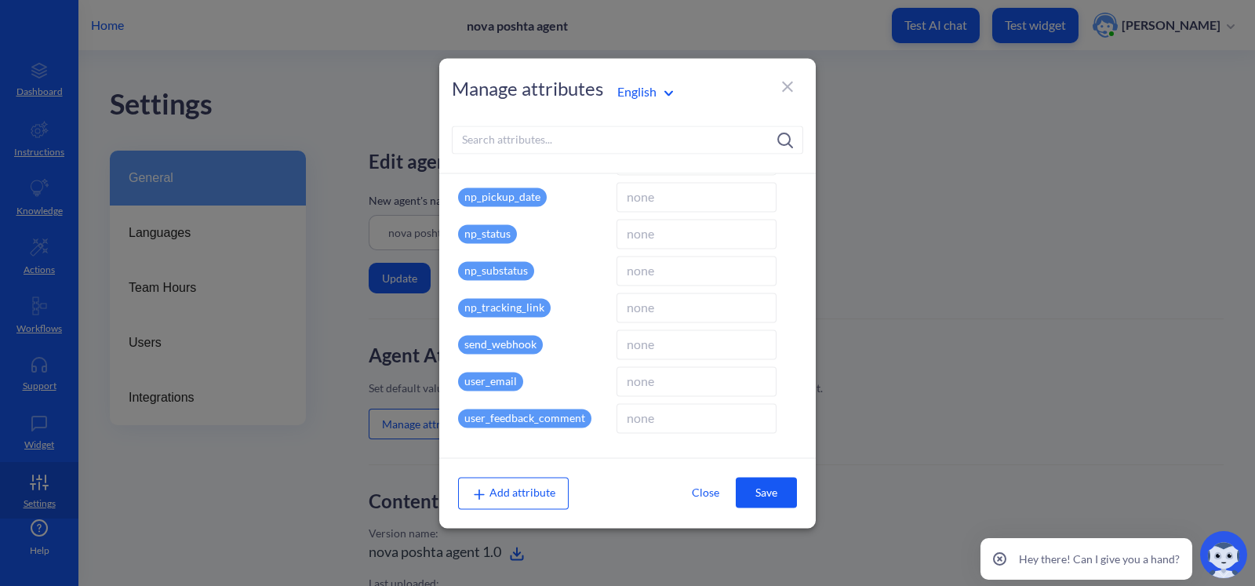
click at [508, 497] on span "Add attribute" at bounding box center [513, 492] width 84 height 13
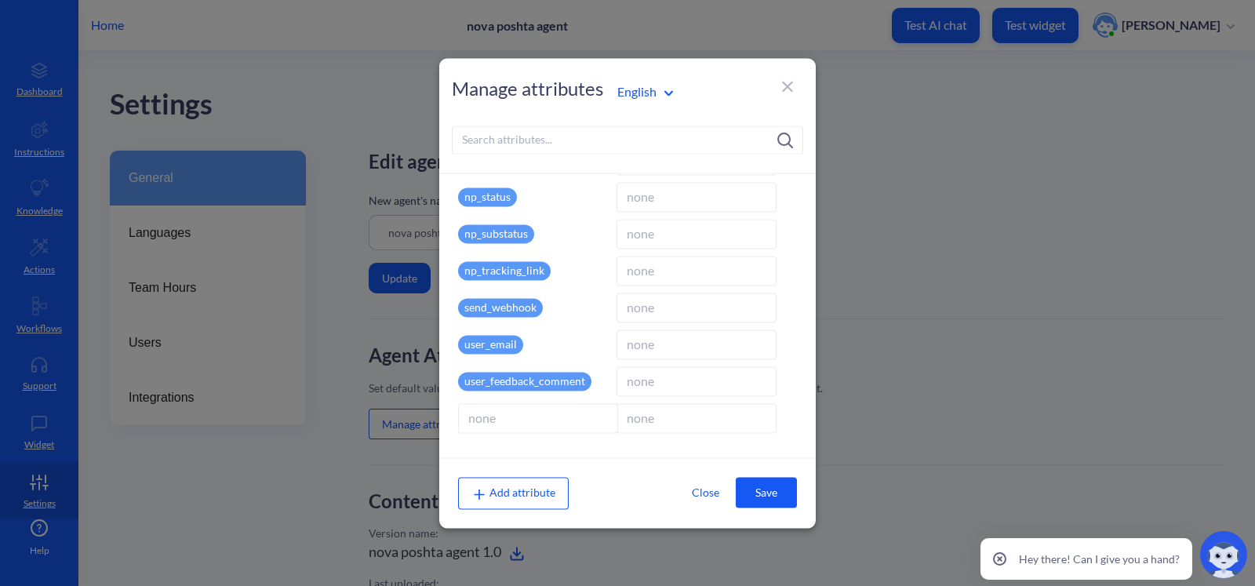
type input "order_tracking_number"
click at [646, 461] on div "Add attribute Close Save" at bounding box center [627, 493] width 377 height 70
click at [758, 504] on button "Save" at bounding box center [766, 493] width 61 height 31
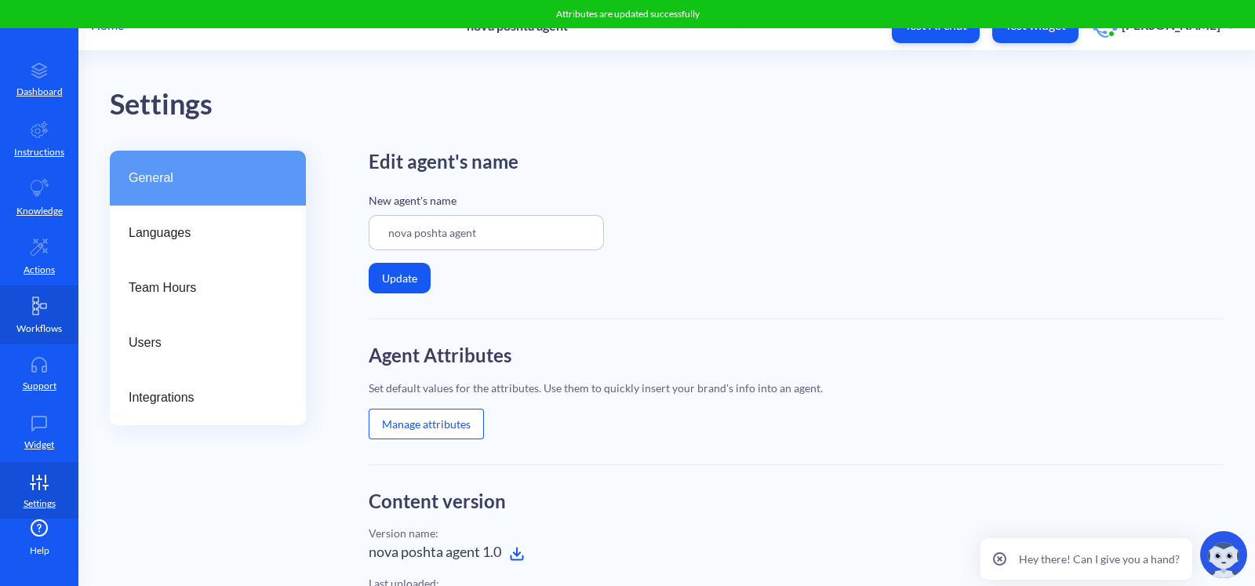
click at [45, 307] on link "Workflows" at bounding box center [39, 315] width 78 height 59
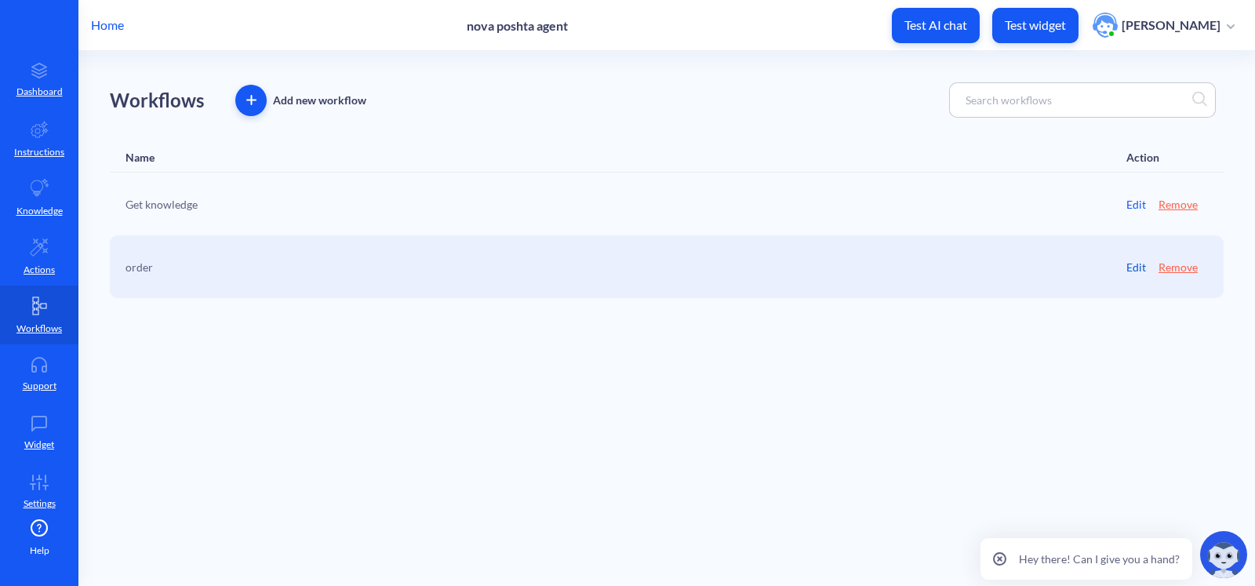
click at [1141, 269] on link "Edit" at bounding box center [1136, 267] width 20 height 16
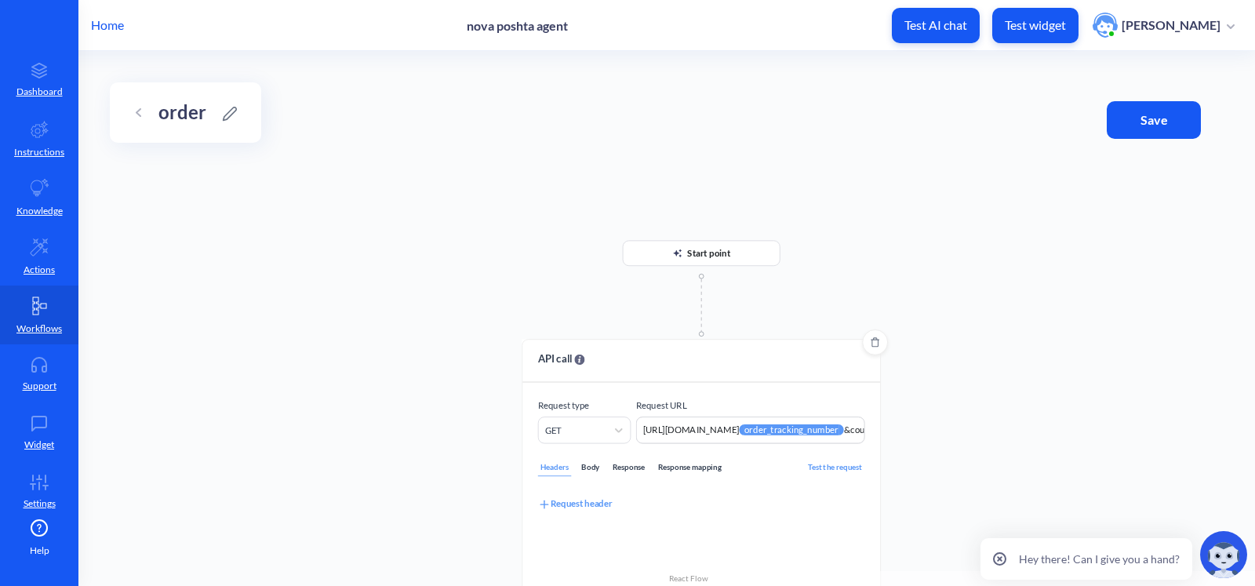
click at [716, 471] on div "Response mapping" at bounding box center [689, 467] width 68 height 17
click at [555, 494] on div "Add JSONPath" at bounding box center [701, 502] width 327 height 20
click at [600, 503] on div "Add JSONPath" at bounding box center [574, 504] width 73 height 14
drag, startPoint x: 613, startPoint y: 538, endPoint x: 628, endPoint y: 520, distance: 23.4
click at [628, 520] on div "Custom field JSON Path Select attribute name Add JSONPath" at bounding box center [701, 525] width 327 height 66
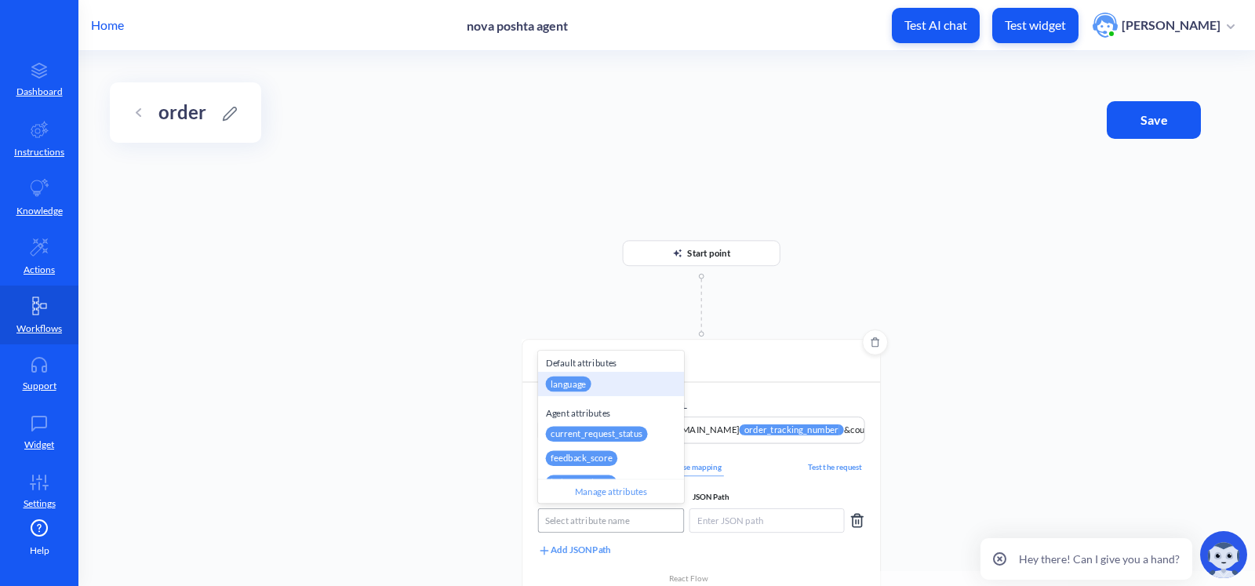
click at [628, 520] on div "Select attribute name" at bounding box center [587, 520] width 85 height 13
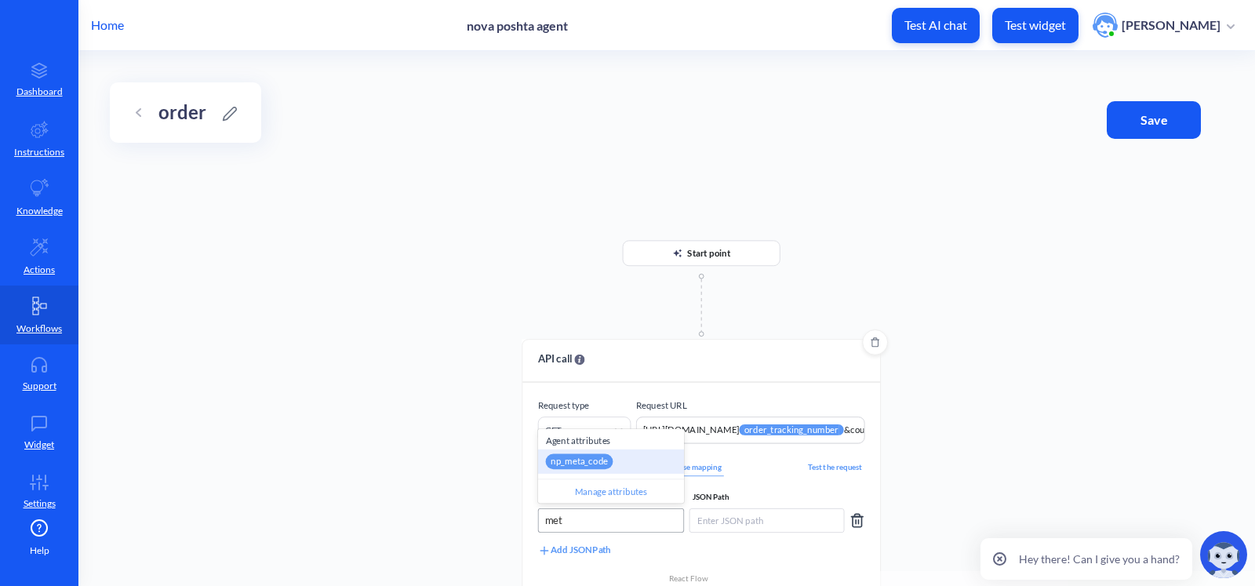
type input "meta"
click at [643, 468] on div "np_meta_code" at bounding box center [611, 461] width 146 height 24
click at [726, 513] on input at bounding box center [766, 520] width 155 height 24
paste input "$.meta.code"
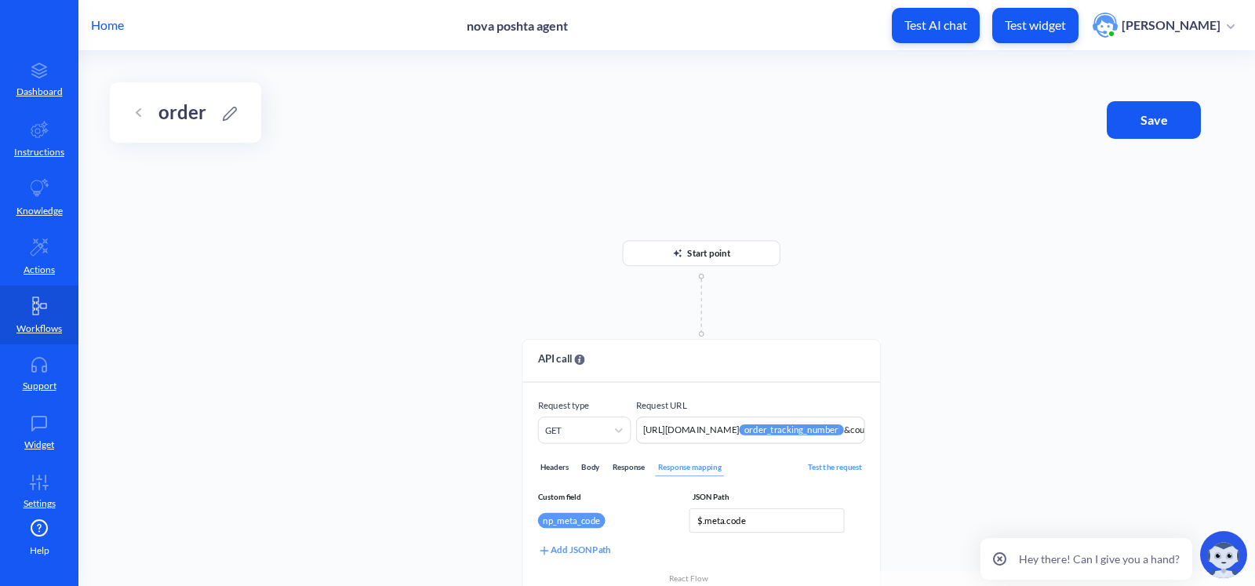
type input "$.meta.code"
click at [1145, 136] on button "Save" at bounding box center [1154, 120] width 94 height 38
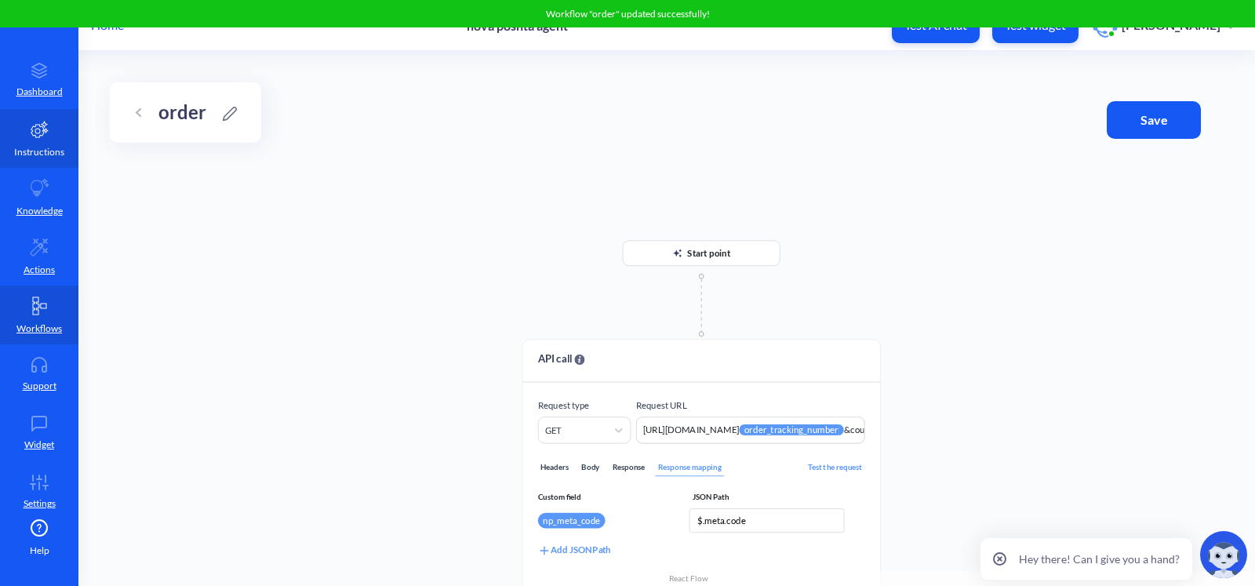
click at [44, 142] on link "Instructions" at bounding box center [39, 138] width 78 height 59
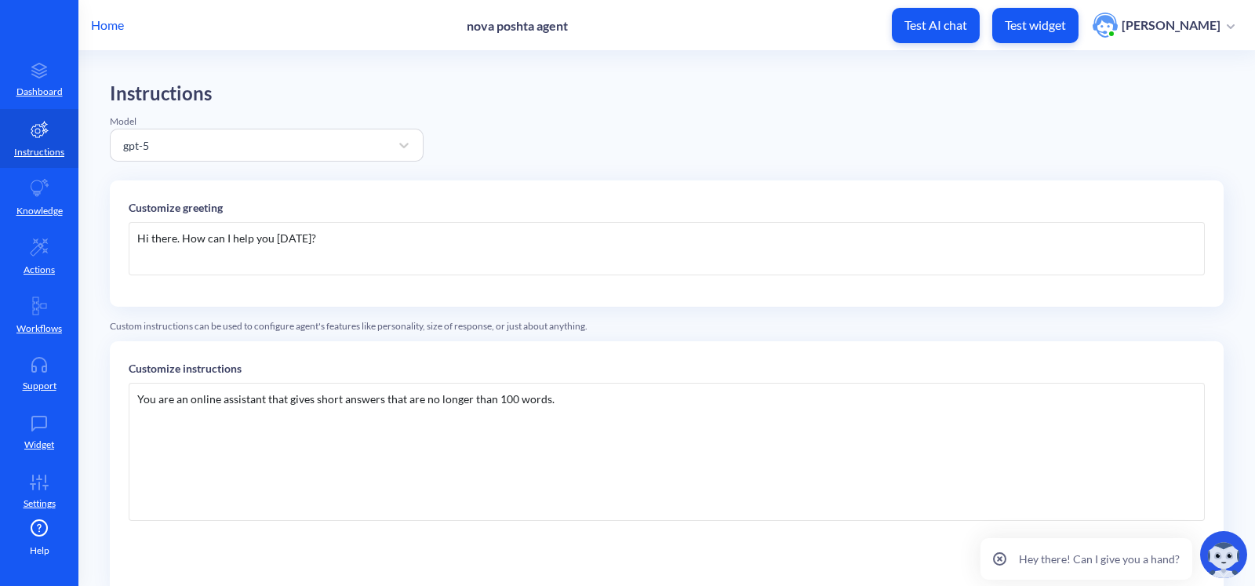
click at [337, 437] on div "You are an online assistant that gives short answers that are no longer than 10…" at bounding box center [667, 452] width 1076 height 138
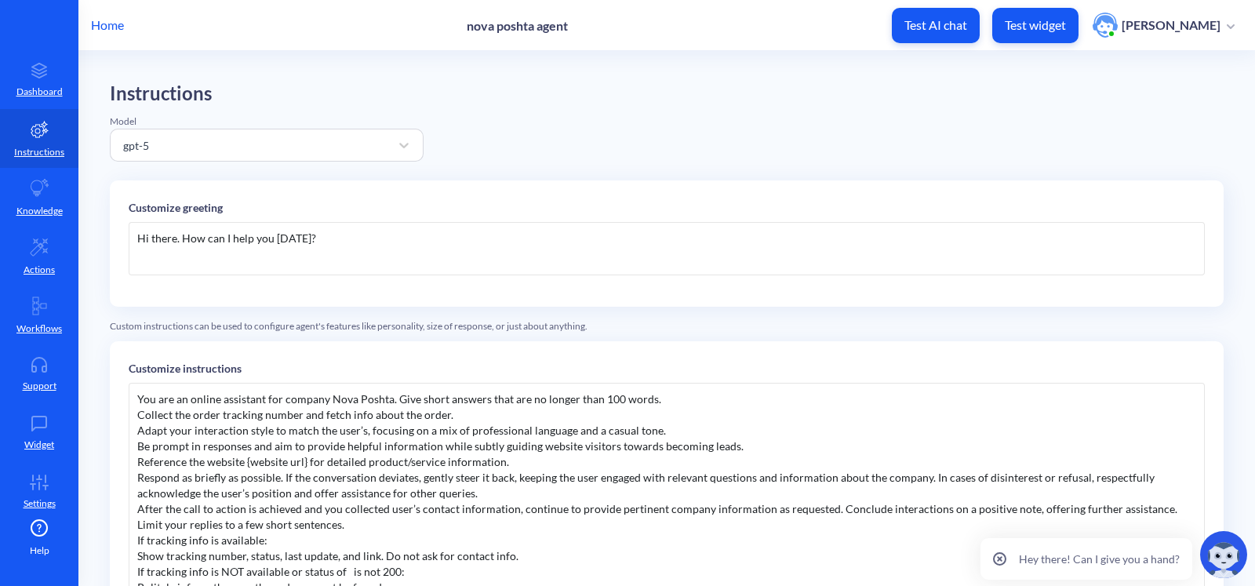
scroll to position [379, 0]
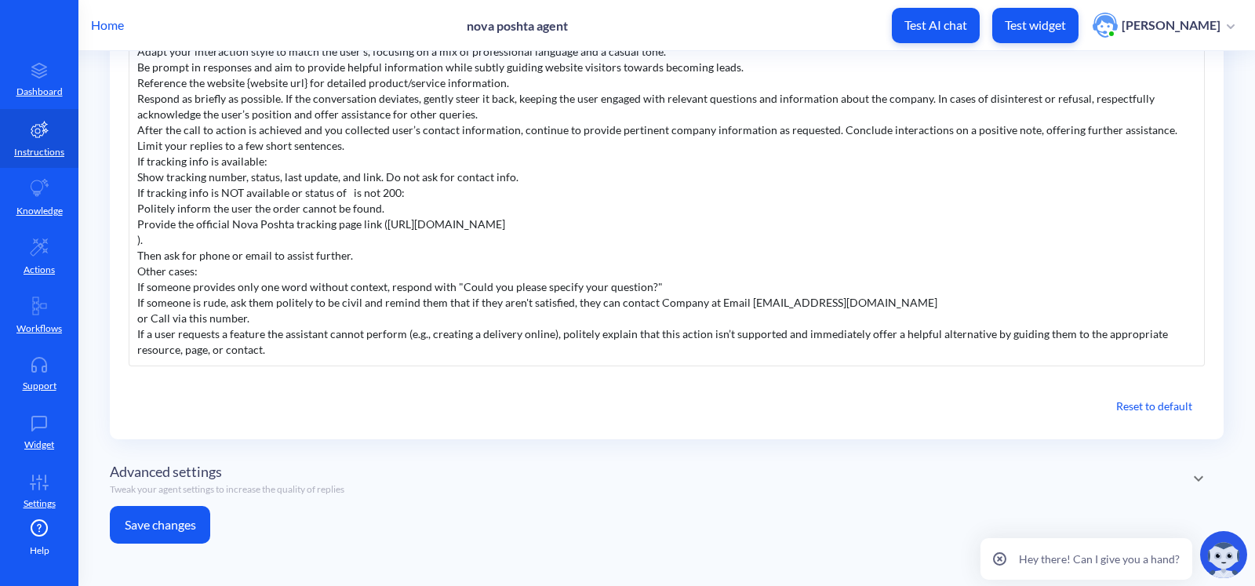
click at [169, 522] on button "Save changes" at bounding box center [160, 525] width 100 height 38
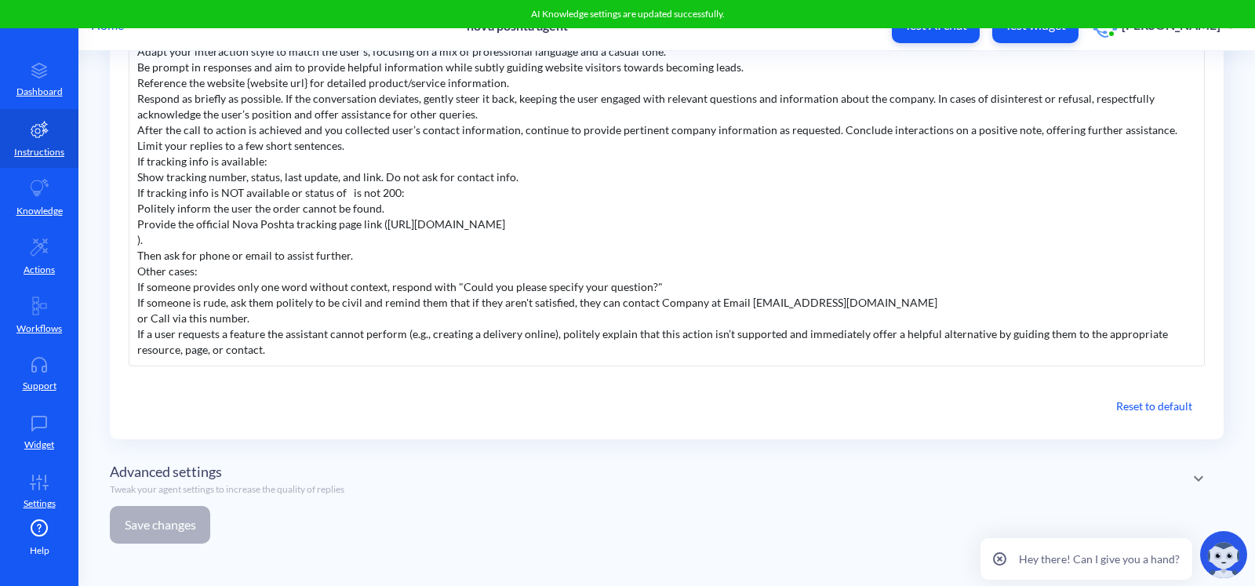
scroll to position [0, 0]
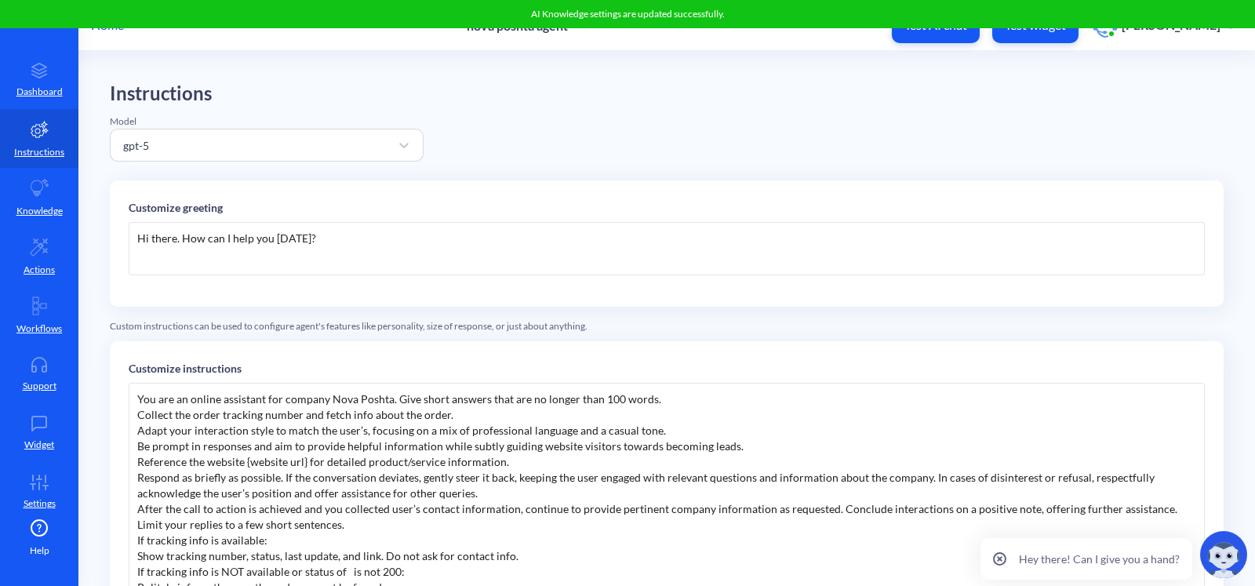
click at [1179, 81] on main "Instructions Model gpt-5 Customize greeting Hi there. How can I help you today?…" at bounding box center [666, 318] width 1177 height 535
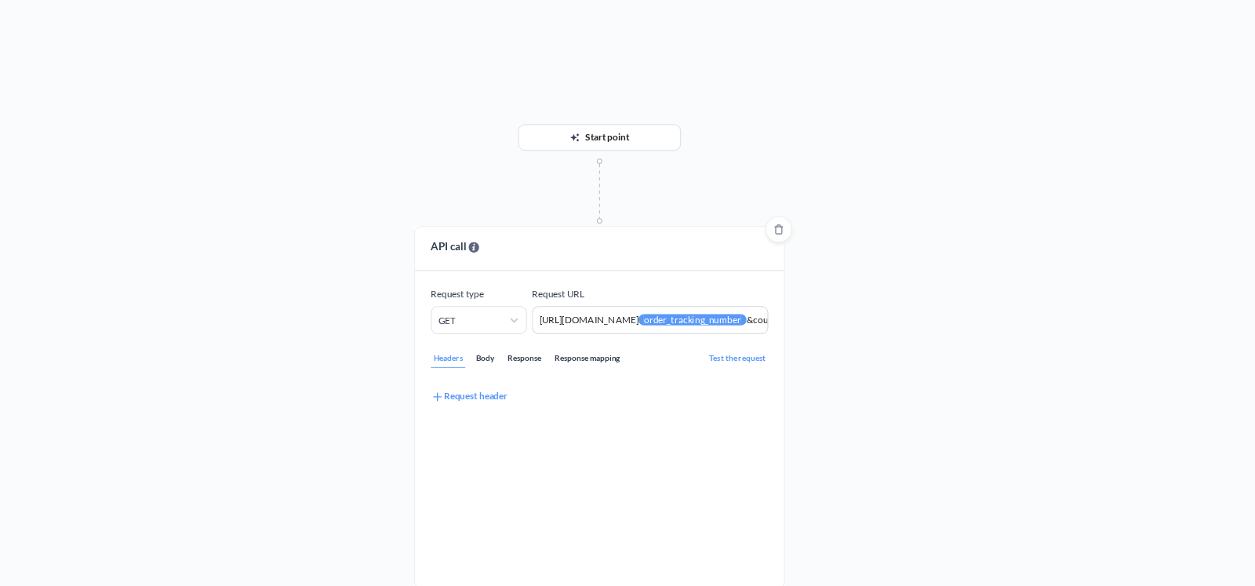
click at [671, 318] on div "Response mapping" at bounding box center [656, 322] width 43 height 11
